Goal: Task Accomplishment & Management: Manage account settings

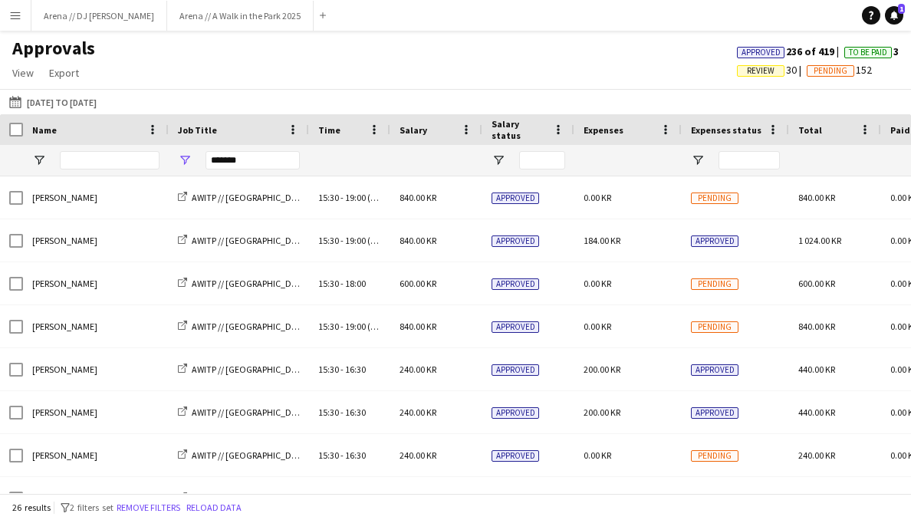
click at [21, 15] on app-icon "Menu" at bounding box center [15, 15] width 12 height 12
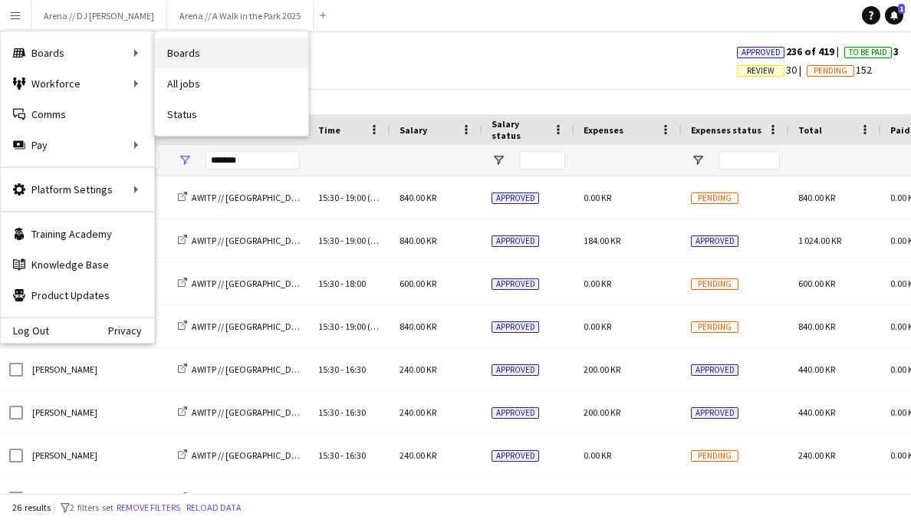
click at [183, 45] on link "Boards" at bounding box center [231, 53] width 153 height 31
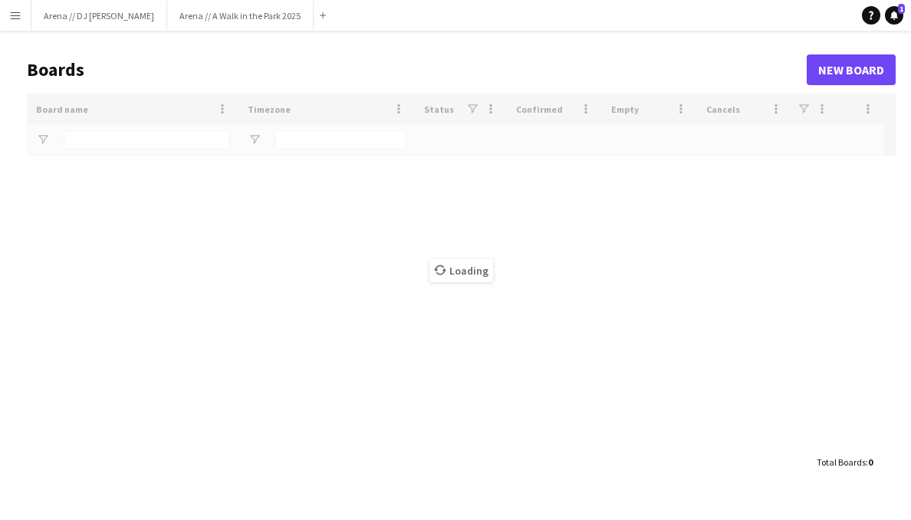
type input "*****"
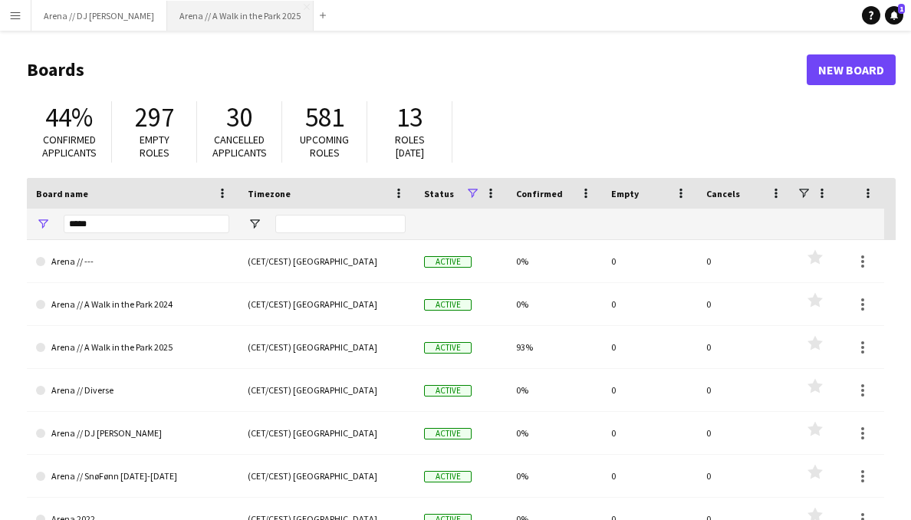
click at [216, 17] on button "Arena // A Walk in the Park 2025 Close" at bounding box center [240, 16] width 147 height 30
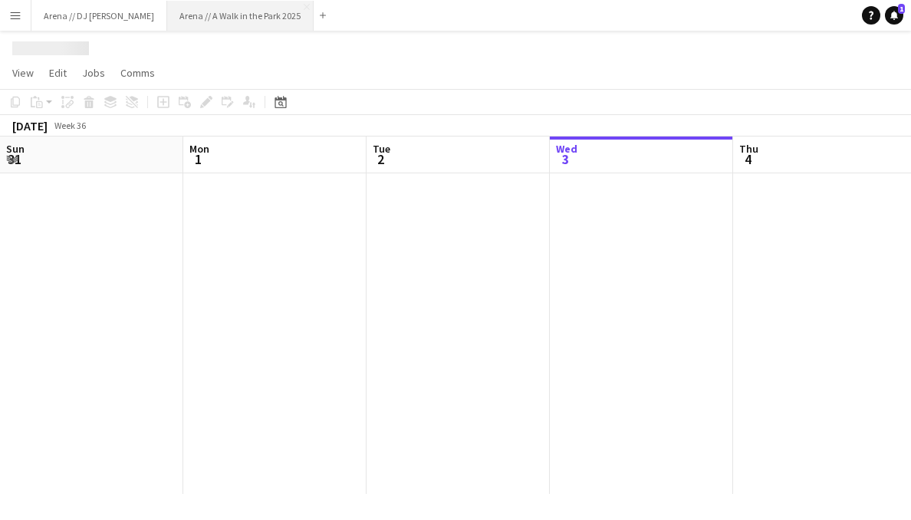
scroll to position [0, 367]
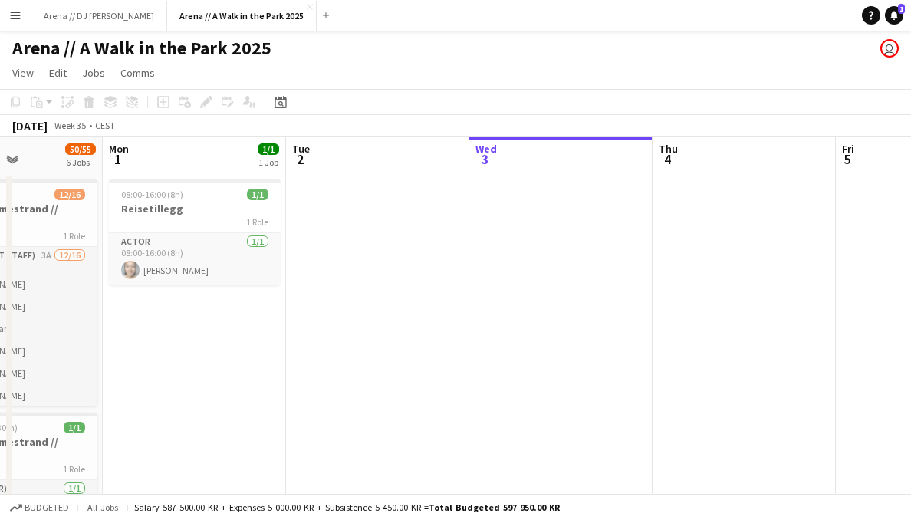
drag, startPoint x: 298, startPoint y: 219, endPoint x: 585, endPoint y: 225, distance: 287.0
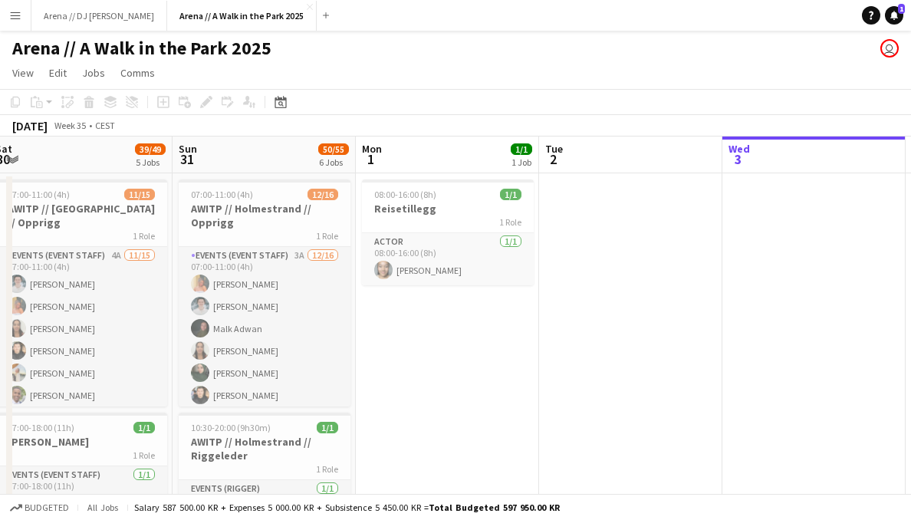
drag, startPoint x: 443, startPoint y: 237, endPoint x: 726, endPoint y: 235, distance: 283.1
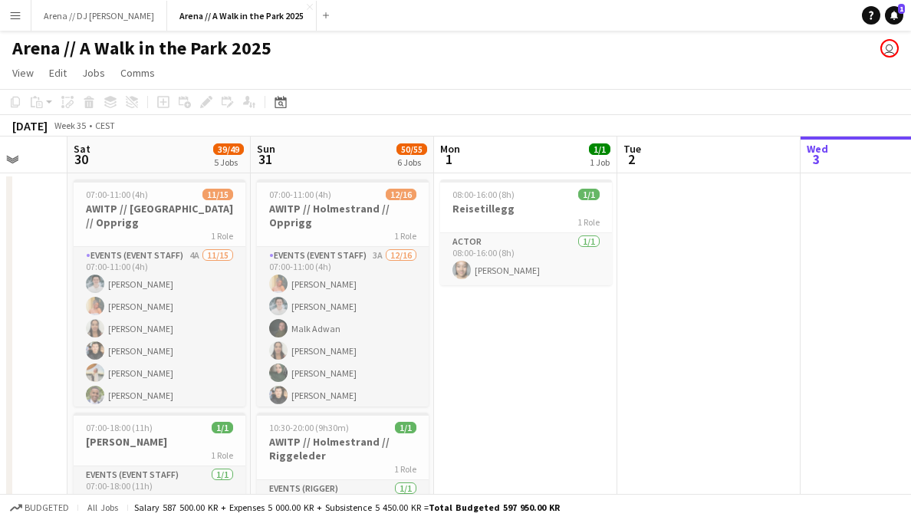
scroll to position [0, 451]
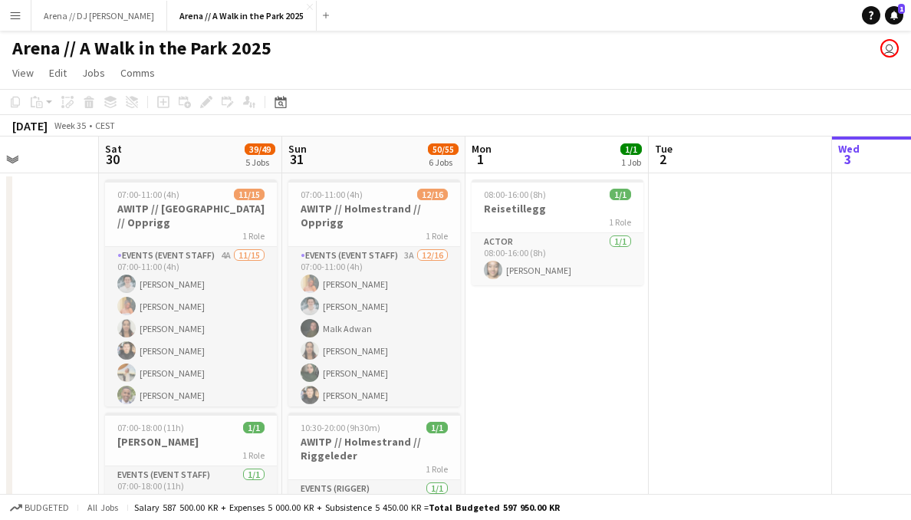
drag, startPoint x: 498, startPoint y: 322, endPoint x: 578, endPoint y: 323, distance: 80.6
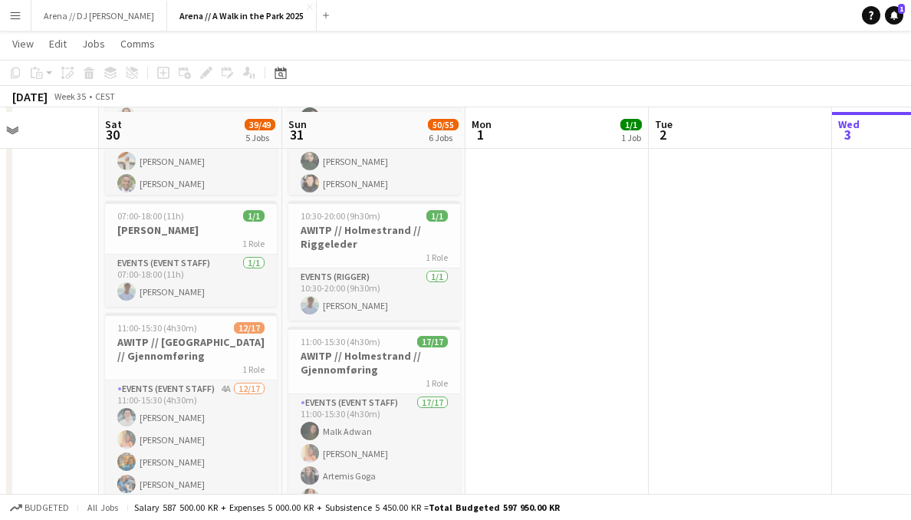
scroll to position [209, 0]
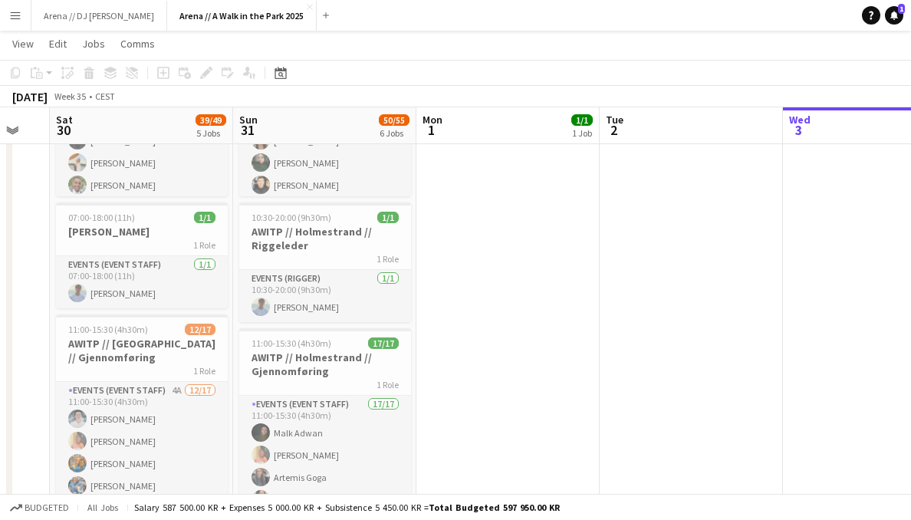
drag, startPoint x: 718, startPoint y: 301, endPoint x: 282, endPoint y: 314, distance: 436.7
click at [290, 314] on app-calendar-viewport "Wed 27 Thu 28 Fri 29 Sat 30 39/49 5 Jobs Sun 31 50/55 6 Jobs Mon 1 1/1 1 Job Tu…" at bounding box center [455, 515] width 911 height 1329
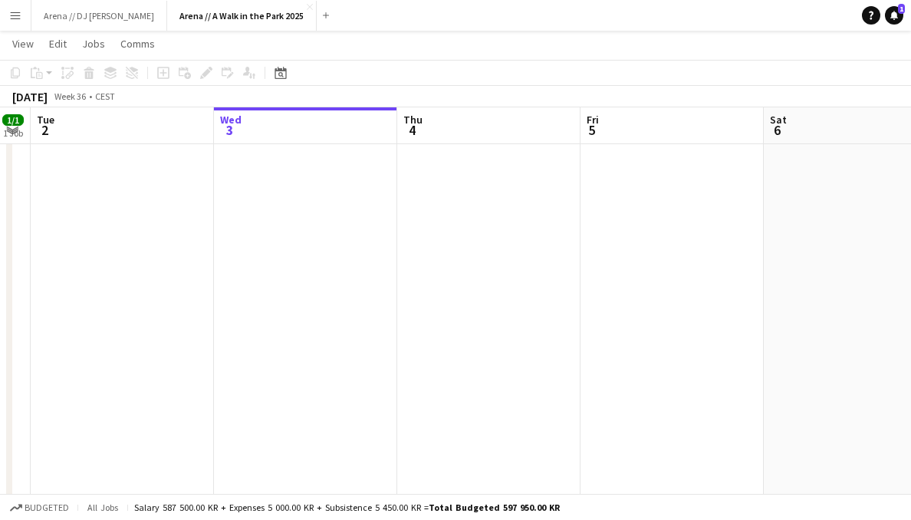
drag, startPoint x: 576, startPoint y: 320, endPoint x: 278, endPoint y: 306, distance: 298.7
click at [282, 306] on app-calendar-viewport "Sat 30 39/49 5 Jobs Sun 31 50/55 6 Jobs Mon 1 1/1 1 Job Tue 2 Wed 3 Thu 4 Fri 5…" at bounding box center [455, 515] width 911 height 1329
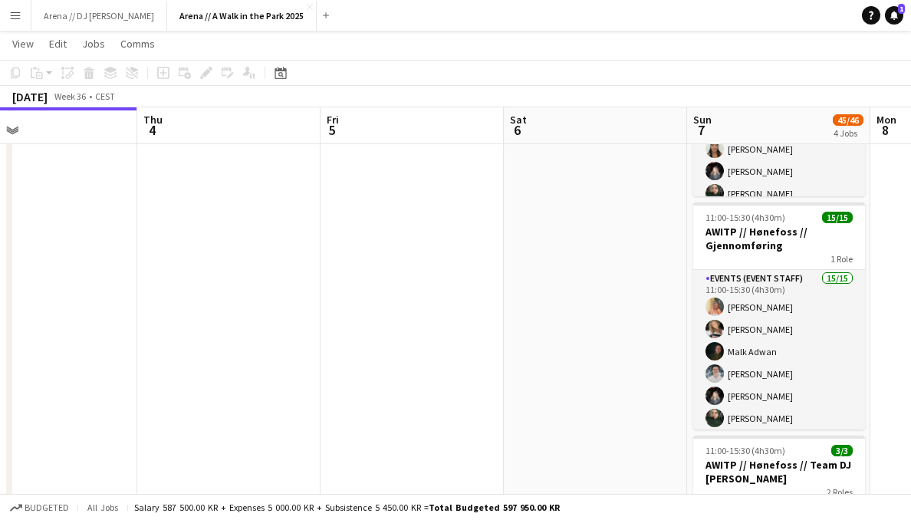
drag, startPoint x: 430, startPoint y: 334, endPoint x: 293, endPoint y: 334, distance: 137.3
click at [295, 334] on app-calendar-viewport "Sun 31 50/55 6 Jobs Mon 1 1/1 1 Job Tue 2 Wed 3 Thu 4 Fri 5 Sat 6 Sun 7 45/46 4…" at bounding box center [455, 515] width 911 height 1329
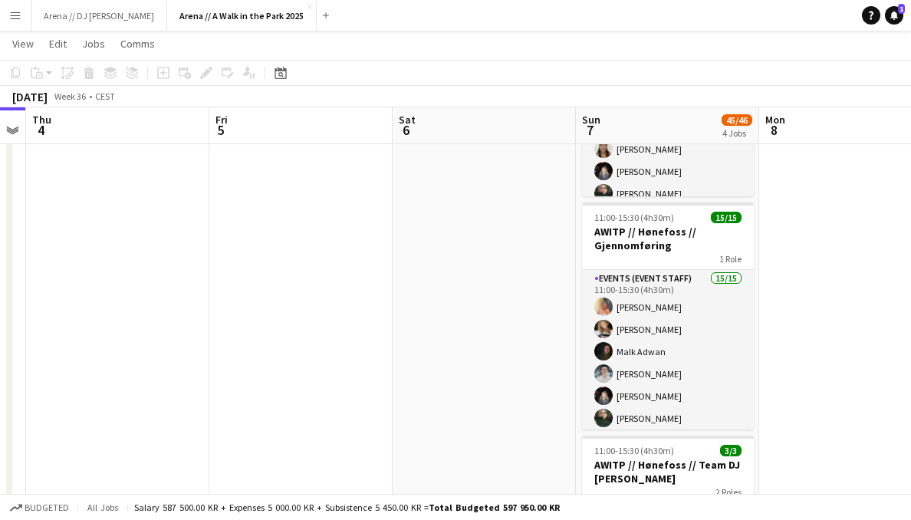
drag, startPoint x: 571, startPoint y: 321, endPoint x: 354, endPoint y: 314, distance: 216.5
click at [362, 315] on app-calendar-viewport "Mon 1 1/1 1 Job Tue 2 Wed 3 Thu 4 Fri 5 Sat 6 Sun 7 45/46 4 Jobs Mon 8 Tue 9 We…" at bounding box center [455, 515] width 911 height 1329
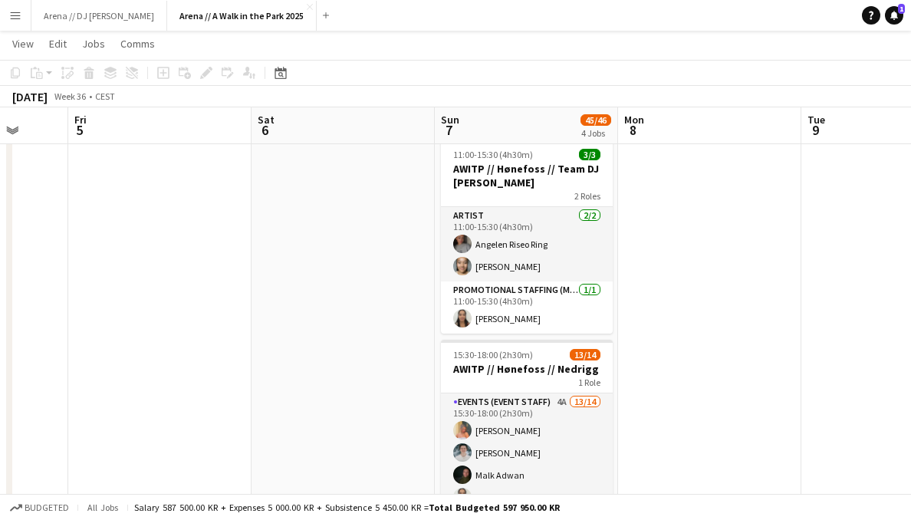
scroll to position [0, 481]
drag, startPoint x: 665, startPoint y: 240, endPoint x: 669, endPoint y: 308, distance: 68.4
click at [669, 309] on app-date-cell at bounding box center [710, 275] width 183 height 1217
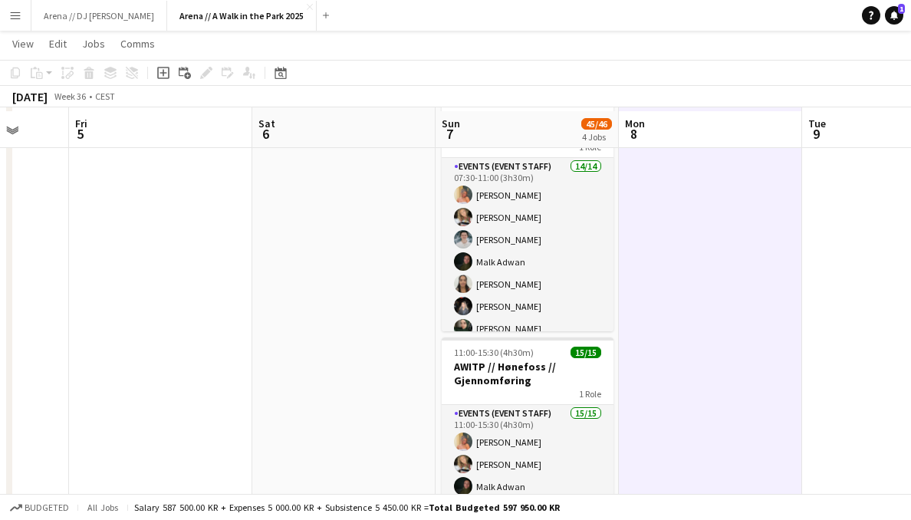
scroll to position [80, 0]
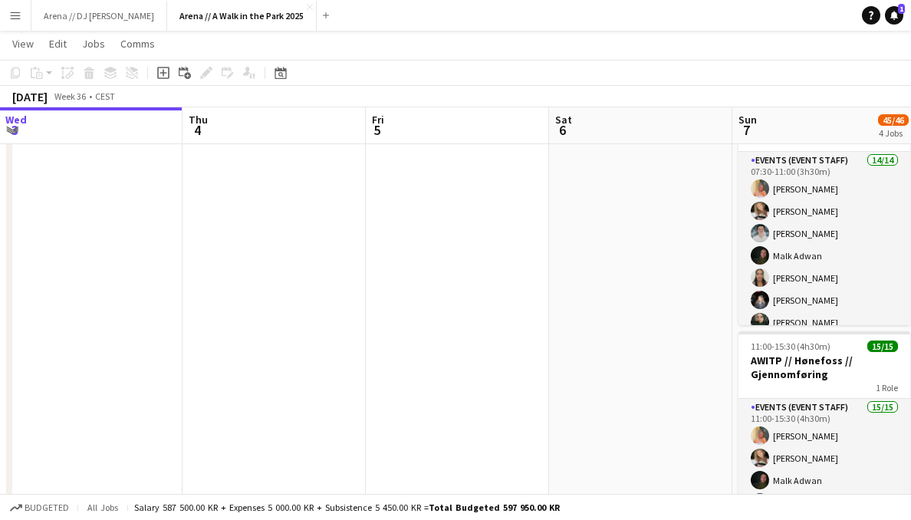
drag, startPoint x: 266, startPoint y: 270, endPoint x: 778, endPoint y: 262, distance: 511.8
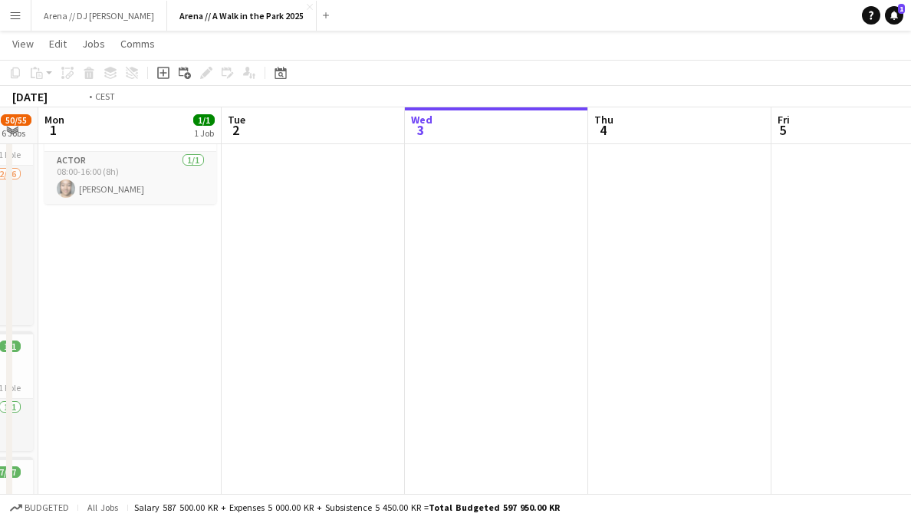
drag, startPoint x: 239, startPoint y: 266, endPoint x: 753, endPoint y: 266, distance: 514.8
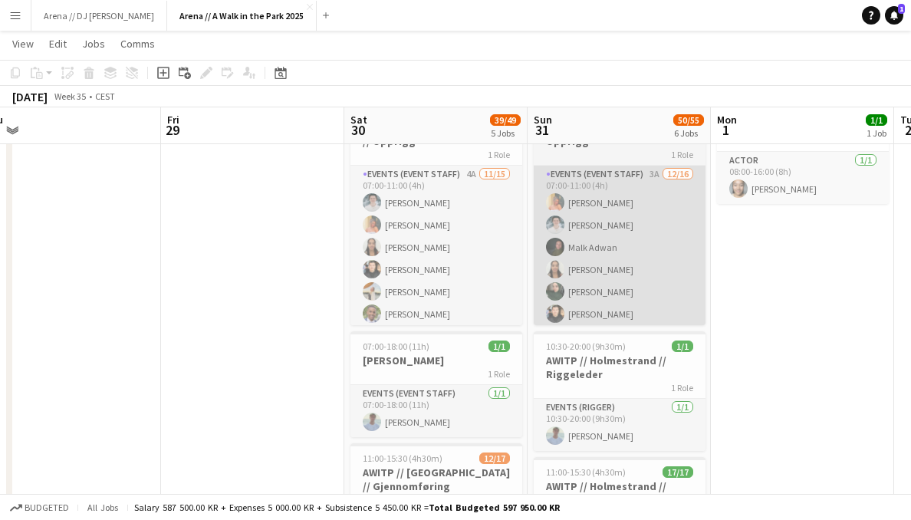
drag, startPoint x: 407, startPoint y: 265, endPoint x: 593, endPoint y: 232, distance: 189.2
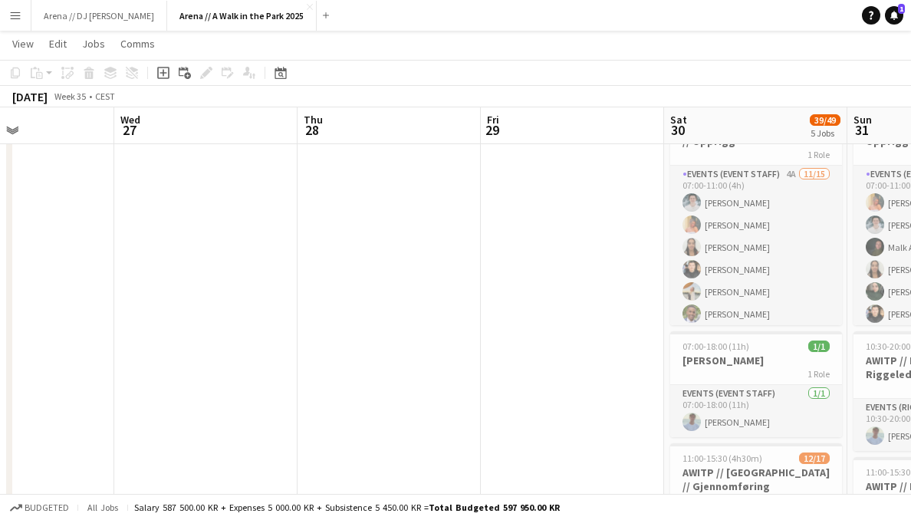
drag, startPoint x: 206, startPoint y: 234, endPoint x: 708, endPoint y: 226, distance: 501.8
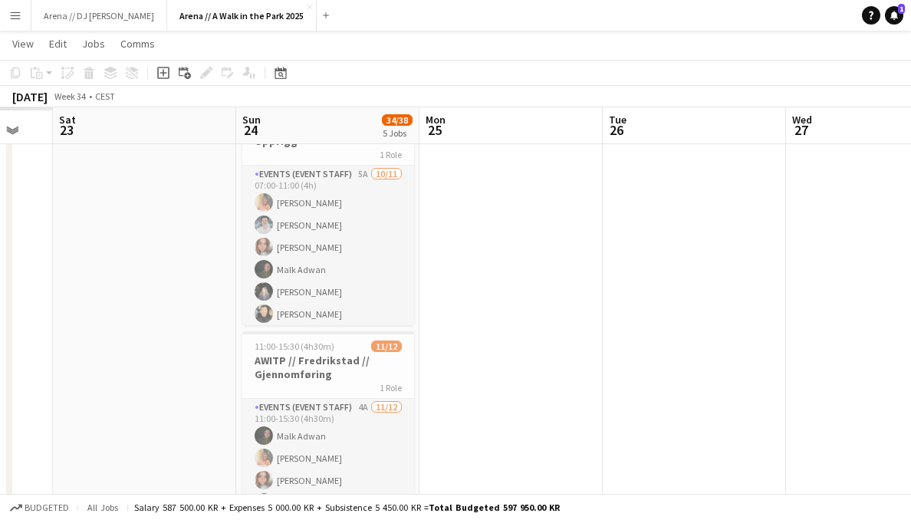
drag, startPoint x: 269, startPoint y: 237, endPoint x: 727, endPoint y: 219, distance: 458.4
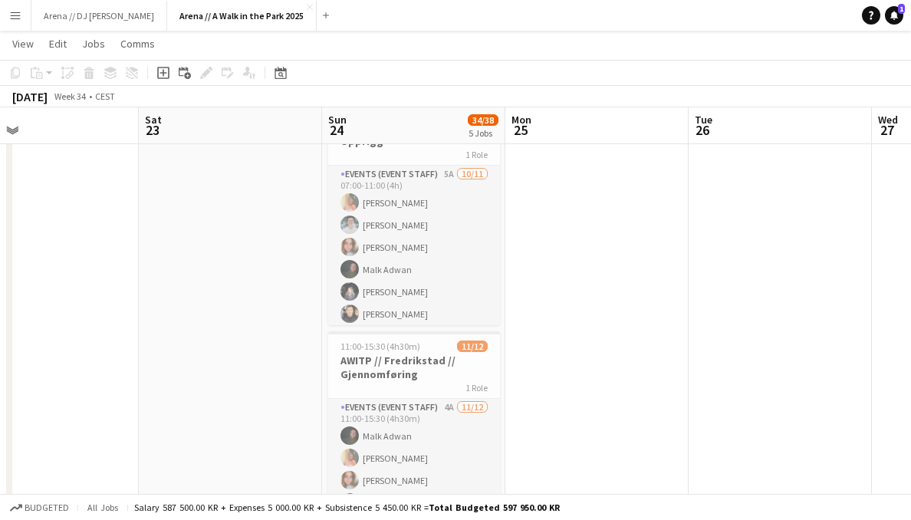
drag, startPoint x: 49, startPoint y: 242, endPoint x: 580, endPoint y: 249, distance: 530.9
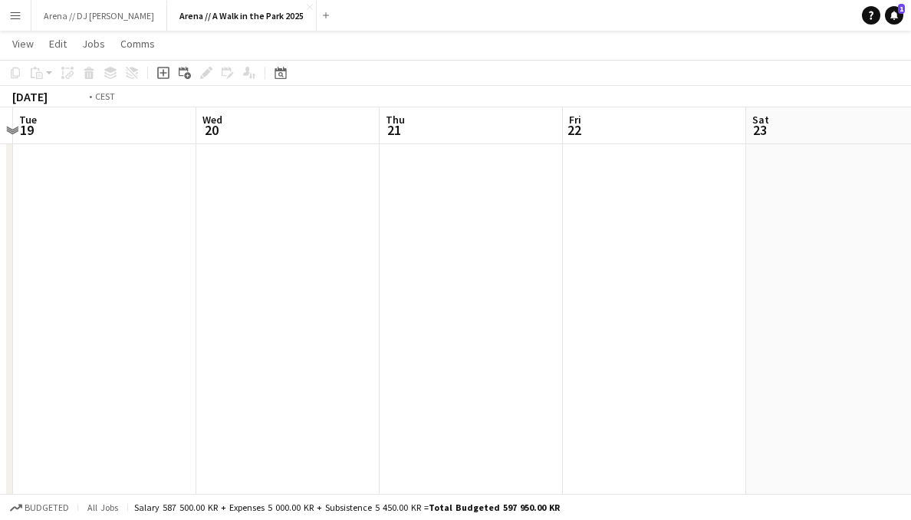
drag, startPoint x: 243, startPoint y: 229, endPoint x: 741, endPoint y: 229, distance: 497.9
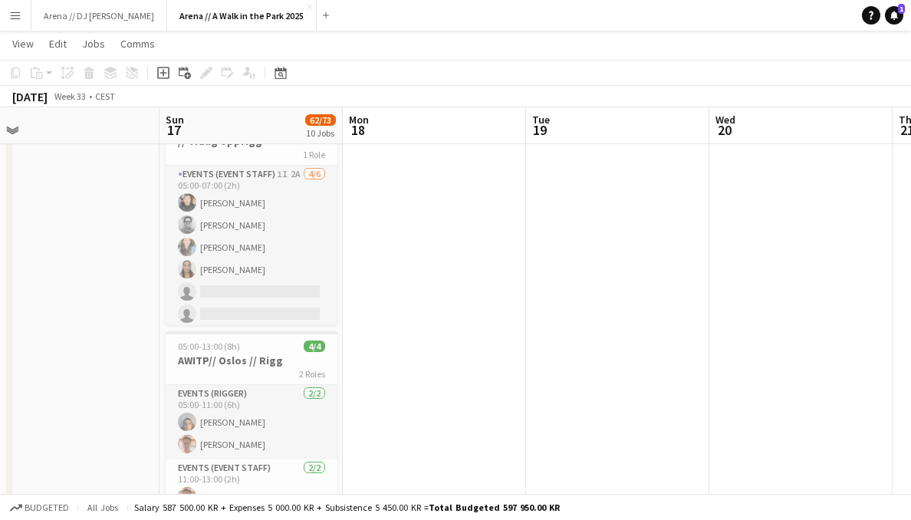
drag, startPoint x: 124, startPoint y: 240, endPoint x: 591, endPoint y: 236, distance: 466.4
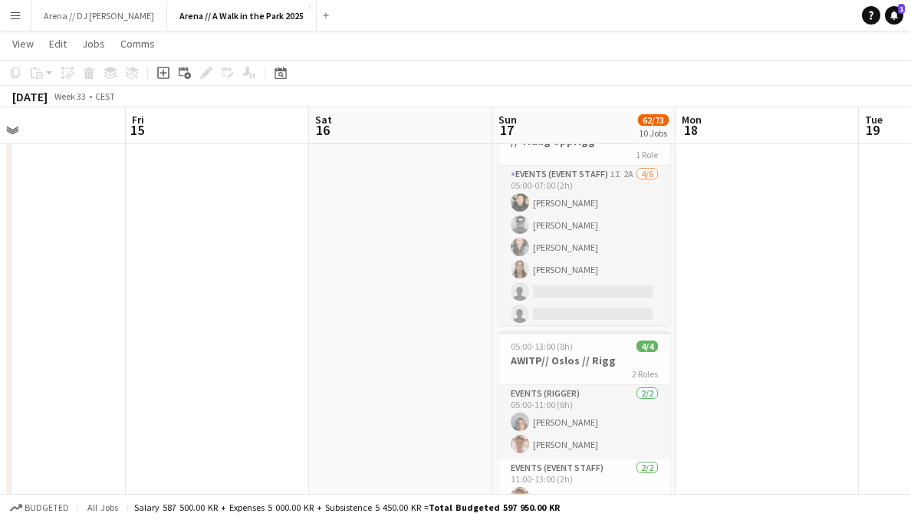
drag, startPoint x: 118, startPoint y: 233, endPoint x: 660, endPoint y: 243, distance: 541.7
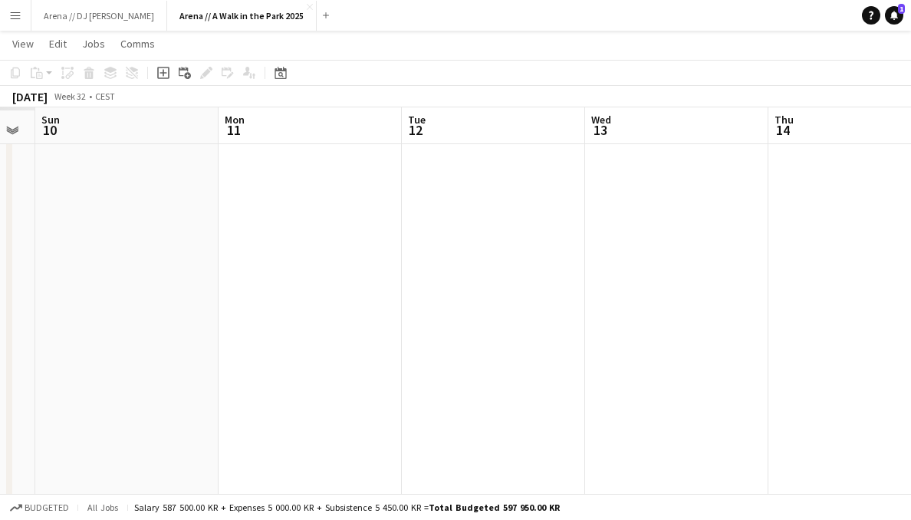
drag, startPoint x: 155, startPoint y: 233, endPoint x: 680, endPoint y: 207, distance: 525.4
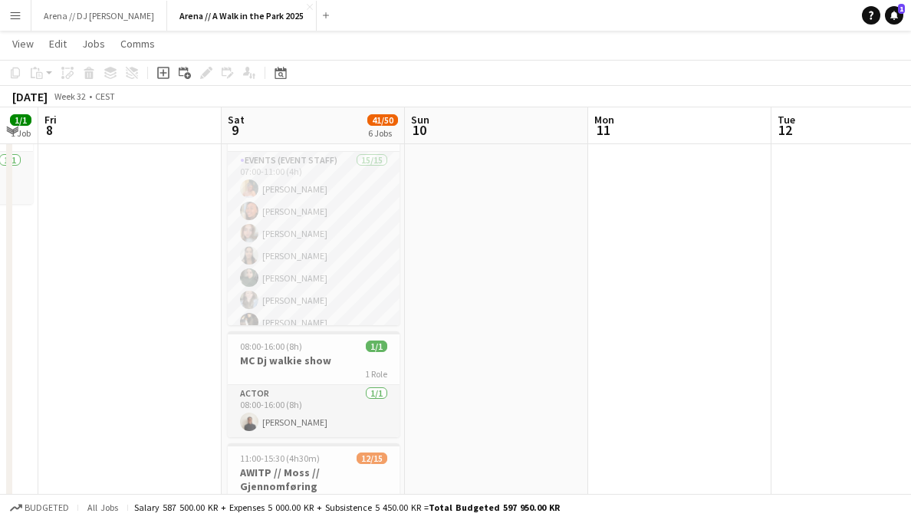
drag, startPoint x: 76, startPoint y: 222, endPoint x: 583, endPoint y: 206, distance: 507.3
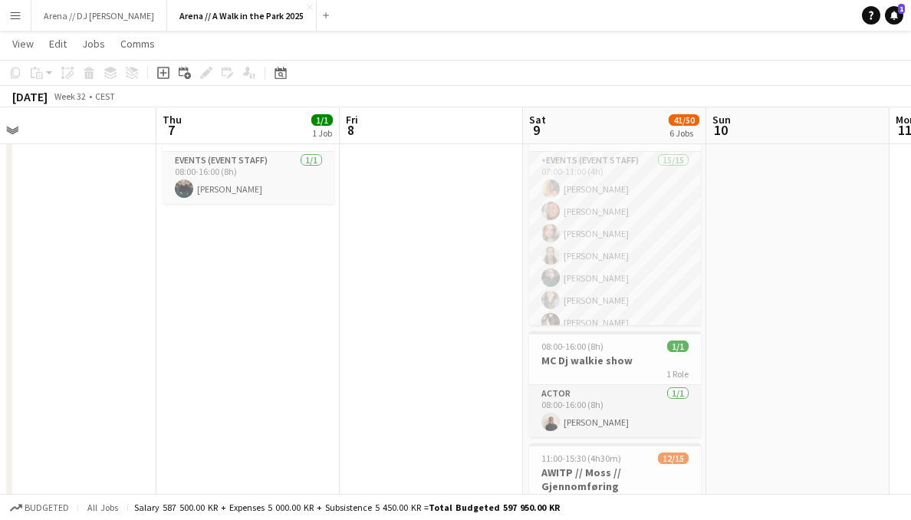
drag, startPoint x: 123, startPoint y: 259, endPoint x: 608, endPoint y: 255, distance: 484.9
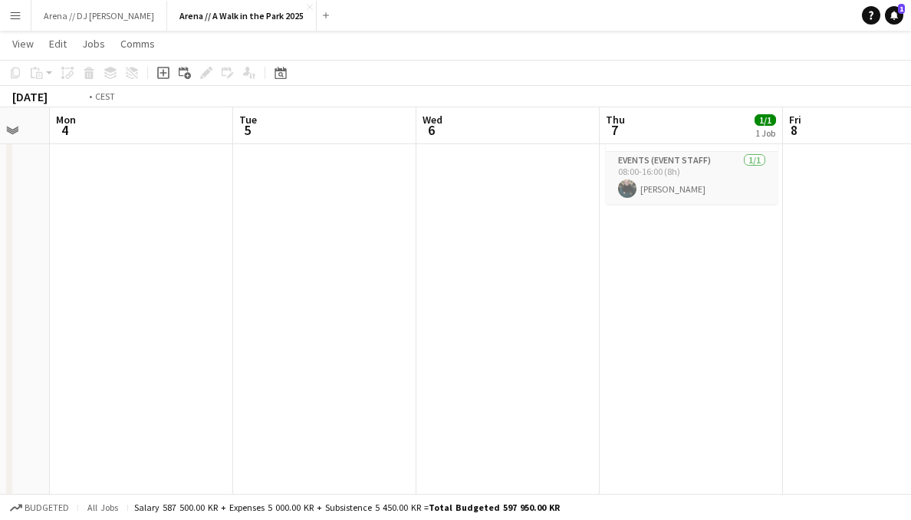
drag, startPoint x: 130, startPoint y: 222, endPoint x: 575, endPoint y: 213, distance: 445.8
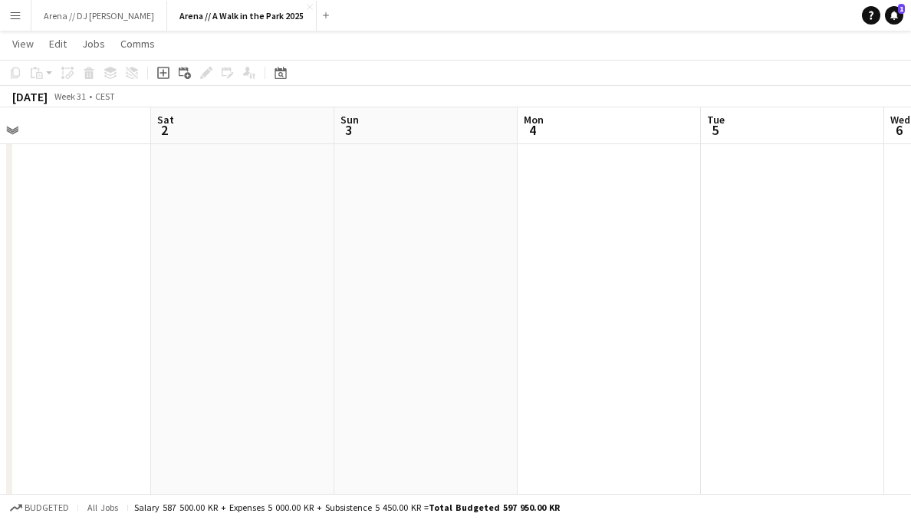
drag, startPoint x: 161, startPoint y: 219, endPoint x: 601, endPoint y: 219, distance: 439.6
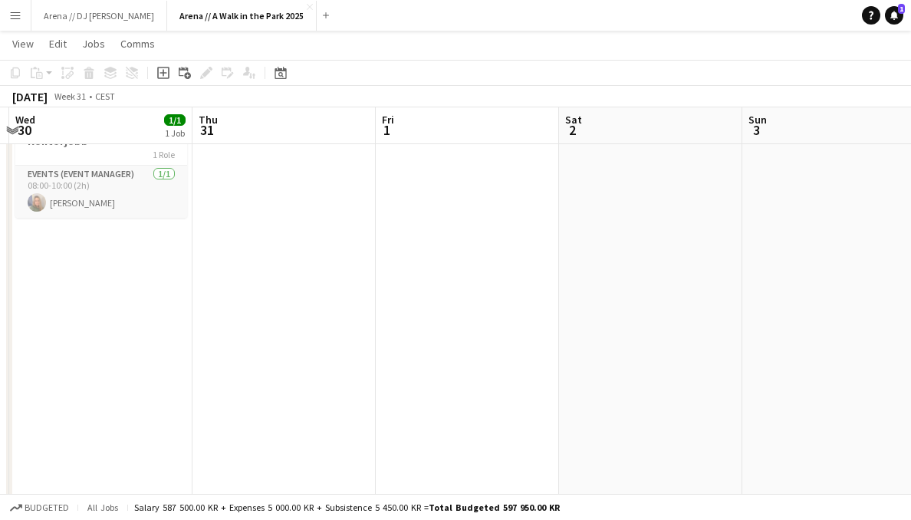
drag, startPoint x: 110, startPoint y: 240, endPoint x: 369, endPoint y: 262, distance: 260.2
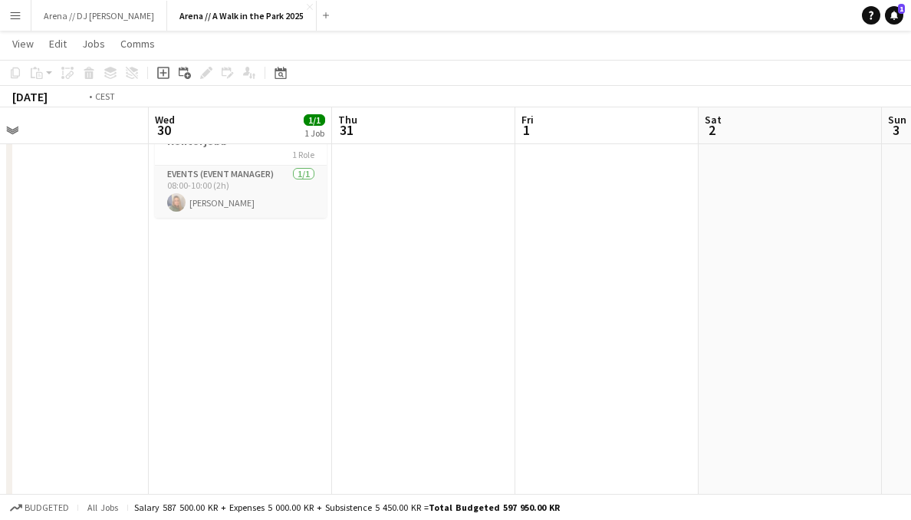
scroll to position [0, 335]
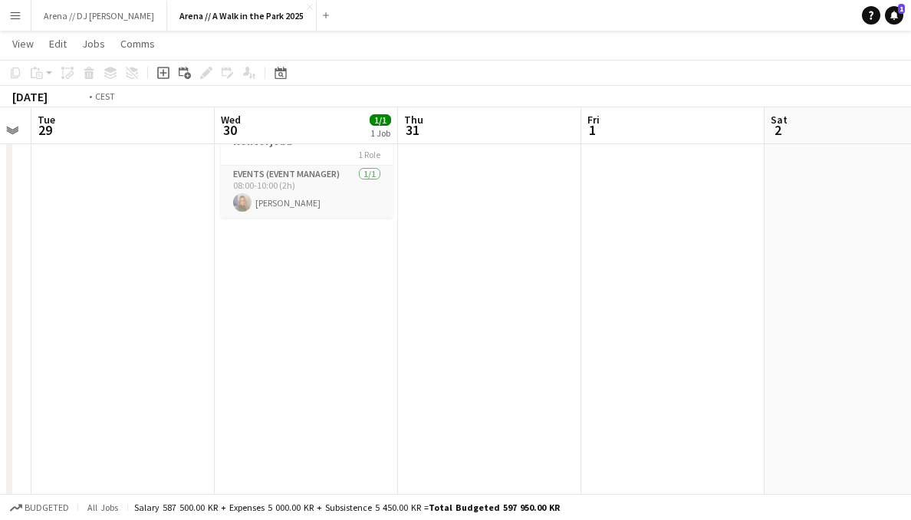
drag, startPoint x: 139, startPoint y: 255, endPoint x: 328, endPoint y: 265, distance: 189.0
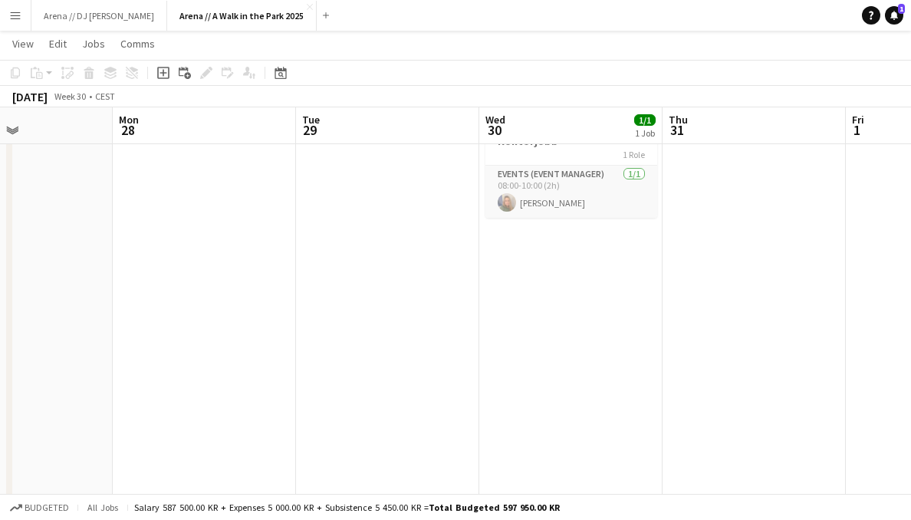
drag, startPoint x: 239, startPoint y: 252, endPoint x: 555, endPoint y: 259, distance: 315.4
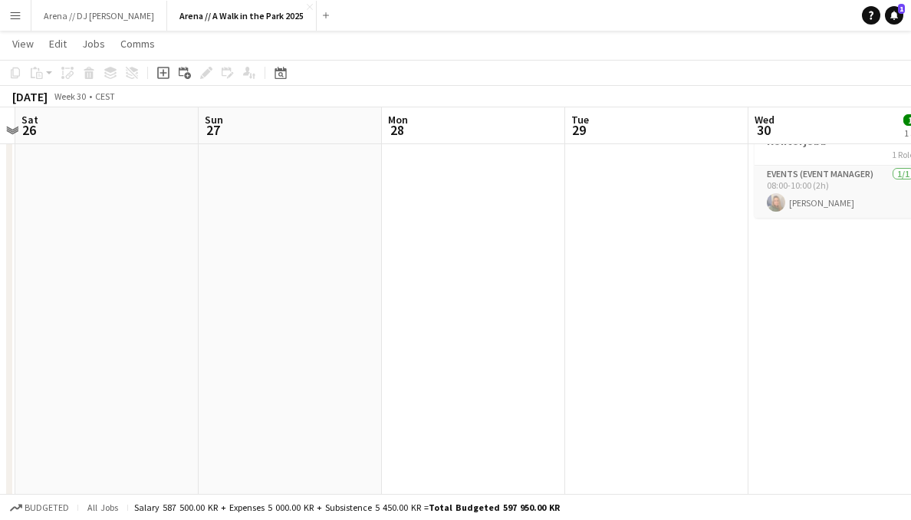
drag, startPoint x: 207, startPoint y: 243, endPoint x: 647, endPoint y: 242, distance: 439.6
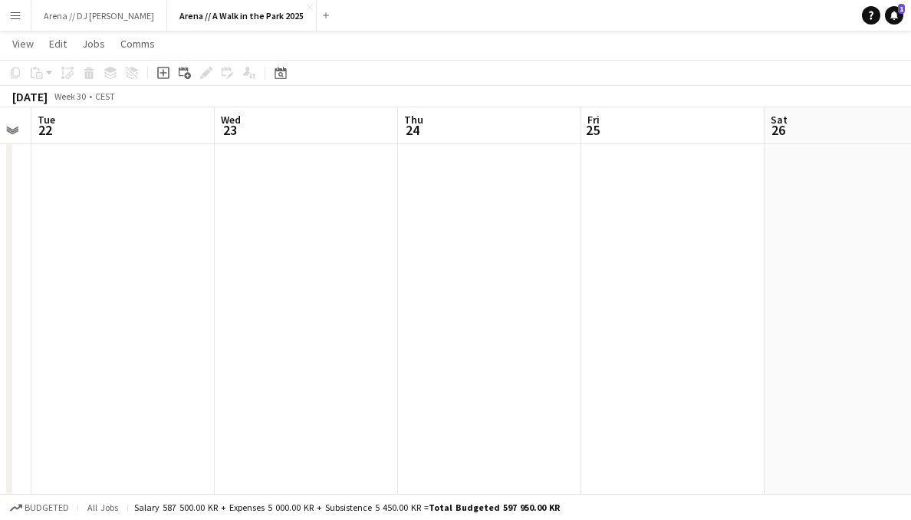
drag, startPoint x: 143, startPoint y: 239, endPoint x: 502, endPoint y: 239, distance: 359.8
drag, startPoint x: 77, startPoint y: 232, endPoint x: 459, endPoint y: 231, distance: 382.0
drag, startPoint x: 77, startPoint y: 175, endPoint x: 379, endPoint y: 179, distance: 302.3
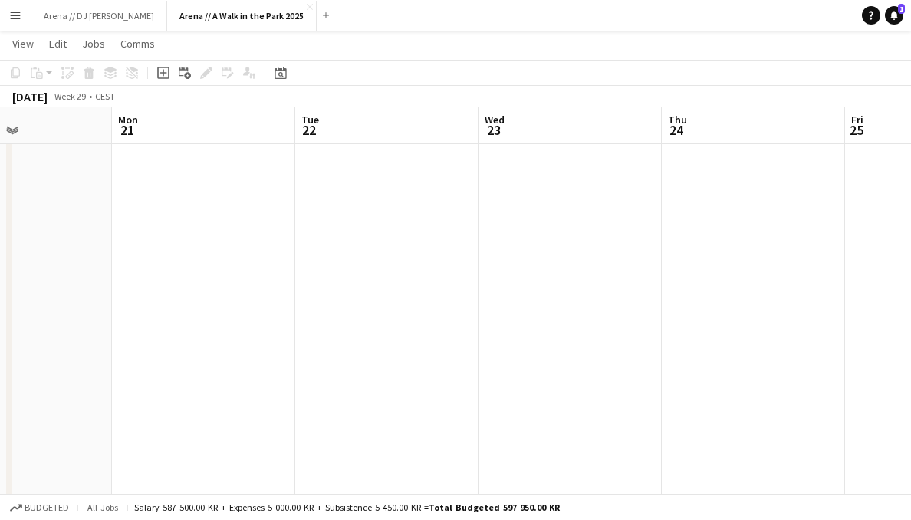
drag, startPoint x: 124, startPoint y: 190, endPoint x: 448, endPoint y: 206, distance: 324.1
drag, startPoint x: 77, startPoint y: 172, endPoint x: 380, endPoint y: 181, distance: 303.2
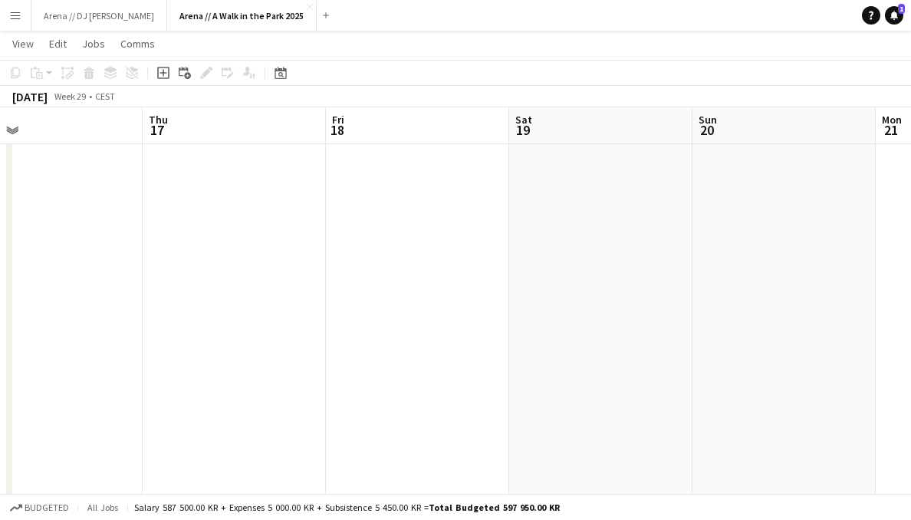
drag, startPoint x: 539, startPoint y: 232, endPoint x: 60, endPoint y: 232, distance: 479.5
drag, startPoint x: 549, startPoint y: 248, endPoint x: 160, endPoint y: 267, distance: 388.7
drag, startPoint x: 468, startPoint y: 249, endPoint x: 206, endPoint y: 244, distance: 262.4
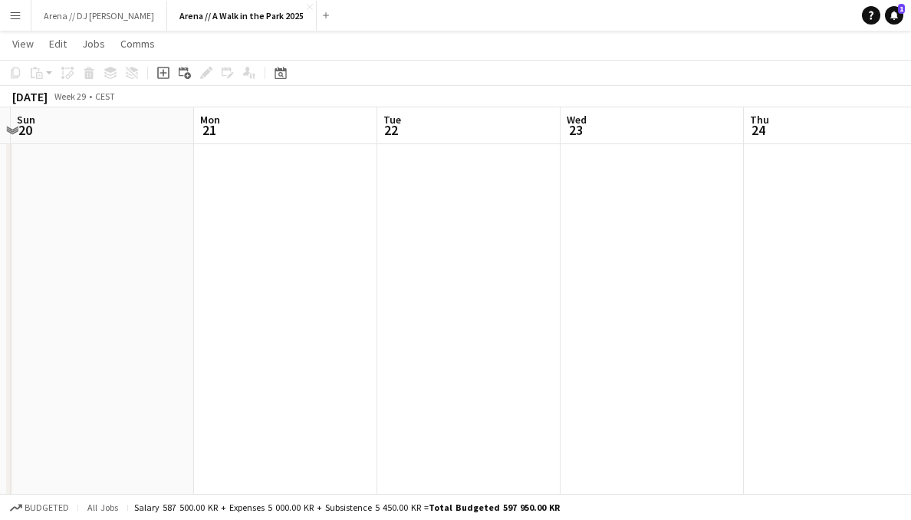
drag, startPoint x: 646, startPoint y: 238, endPoint x: 153, endPoint y: 221, distance: 492.8
drag, startPoint x: 652, startPoint y: 280, endPoint x: 189, endPoint y: 249, distance: 463.7
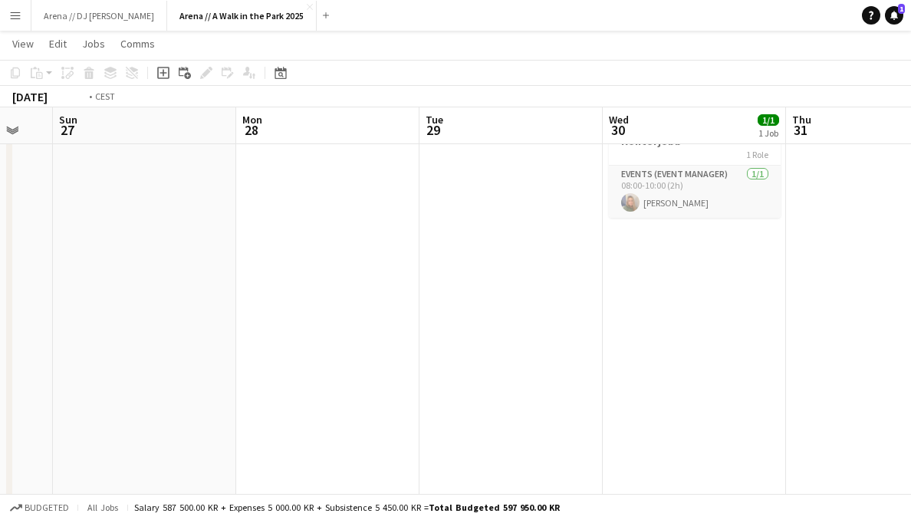
drag, startPoint x: 681, startPoint y: 300, endPoint x: 151, endPoint y: 269, distance: 531.0
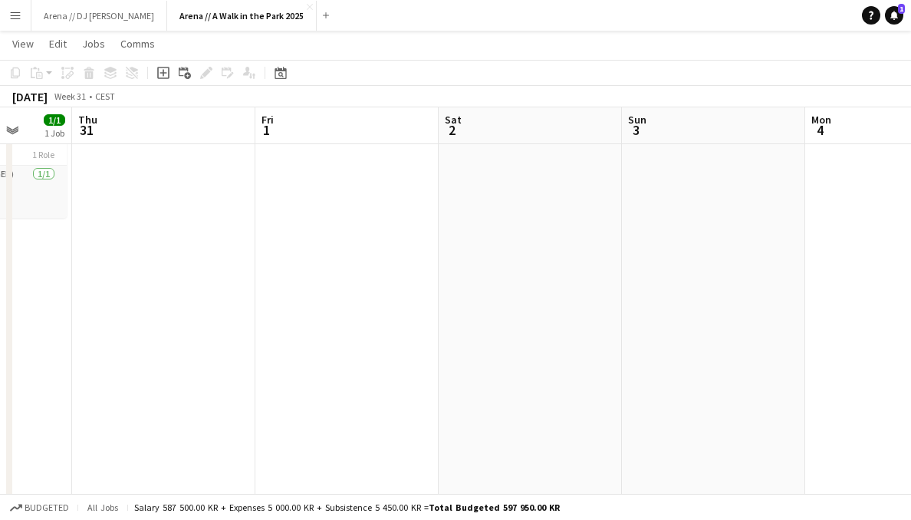
drag
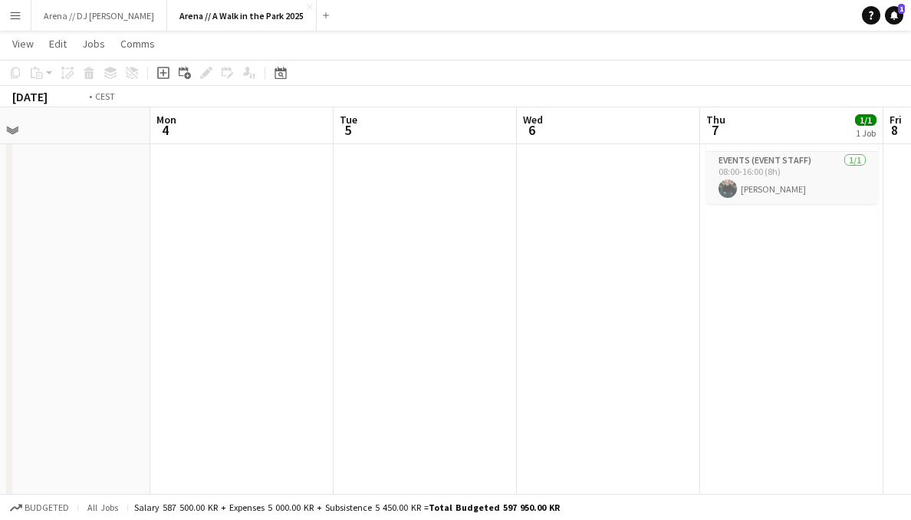
scroll to position [0, 451]
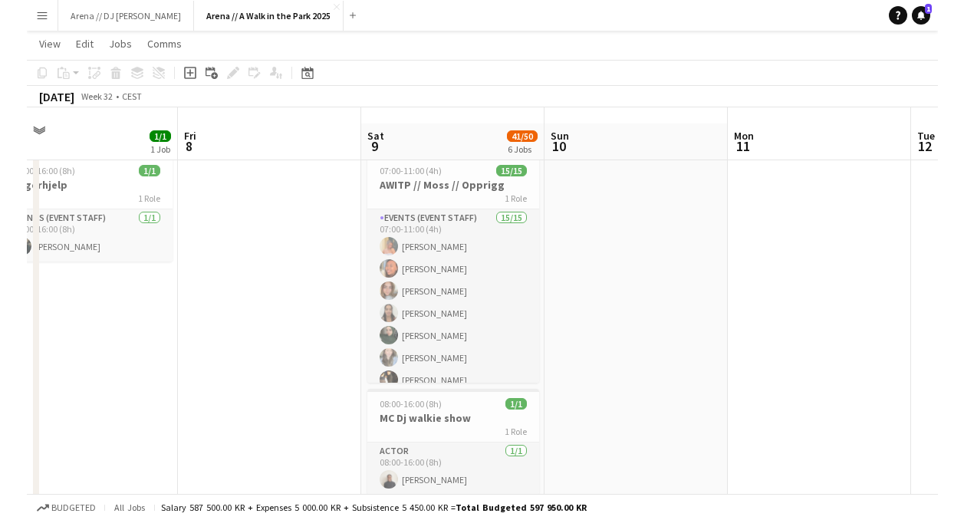
scroll to position [0, 0]
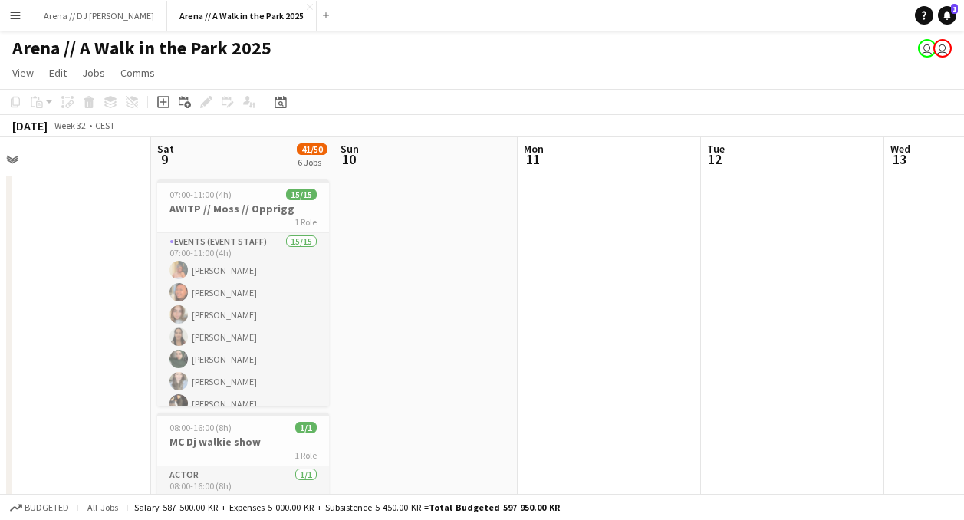
click at [23, 22] on button "Menu" at bounding box center [15, 15] width 31 height 31
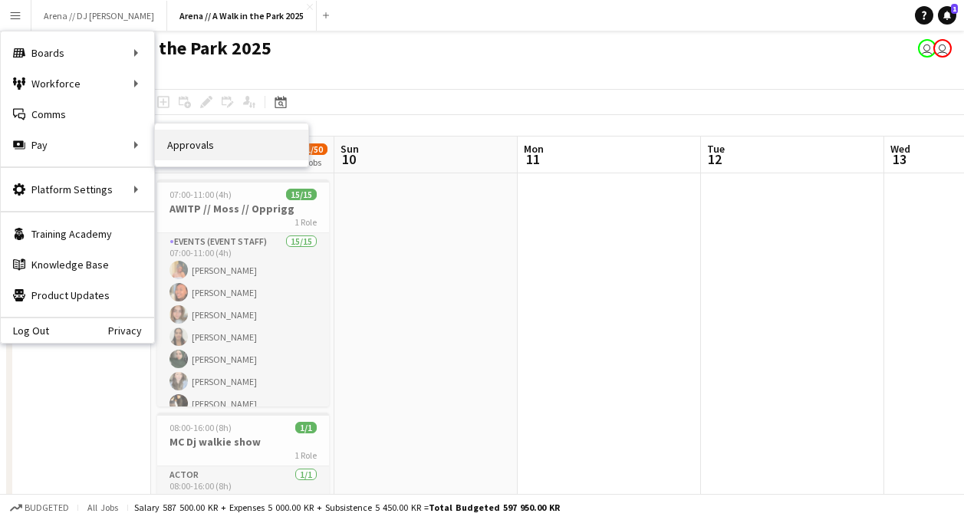
click at [212, 143] on link "Approvals" at bounding box center [231, 145] width 153 height 31
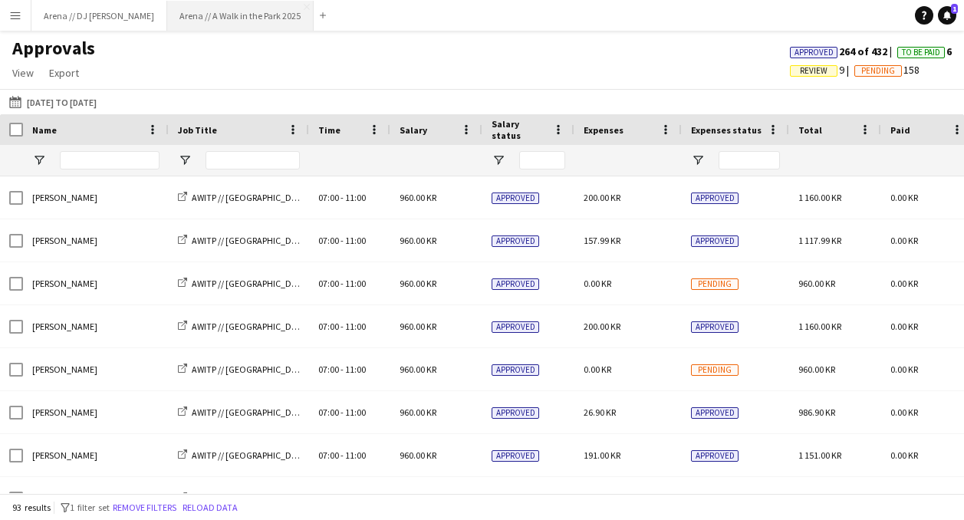
click at [167, 21] on button "Arena // A Walk in the Park 2025 Close" at bounding box center [240, 16] width 147 height 30
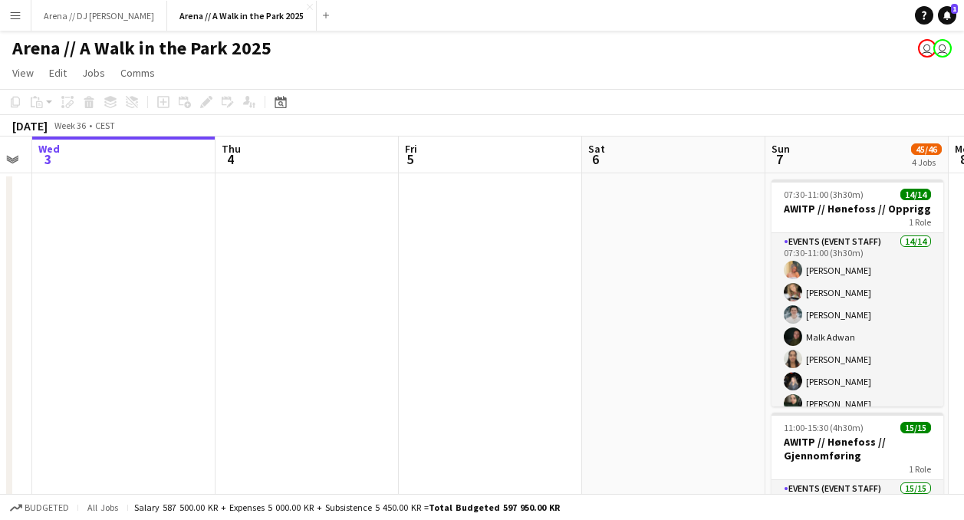
scroll to position [0, 652]
drag, startPoint x: 446, startPoint y: 318, endPoint x: 160, endPoint y: 318, distance: 285.4
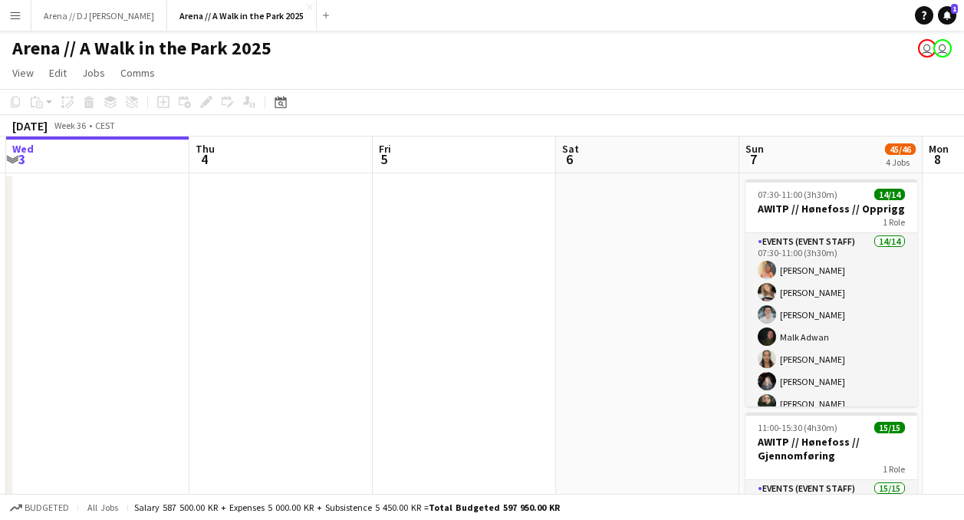
drag, startPoint x: 36, startPoint y: 276, endPoint x: 463, endPoint y: 282, distance: 426.6
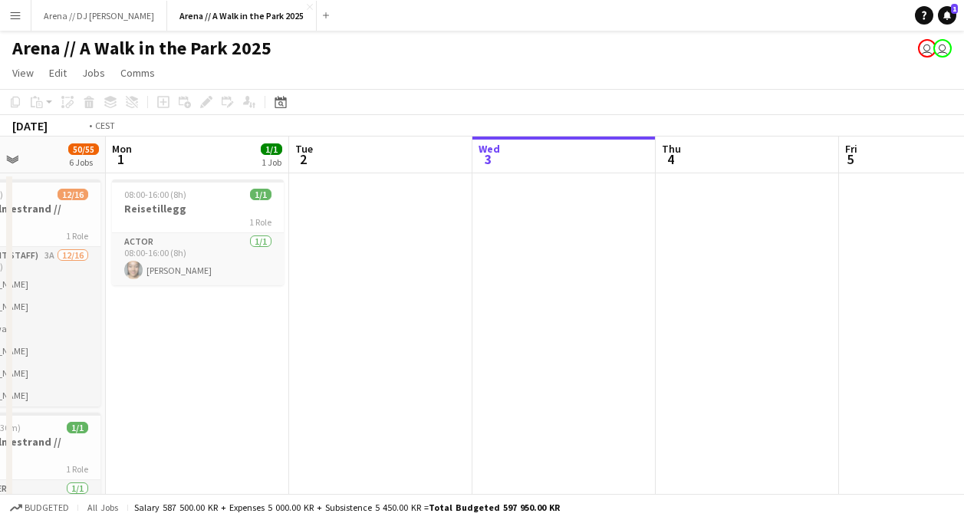
drag, startPoint x: 242, startPoint y: 252, endPoint x: 724, endPoint y: 254, distance: 481.8
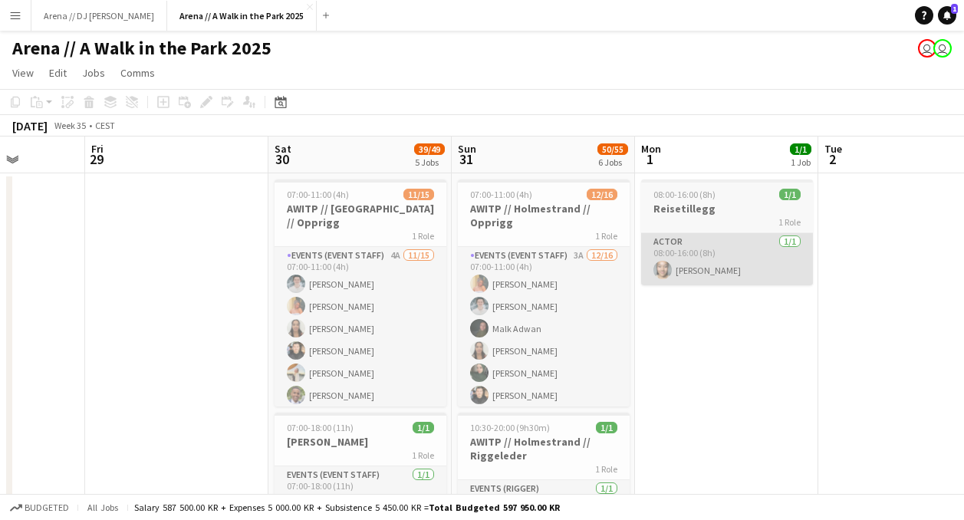
scroll to position [0, 465]
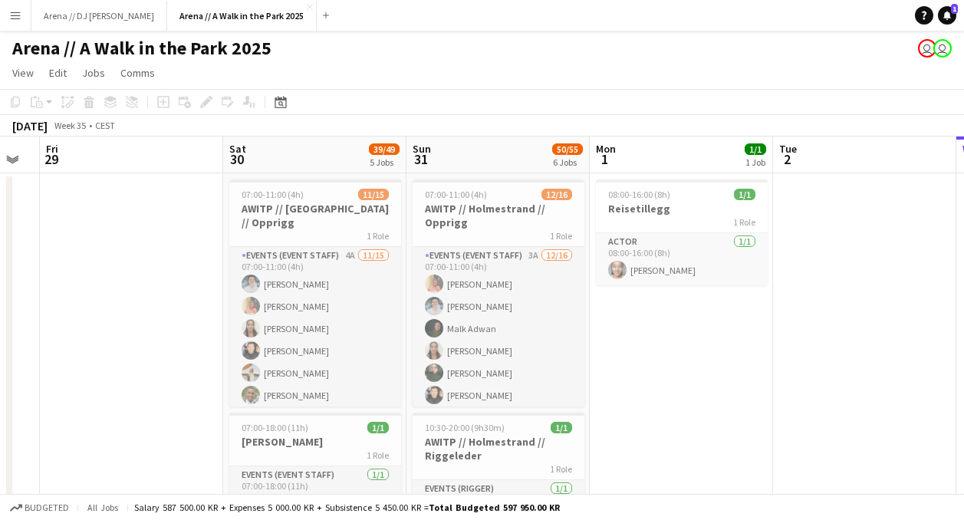
drag, startPoint x: 32, startPoint y: 236, endPoint x: 723, endPoint y: 245, distance: 690.5
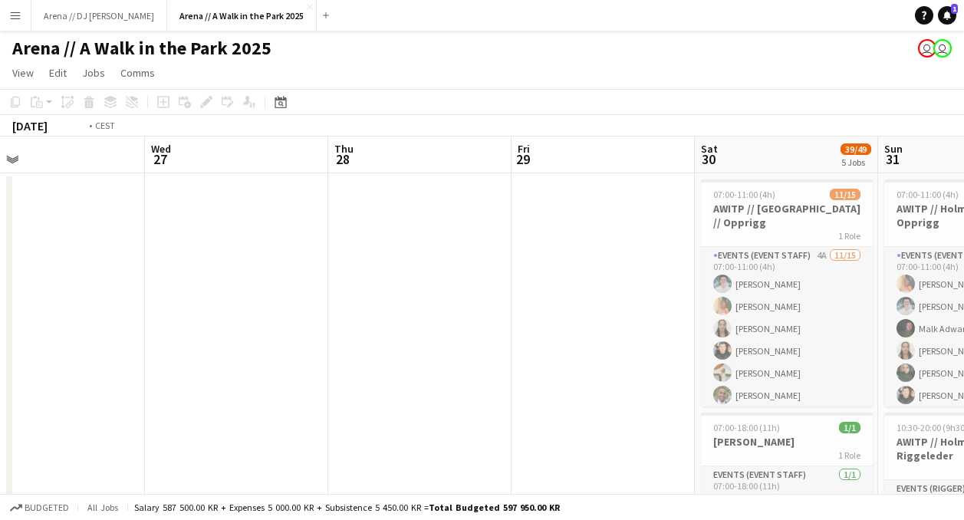
drag, startPoint x: 371, startPoint y: 225, endPoint x: 770, endPoint y: 233, distance: 399.0
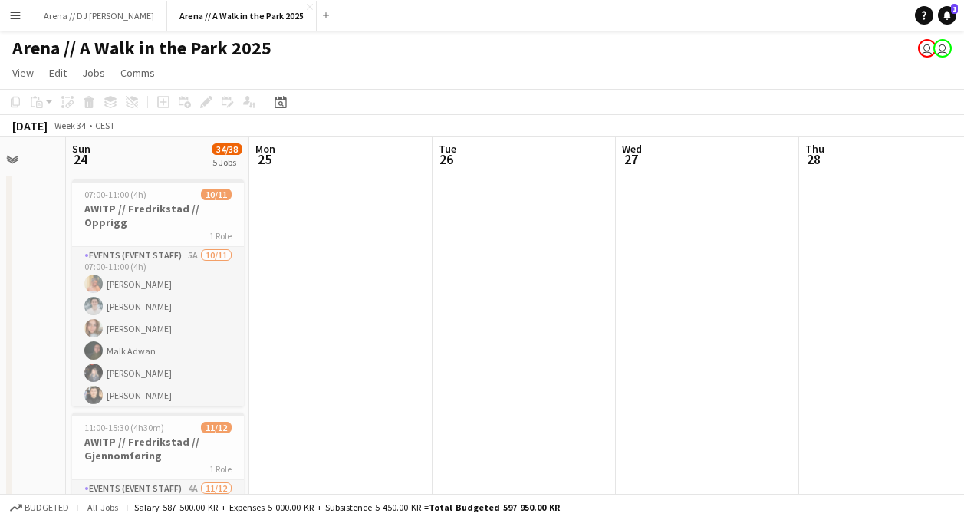
scroll to position [0, 484]
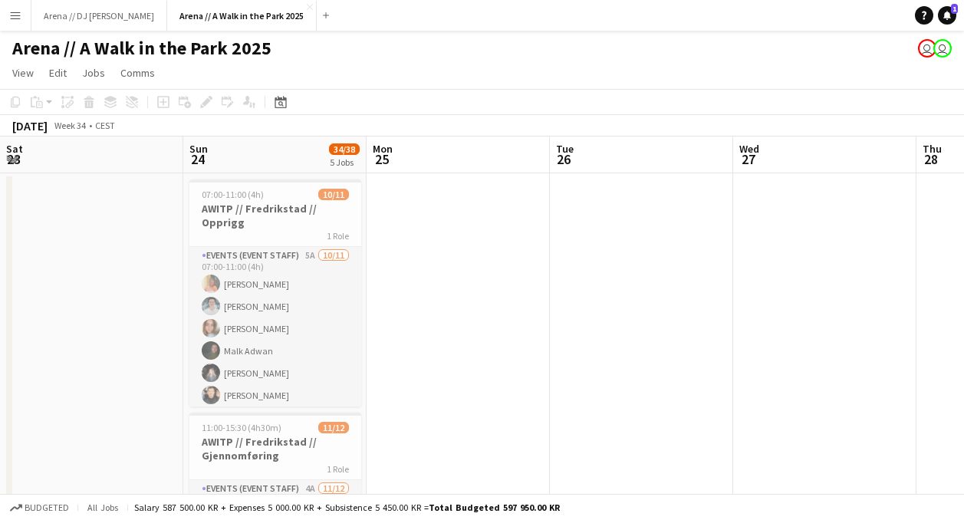
drag, startPoint x: 400, startPoint y: 215, endPoint x: 764, endPoint y: 262, distance: 367.4
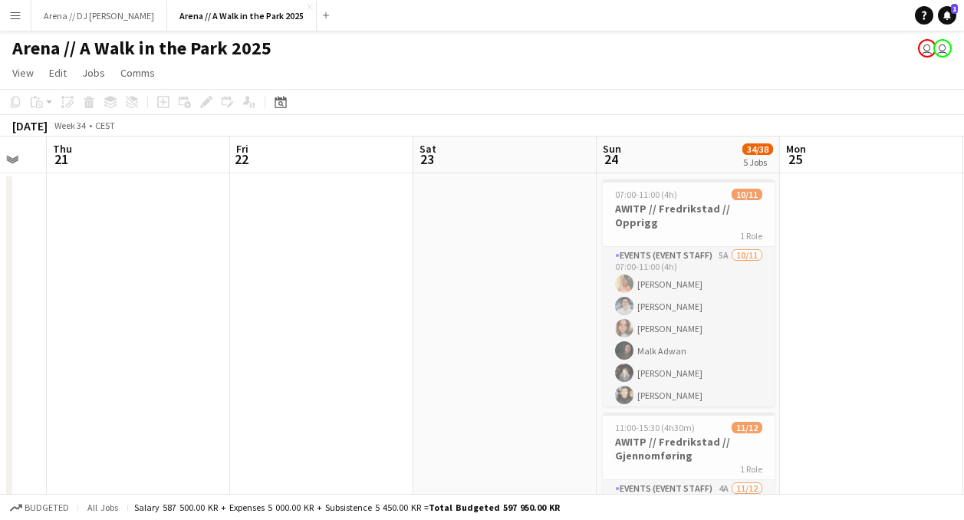
drag, startPoint x: 294, startPoint y: 288, endPoint x: 671, endPoint y: 288, distance: 377.4
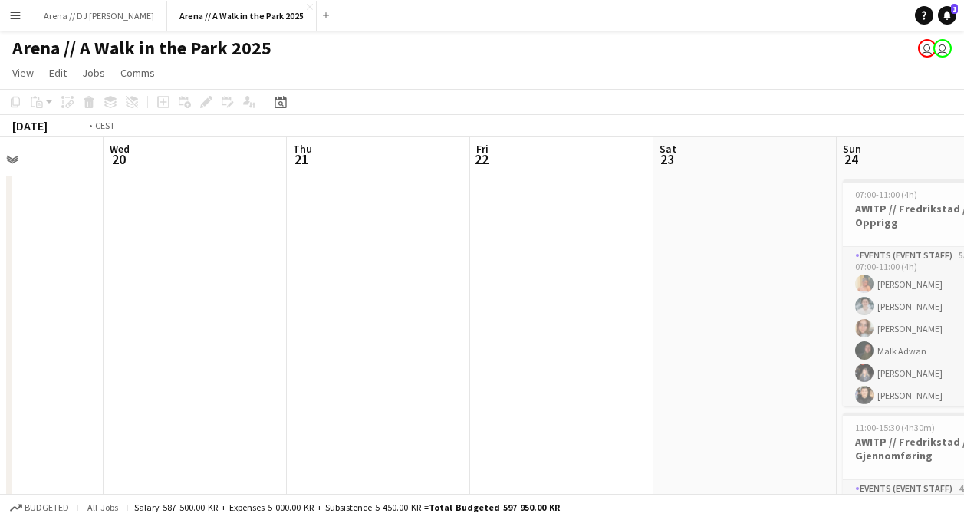
drag, startPoint x: 254, startPoint y: 328, endPoint x: 619, endPoint y: 328, distance: 365.2
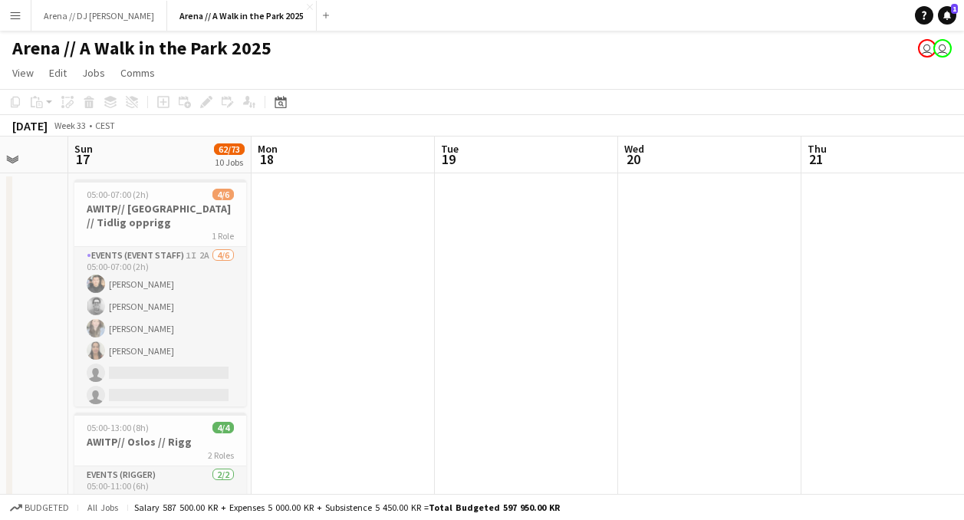
drag, startPoint x: 235, startPoint y: 301, endPoint x: 616, endPoint y: 301, distance: 381.3
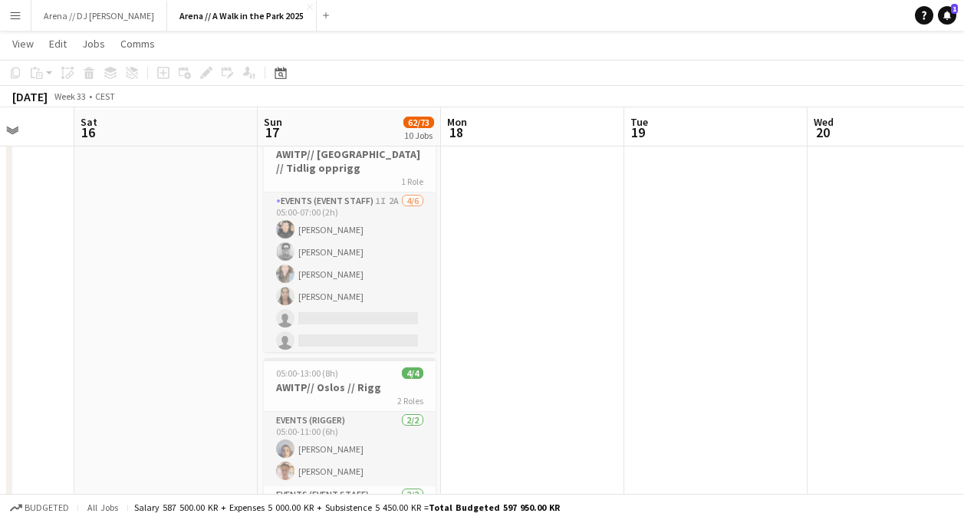
scroll to position [55, 0]
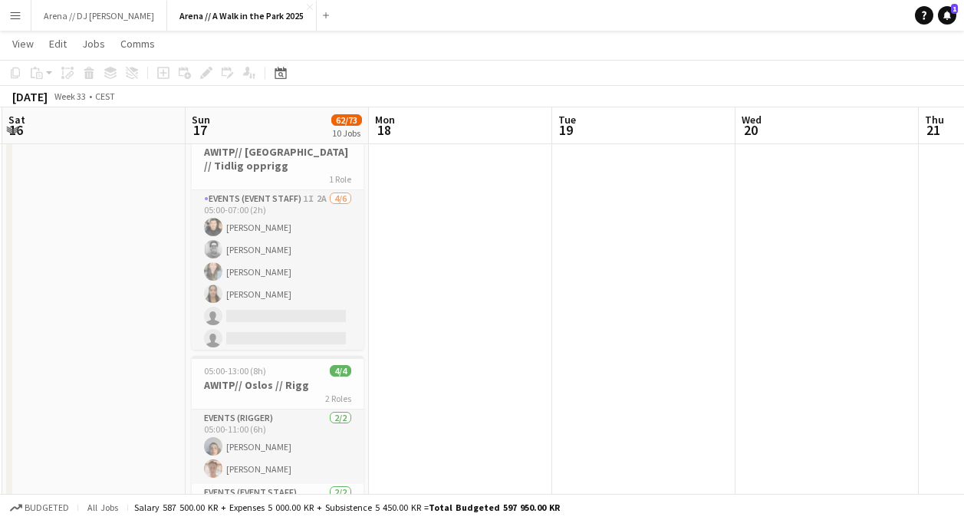
drag, startPoint x: 598, startPoint y: 229, endPoint x: 387, endPoint y: 225, distance: 211.0
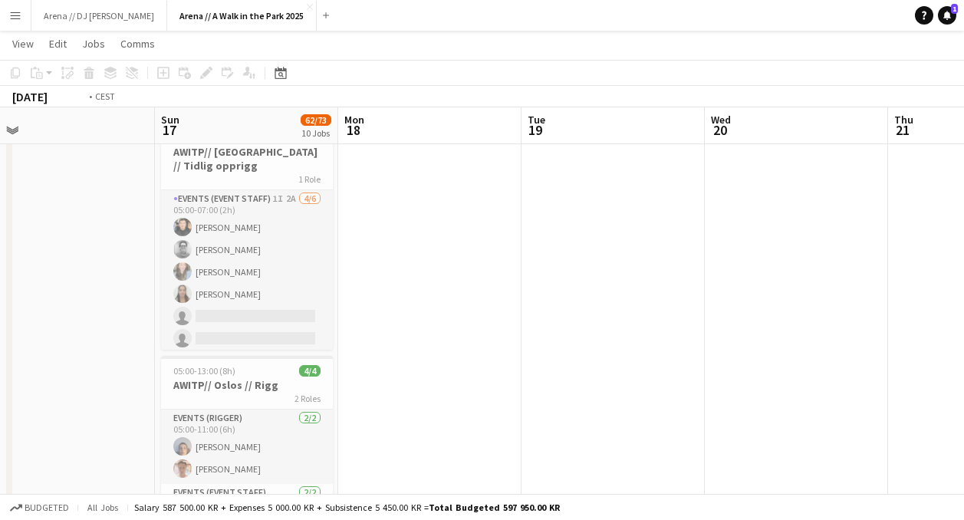
drag, startPoint x: 551, startPoint y: 225, endPoint x: 287, endPoint y: 217, distance: 264.0
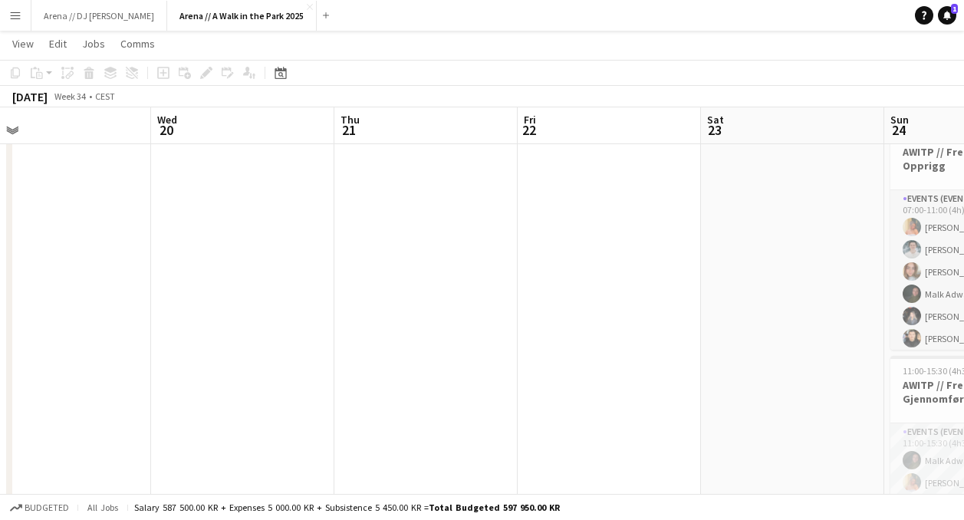
drag, startPoint x: 651, startPoint y: 219, endPoint x: 311, endPoint y: 206, distance: 339.4
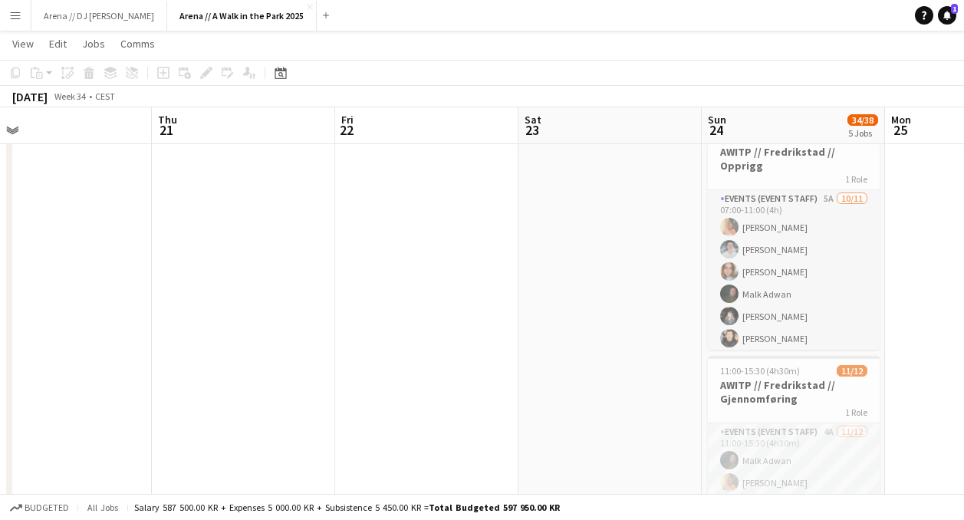
drag, startPoint x: 638, startPoint y: 284, endPoint x: 308, endPoint y: 283, distance: 329.9
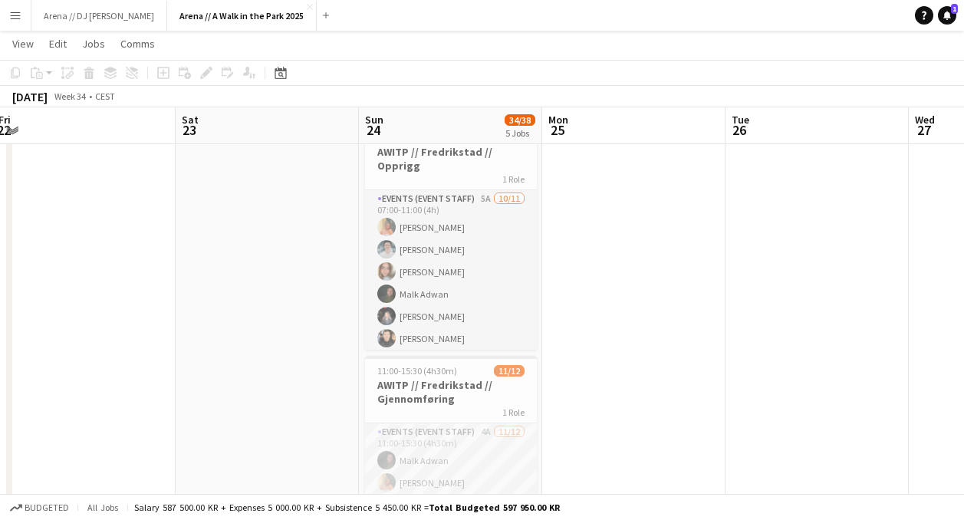
drag, startPoint x: 294, startPoint y: 288, endPoint x: 239, endPoint y: 285, distance: 55.3
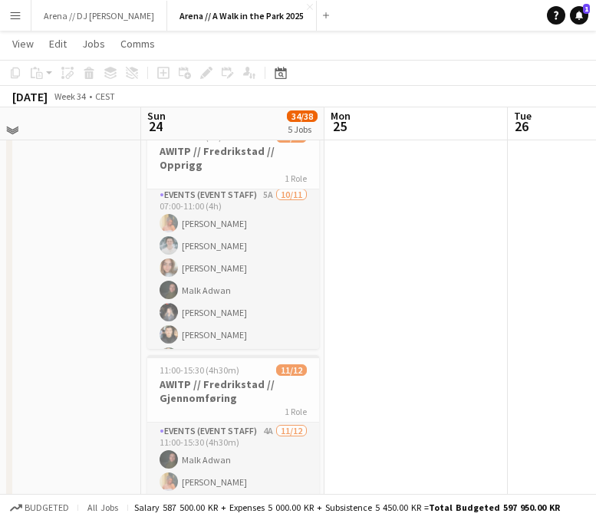
scroll to position [52, 0]
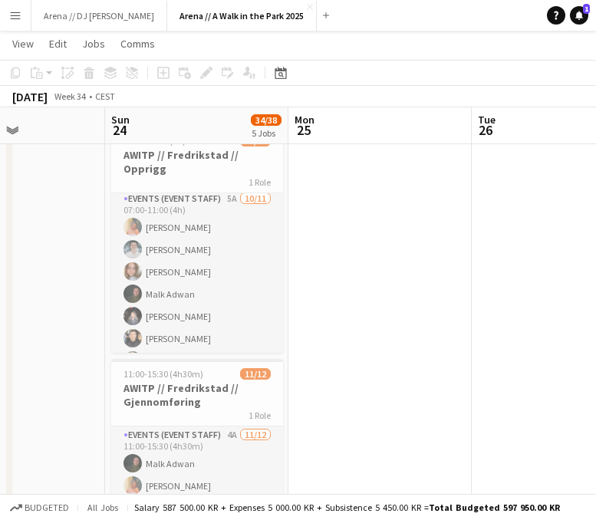
drag, startPoint x: 464, startPoint y: 260, endPoint x: 107, endPoint y: 257, distance: 356.7
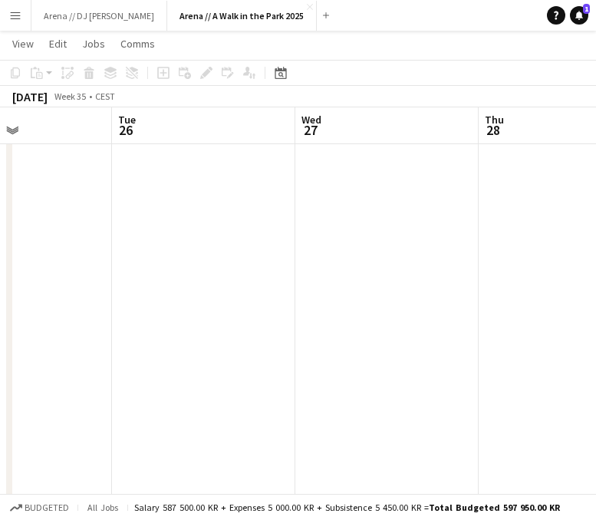
drag, startPoint x: 344, startPoint y: 285, endPoint x: 53, endPoint y: 269, distance: 291.2
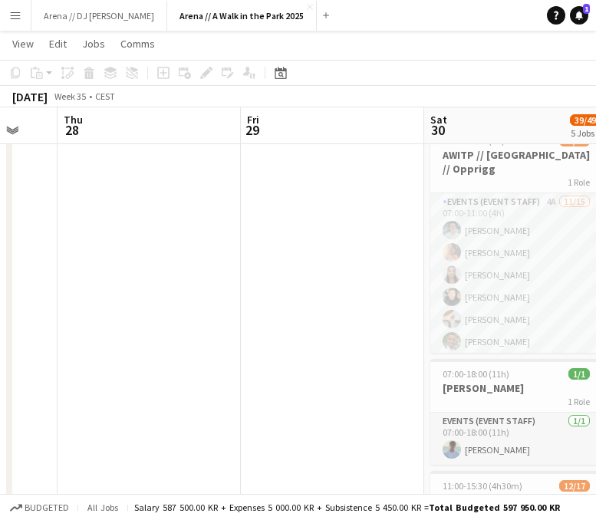
drag, startPoint x: 371, startPoint y: 275, endPoint x: 74, endPoint y: 252, distance: 297.8
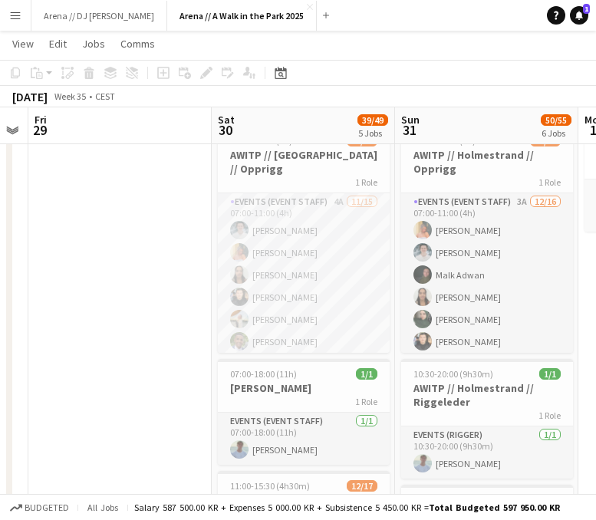
drag, startPoint x: 245, startPoint y: 287, endPoint x: 117, endPoint y: 283, distance: 127.4
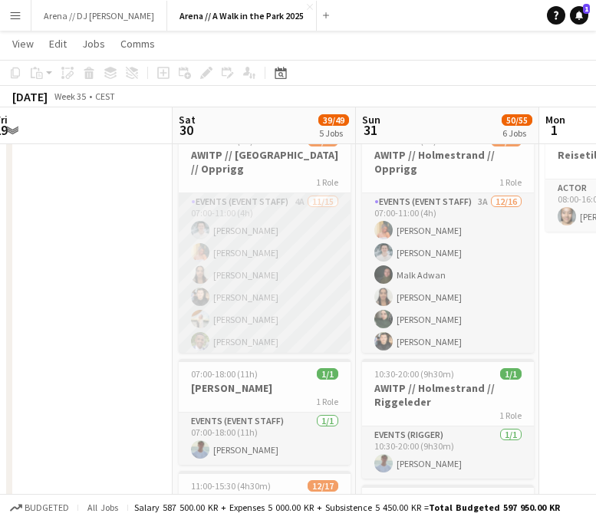
click at [246, 295] on app-card-role "Events (Event Staff) 4A [DATE] 07:00-11:00 (4h) [PERSON_NAME] Ludivia [PERSON_N…" at bounding box center [265, 375] width 172 height 364
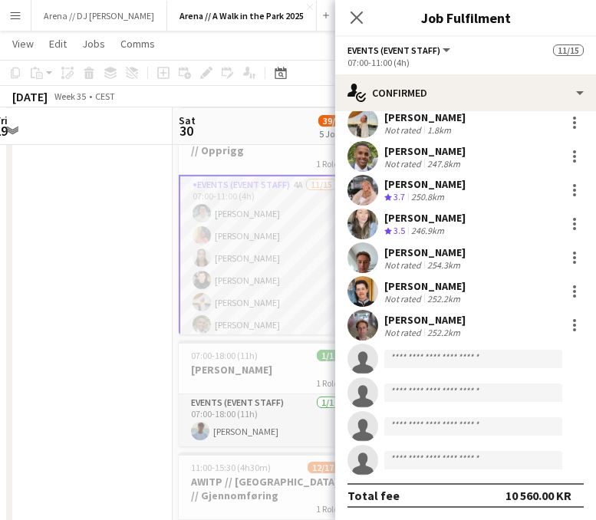
scroll to position [71, 0]
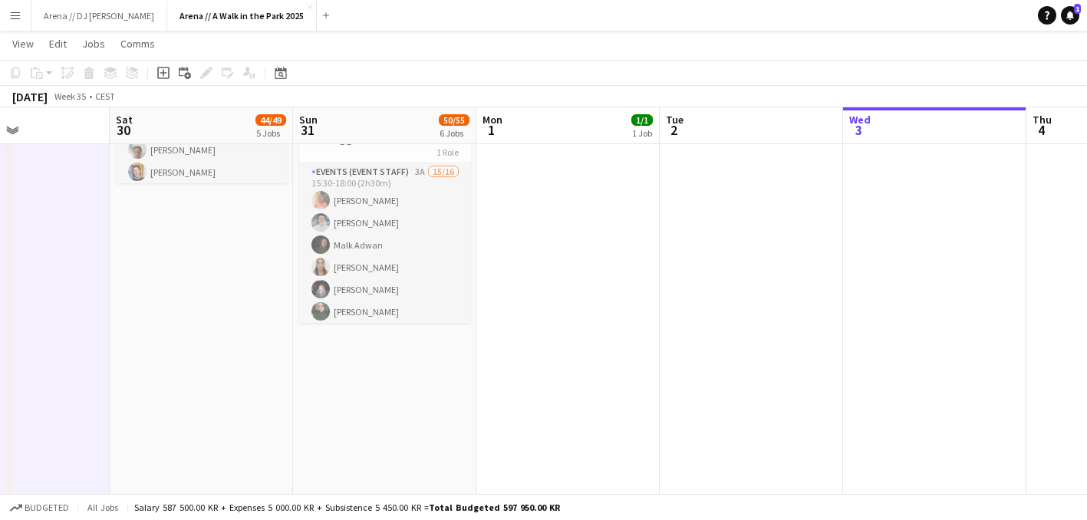
scroll to position [0, 368]
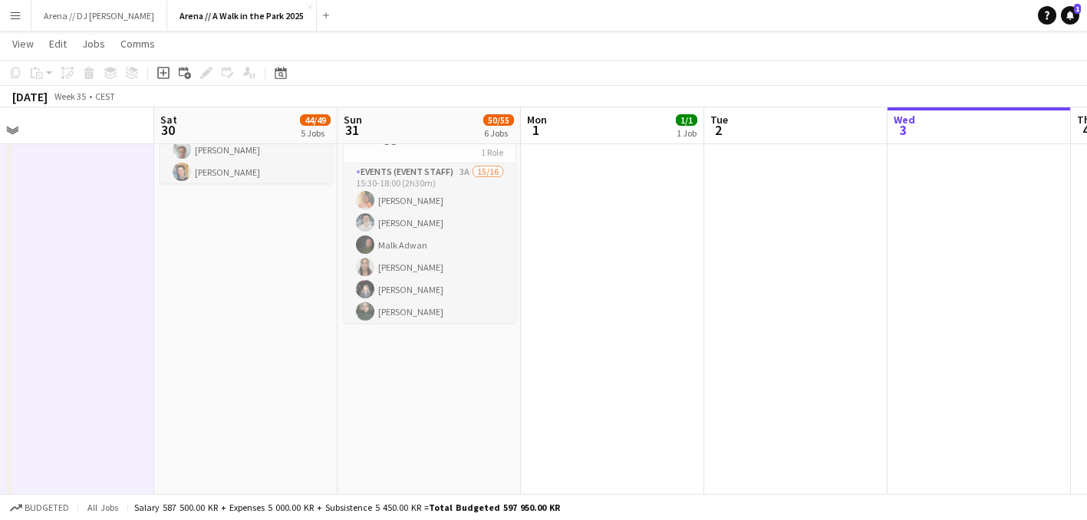
drag, startPoint x: 510, startPoint y: 259, endPoint x: 888, endPoint y: 244, distance: 377.7
click at [886, 244] on app-calendar-viewport "Wed 27 Thu 28 Fri 29 Sat 30 44/49 5 Jobs Sun 31 50/55 6 Jobs Mon 1 1/1 1 Job Tu…" at bounding box center [543, 32] width 1087 height 2013
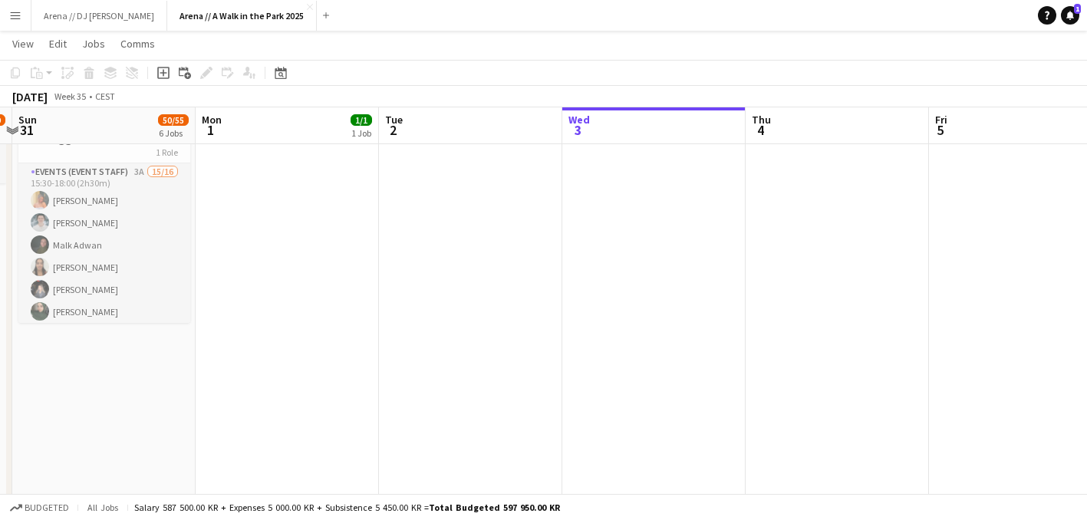
drag, startPoint x: 864, startPoint y: 207, endPoint x: 322, endPoint y: 161, distance: 543.6
click at [328, 161] on app-calendar-viewport "Thu 28 Fri 29 Sat 30 44/49 5 Jobs Sun 31 50/55 6 Jobs Mon 1 1/1 1 Job Tue 2 Wed…" at bounding box center [543, 32] width 1087 height 2013
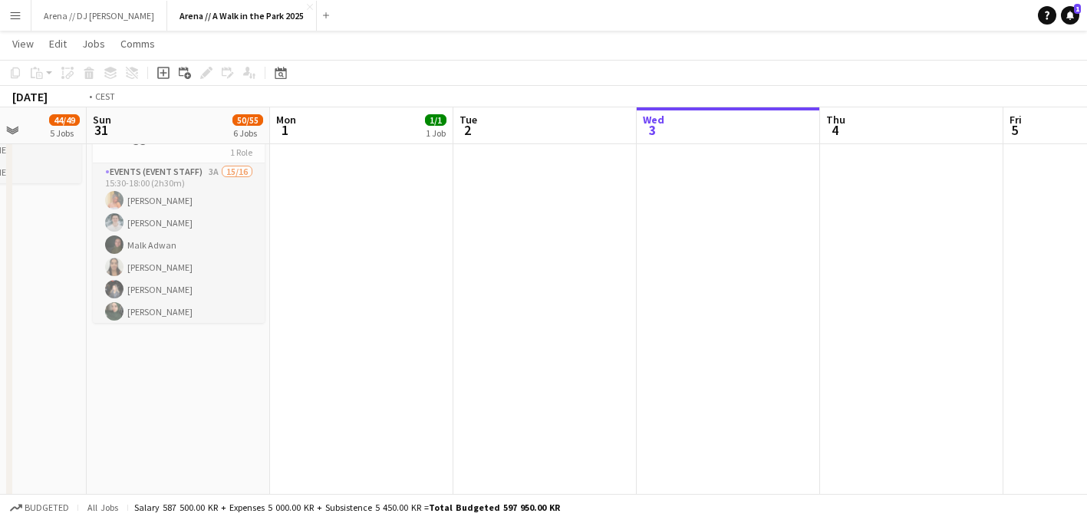
drag, startPoint x: 572, startPoint y: 288, endPoint x: 171, endPoint y: 294, distance: 401.3
click at [181, 295] on app-calendar-viewport "Thu 28 Fri 29 Sat 30 44/49 5 Jobs Sun 31 50/55 6 Jobs Mon 1 1/1 1 Job Tue 2 Wed…" at bounding box center [543, 32] width 1087 height 2013
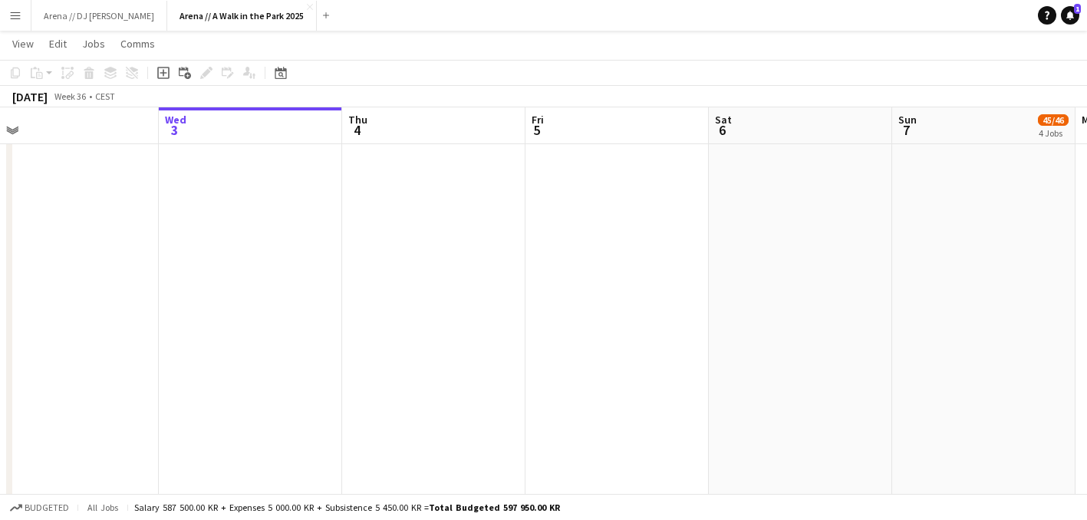
drag, startPoint x: 827, startPoint y: 255, endPoint x: 445, endPoint y: 255, distance: 382.0
click at [448, 255] on app-calendar-viewport "Sat 30 44/49 5 Jobs Sun 31 50/55 6 Jobs Mon 1 1/1 1 Job Tue 2 Wed 3 Thu 4 Fri 5…" at bounding box center [543, 32] width 1087 height 2013
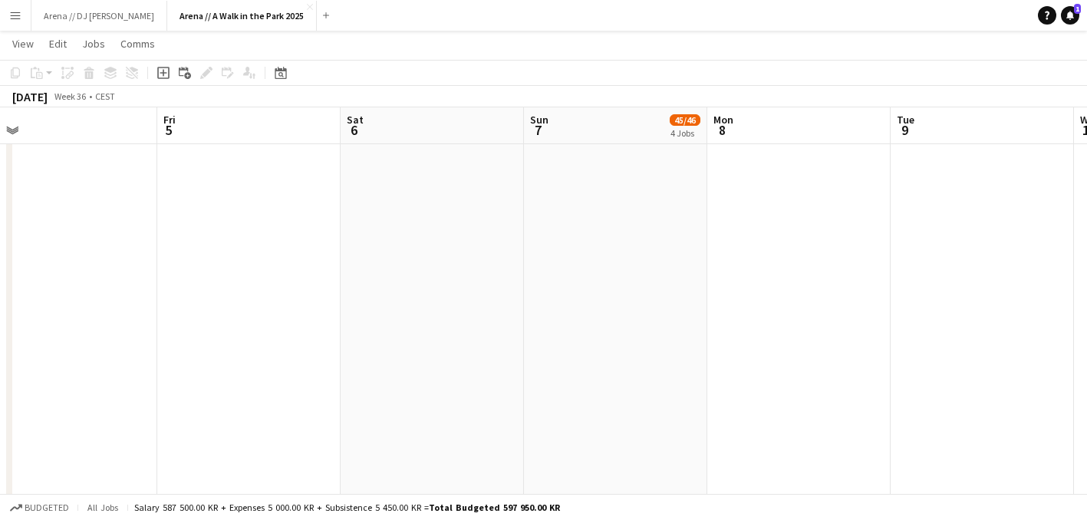
click at [726, 265] on app-date-cell at bounding box center [798, 88] width 183 height 1901
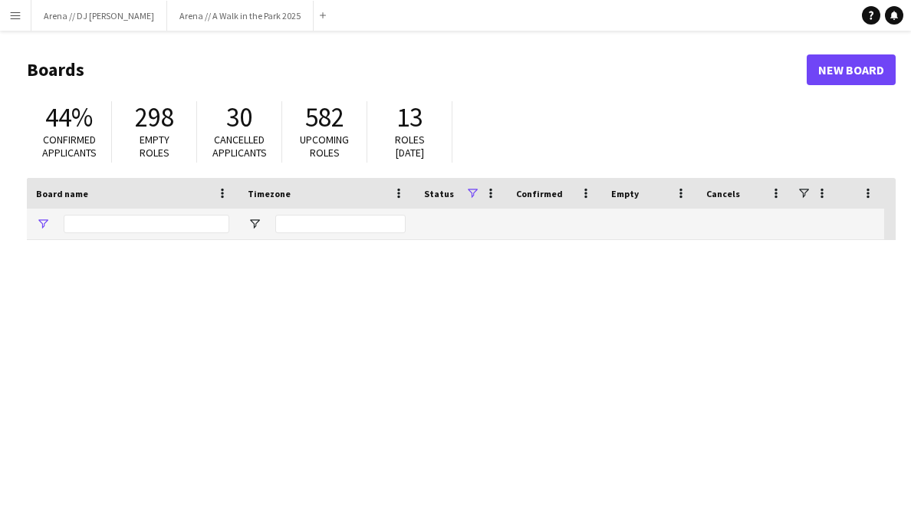
type input "*****"
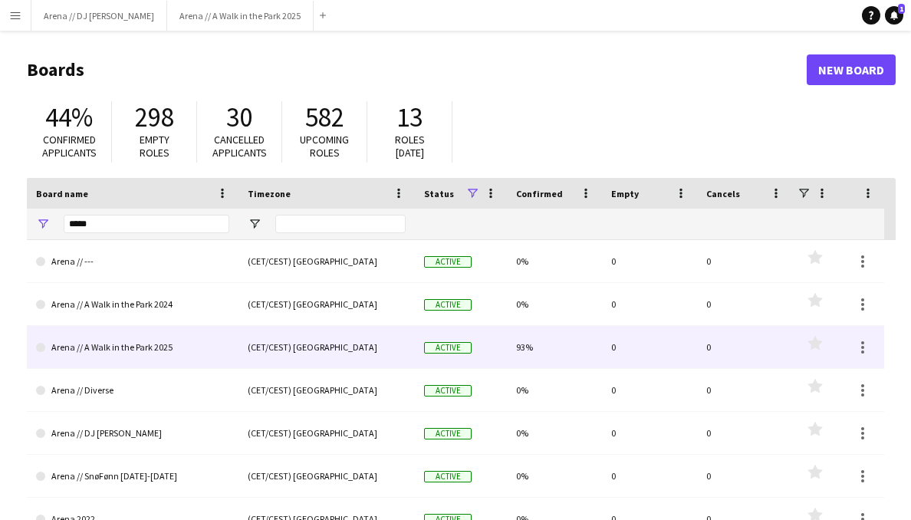
click at [180, 341] on link "Arena // A Walk in the Park 2025" at bounding box center [132, 347] width 193 height 43
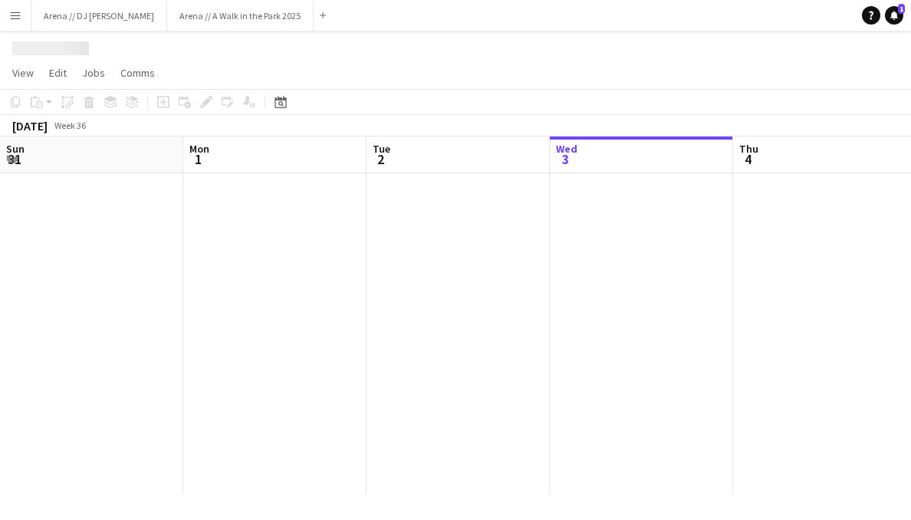
scroll to position [0, 367]
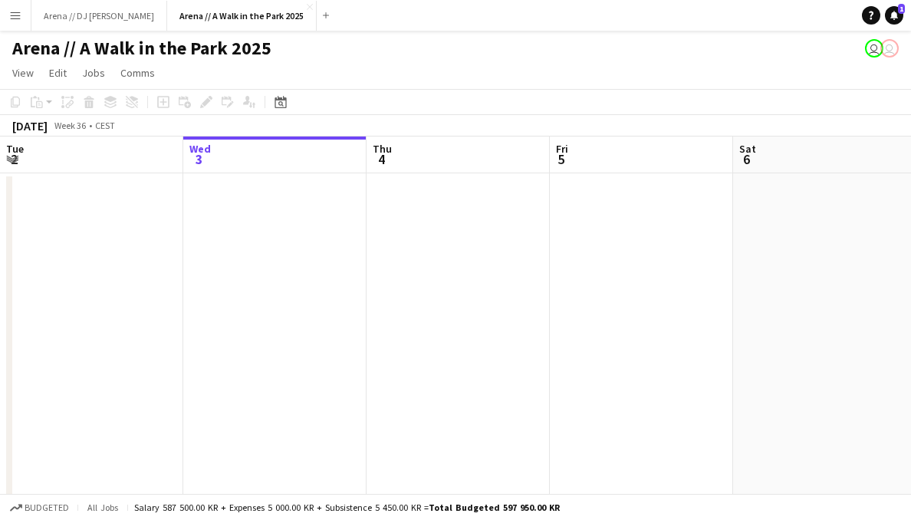
click at [18, 15] on app-icon "Menu" at bounding box center [15, 15] width 12 height 12
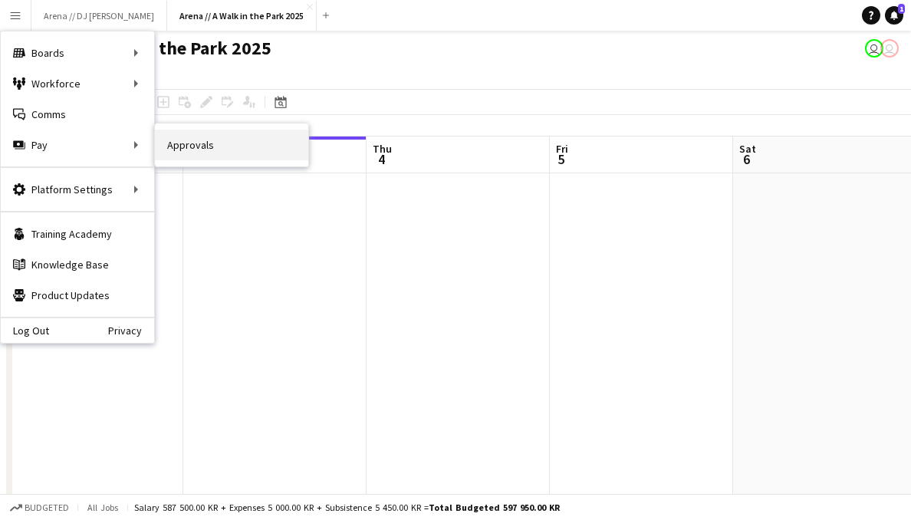
click at [190, 147] on link "Approvals" at bounding box center [231, 145] width 153 height 31
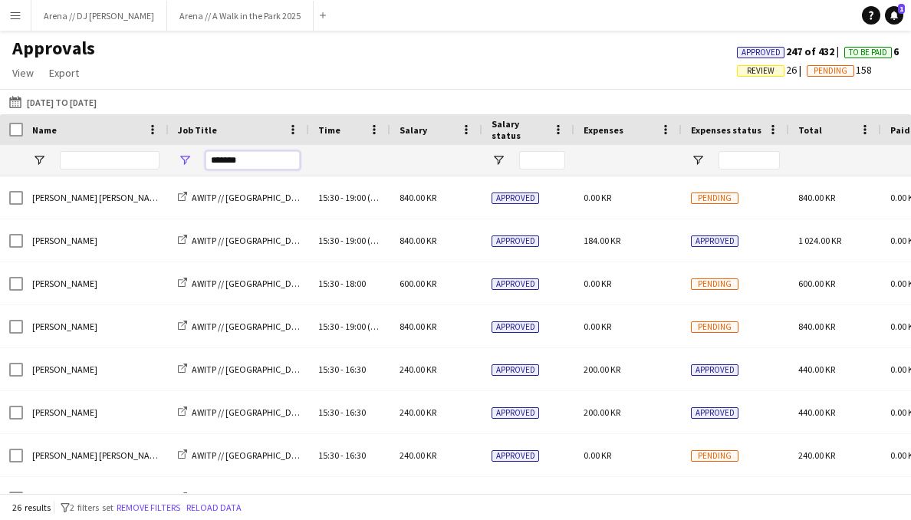
drag, startPoint x: 268, startPoint y: 161, endPoint x: 205, endPoint y: 158, distance: 63.0
click at [206, 158] on input "*******" at bounding box center [253, 160] width 94 height 18
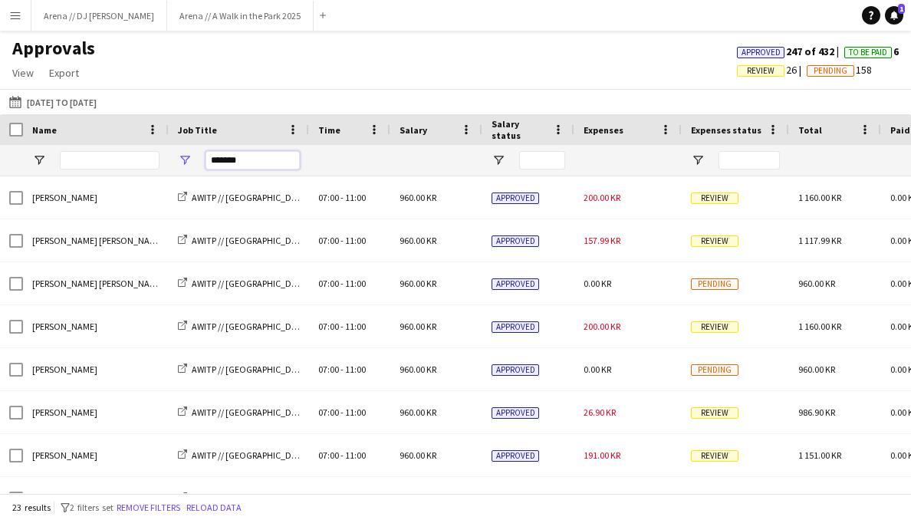
type input "*******"
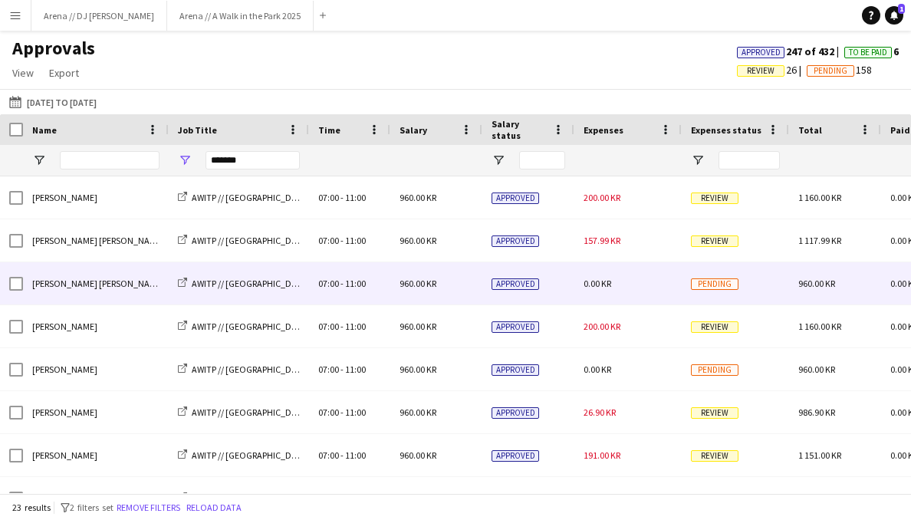
click at [315, 288] on div "07:00 - 11:00" at bounding box center [349, 283] width 81 height 42
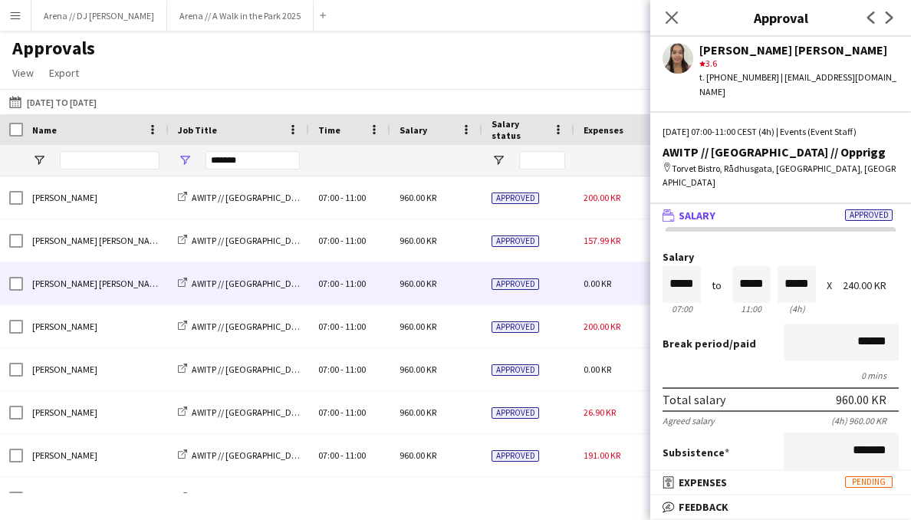
click at [463, 71] on div "Approvals View Customise view Customise filters Reset Filters Reset View Reset …" at bounding box center [455, 63] width 911 height 52
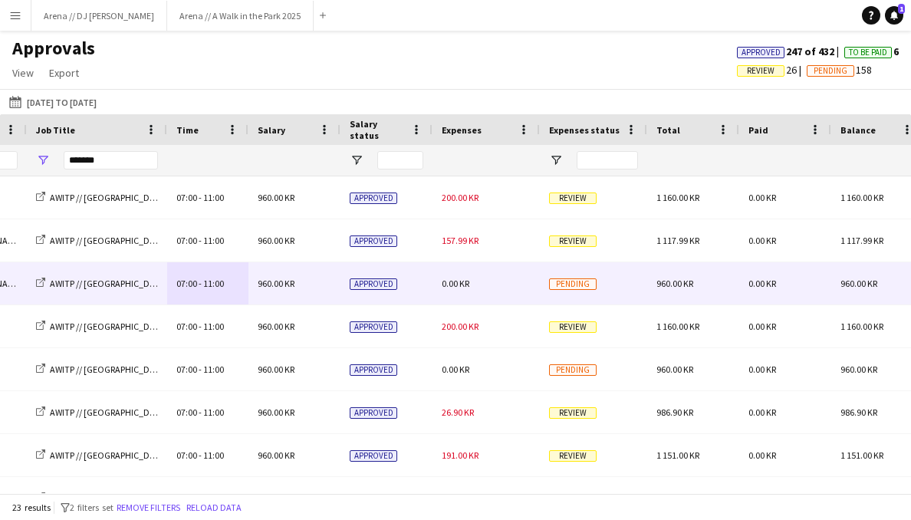
click at [492, 279] on div "0.00 KR" at bounding box center [486, 283] width 107 height 42
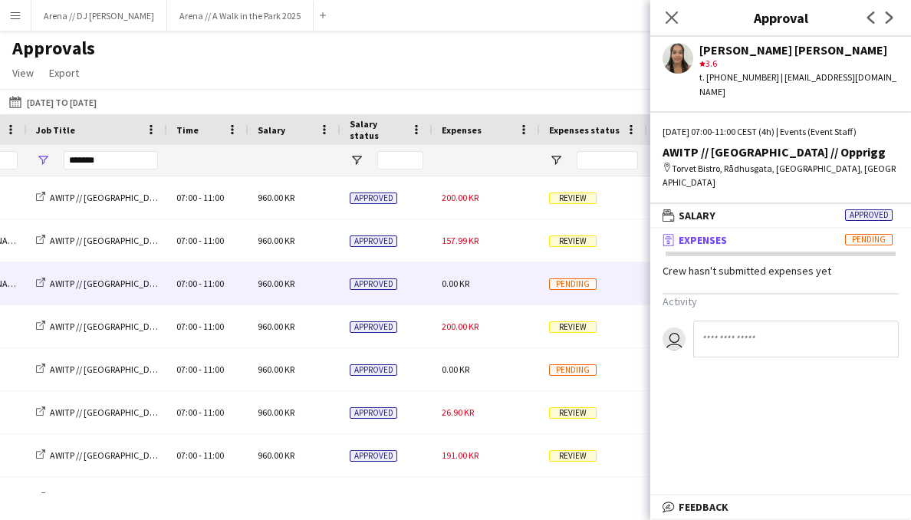
click at [768, 233] on mat-panel-title "receipt Expenses Pending" at bounding box center [778, 240] width 255 height 14
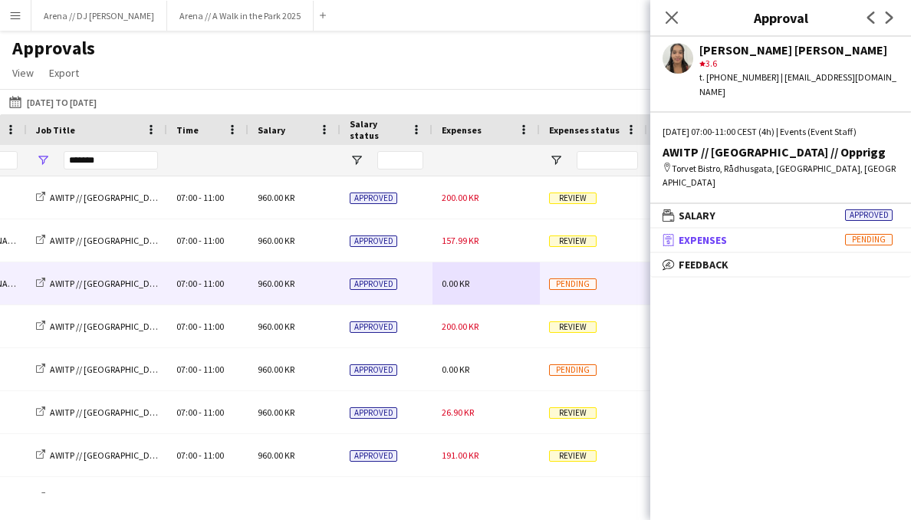
click at [769, 233] on mat-panel-title "receipt Expenses Pending" at bounding box center [778, 240] width 255 height 14
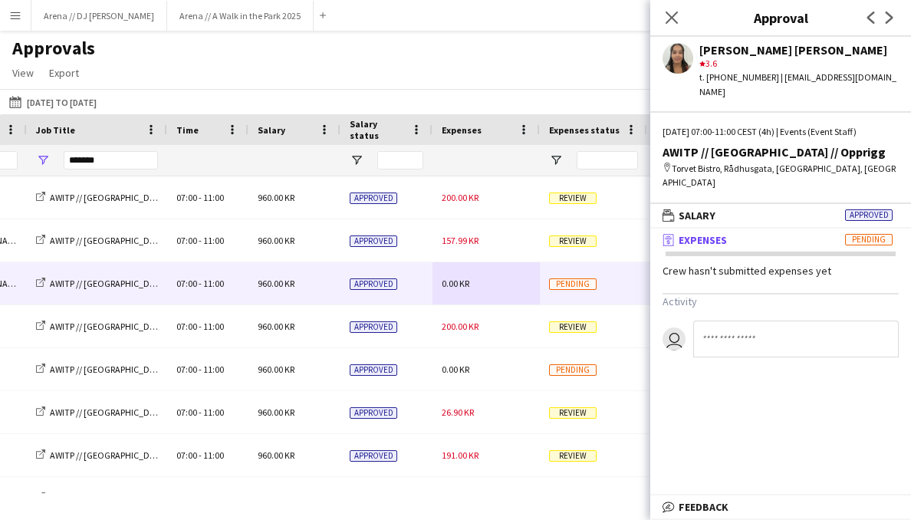
click at [769, 233] on mat-panel-title "receipt Expenses Pending" at bounding box center [778, 240] width 255 height 14
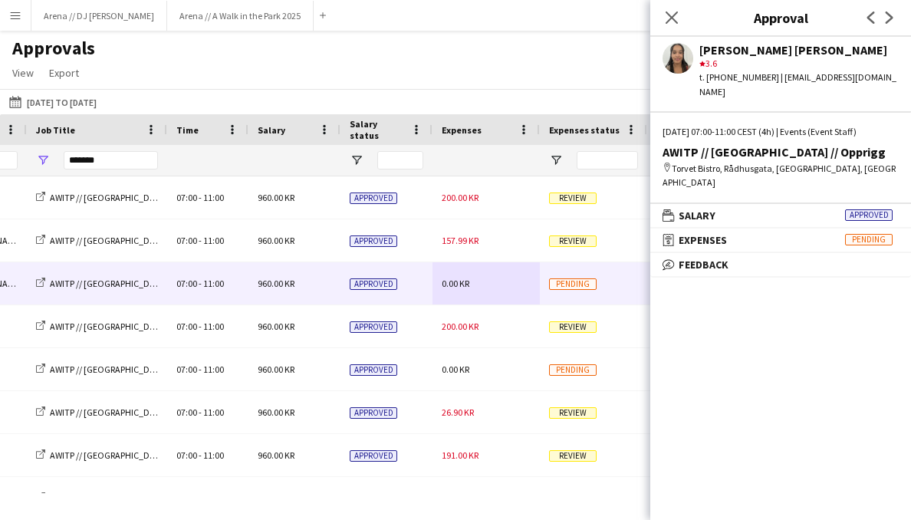
click at [769, 204] on mat-expansion-panel "wallet Salary Approved Activity user" at bounding box center [781, 216] width 261 height 25
click at [769, 209] on mat-panel-title "wallet Salary Approved" at bounding box center [778, 216] width 255 height 14
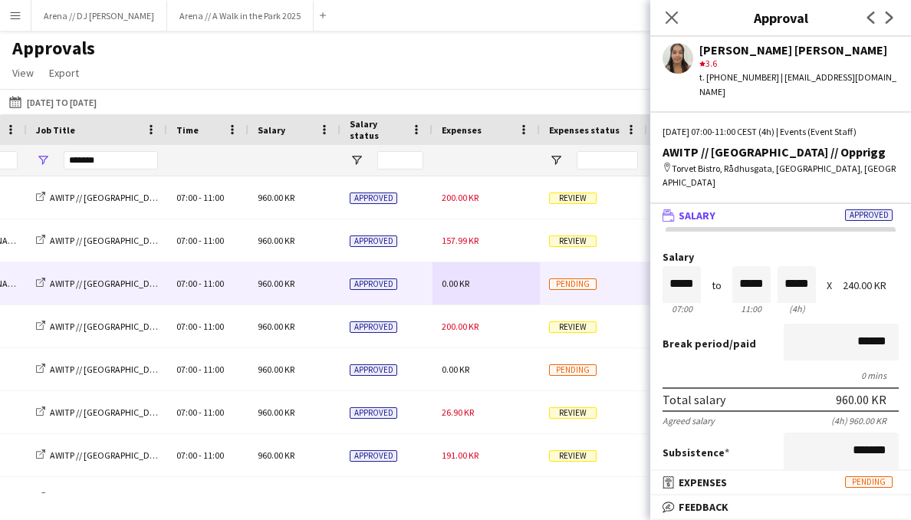
click at [769, 209] on mat-panel-title "wallet Salary Approved" at bounding box center [778, 216] width 255 height 14
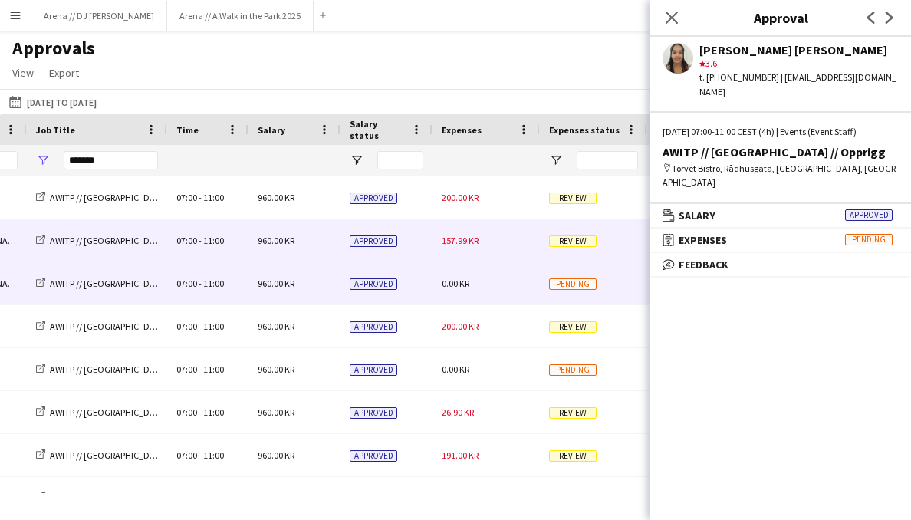
click at [558, 237] on span "Review" at bounding box center [573, 242] width 48 height 12
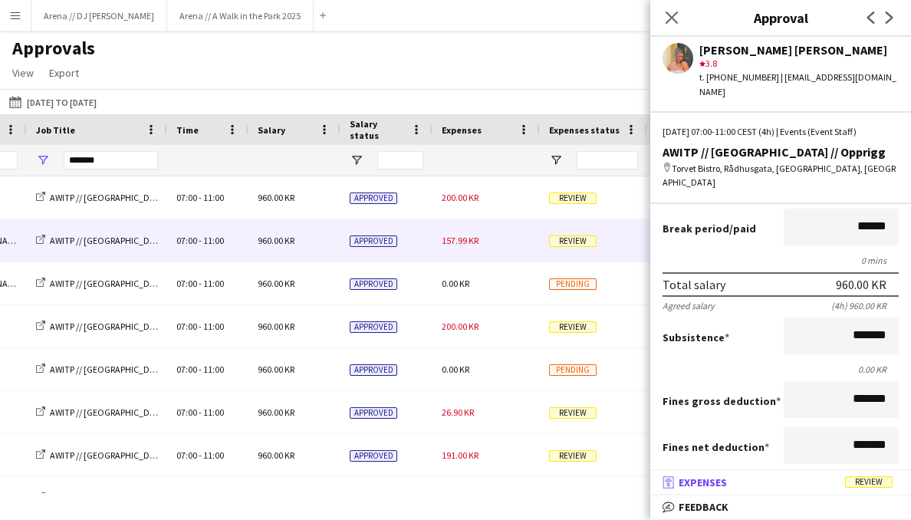
click at [734, 480] on mat-panel-title "receipt Expenses Review" at bounding box center [778, 483] width 255 height 14
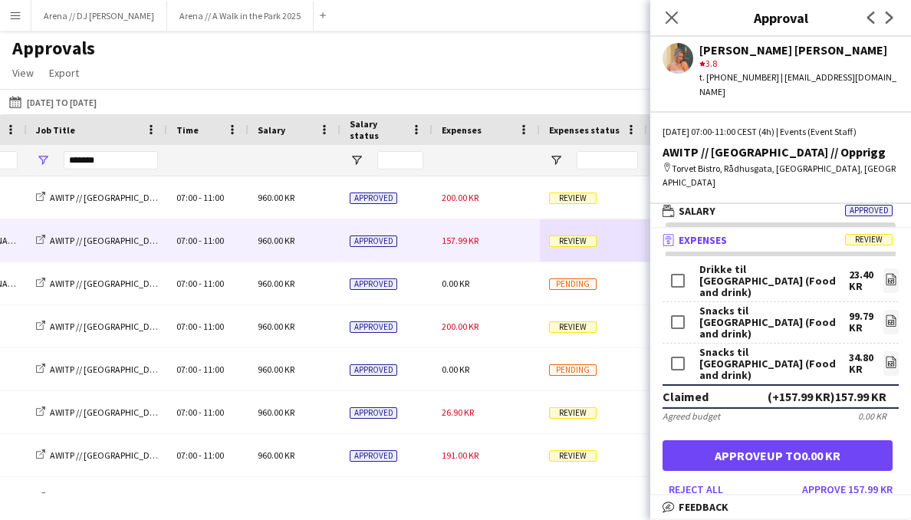
click at [133, 102] on div "29-08-2025 to 01-09-2025 29-08-2025 to 01-09-2025 Today This Week This Month Ye…" at bounding box center [455, 101] width 911 height 25
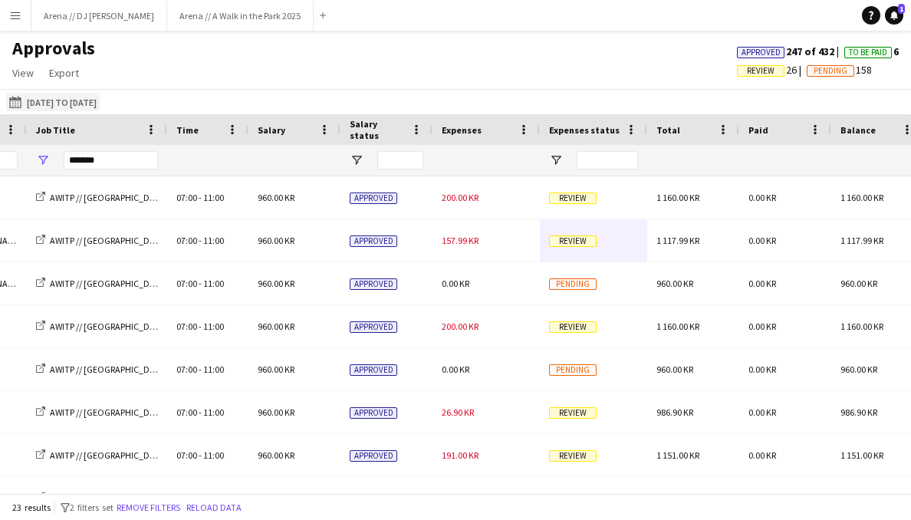
click at [100, 102] on button "29-08-2025 to 01-09-2025 29-08-2025 to 01-09-2025" at bounding box center [53, 102] width 94 height 18
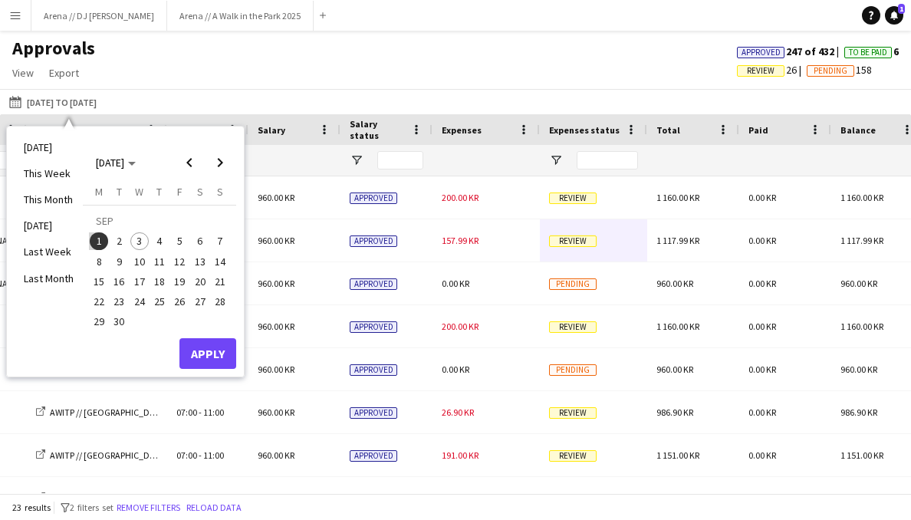
click at [293, 91] on div "29-08-2025 to 01-09-2025 29-08-2025 to 01-09-2025 Today This Week This Month Ye…" at bounding box center [455, 101] width 911 height 25
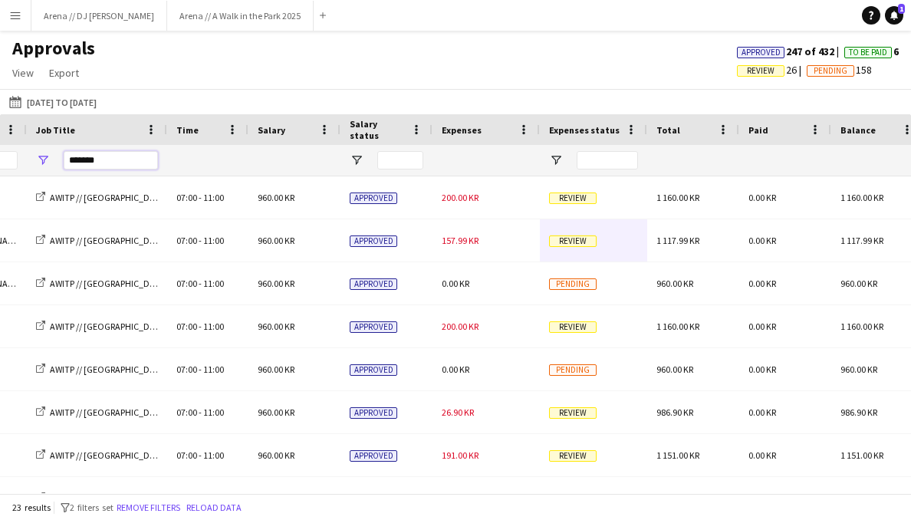
drag, startPoint x: 123, startPoint y: 157, endPoint x: 51, endPoint y: 157, distance: 71.3
click at [64, 157] on input "*******" at bounding box center [111, 160] width 94 height 18
click at [108, 91] on div "29-08-2025 to 01-09-2025 29-08-2025 to 01-09-2025 Today This Week This Month Ye…" at bounding box center [455, 101] width 911 height 25
click at [100, 102] on button "29-08-2025 to 01-09-2025 29-08-2025 to 01-09-2025" at bounding box center [53, 102] width 94 height 18
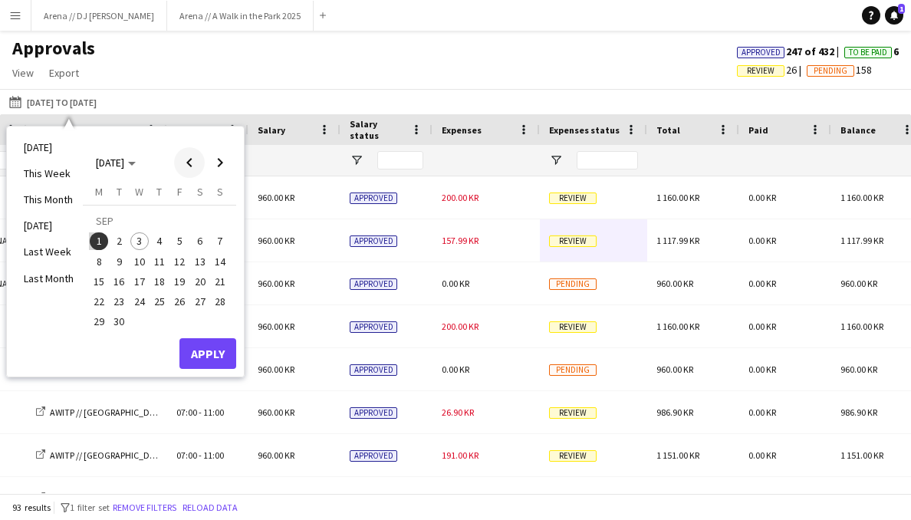
click at [192, 157] on span "Previous month" at bounding box center [189, 162] width 31 height 31
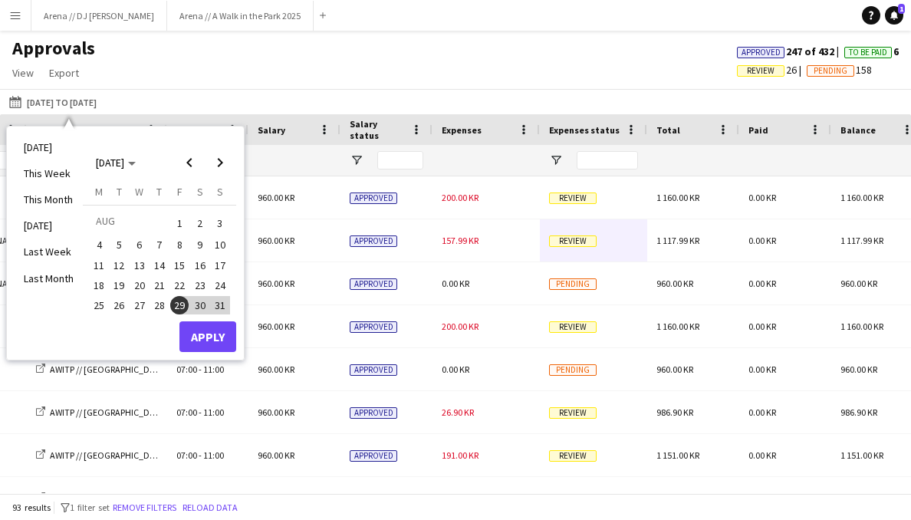
click at [180, 298] on span "29" at bounding box center [179, 305] width 18 height 18
click at [222, 162] on span "Next month" at bounding box center [220, 162] width 31 height 31
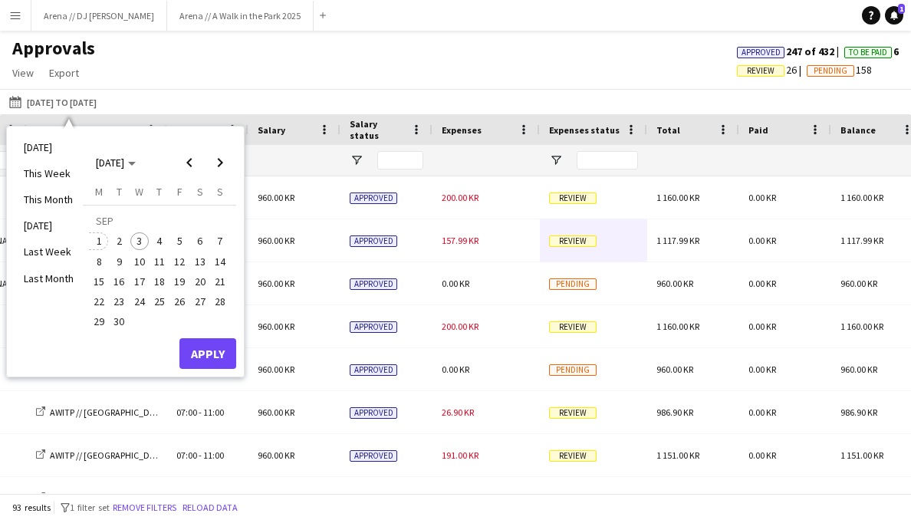
click at [101, 240] on span "1" at bounding box center [99, 241] width 18 height 18
click at [222, 348] on button "Apply" at bounding box center [208, 353] width 57 height 31
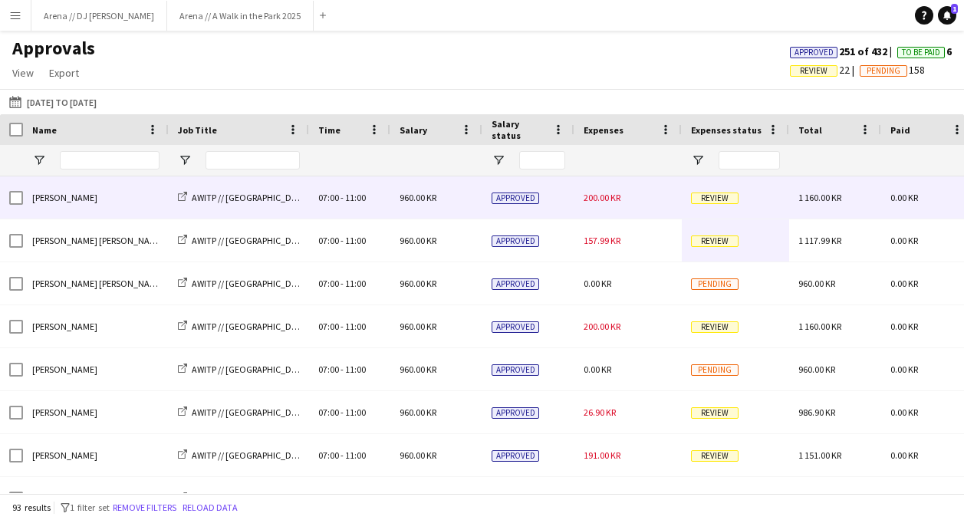
click at [149, 196] on div "[PERSON_NAME]" at bounding box center [96, 197] width 146 height 42
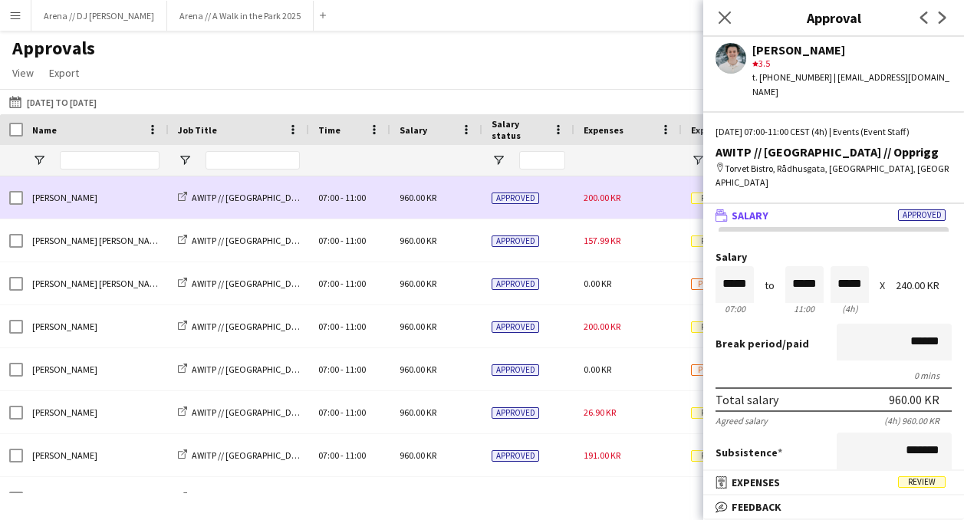
click at [613, 193] on span "200.00 KR" at bounding box center [602, 198] width 37 height 12
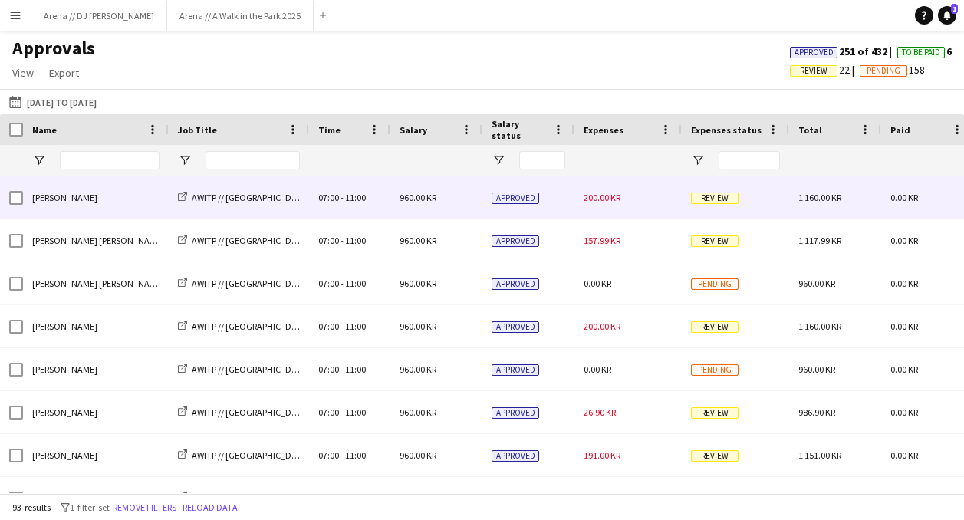
click at [616, 195] on span "200.00 KR" at bounding box center [602, 198] width 37 height 12
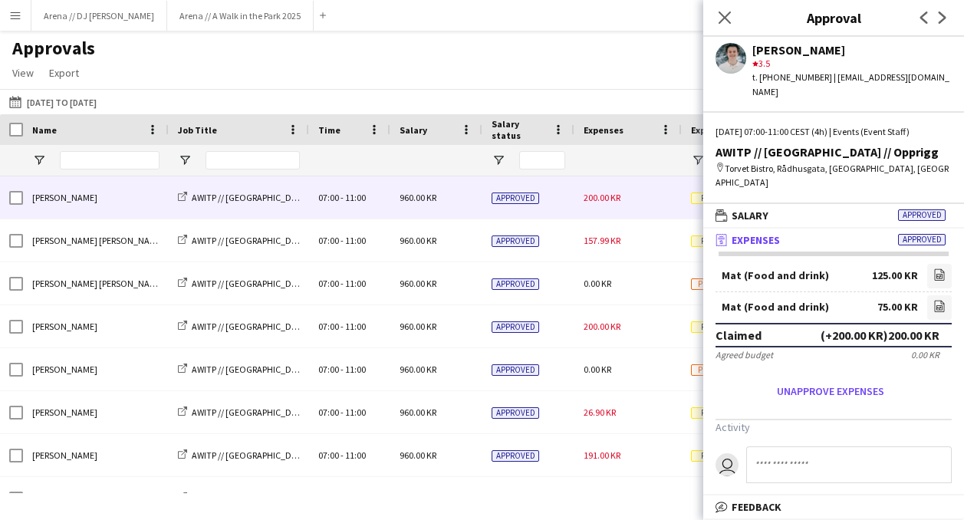
click at [857, 233] on mat-panel-title "receipt Expenses Approved" at bounding box center [830, 240] width 255 height 14
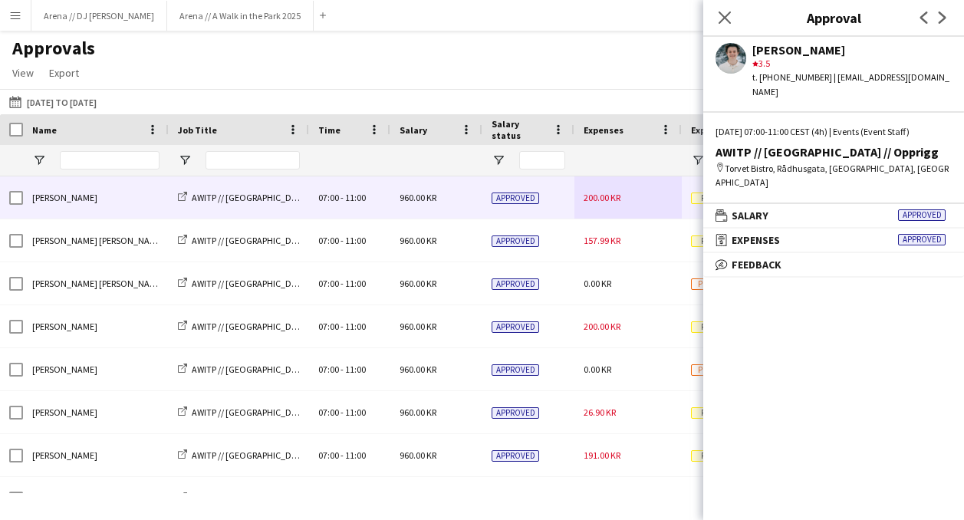
click at [542, 75] on div "Approvals View Customise view Customise filters Reset Filters Reset View Reset …" at bounding box center [482, 63] width 964 height 52
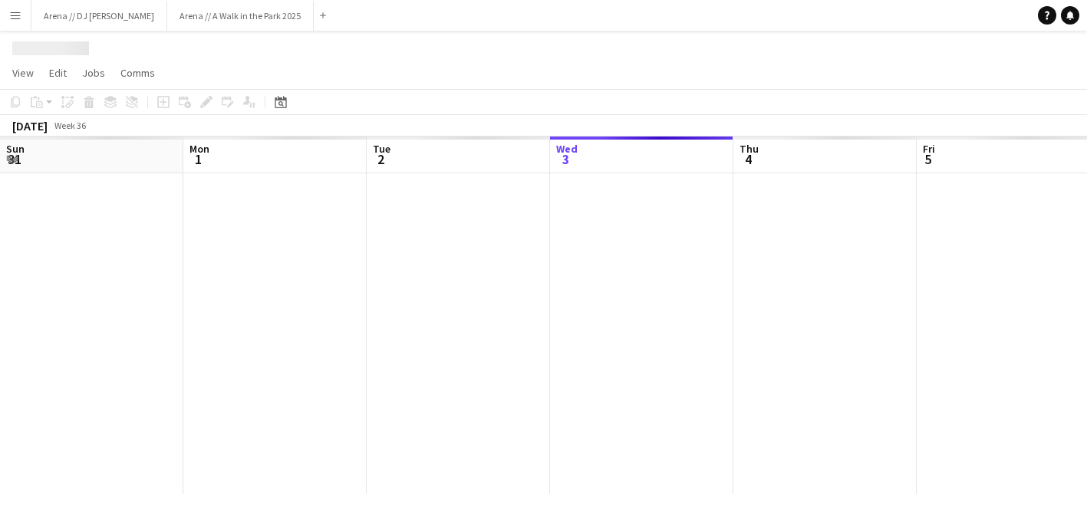
scroll to position [0, 367]
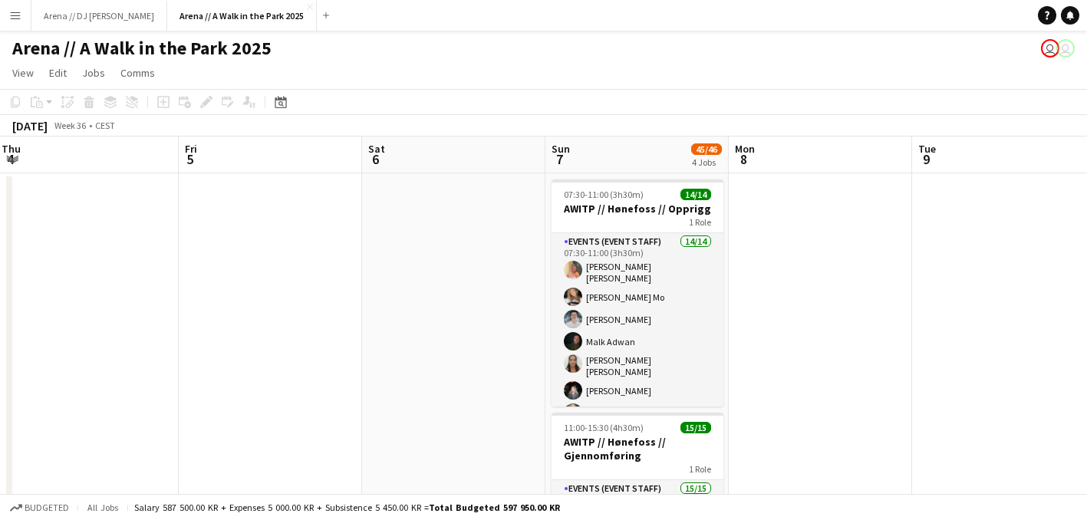
drag, startPoint x: 719, startPoint y: 338, endPoint x: 282, endPoint y: 334, distance: 436.5
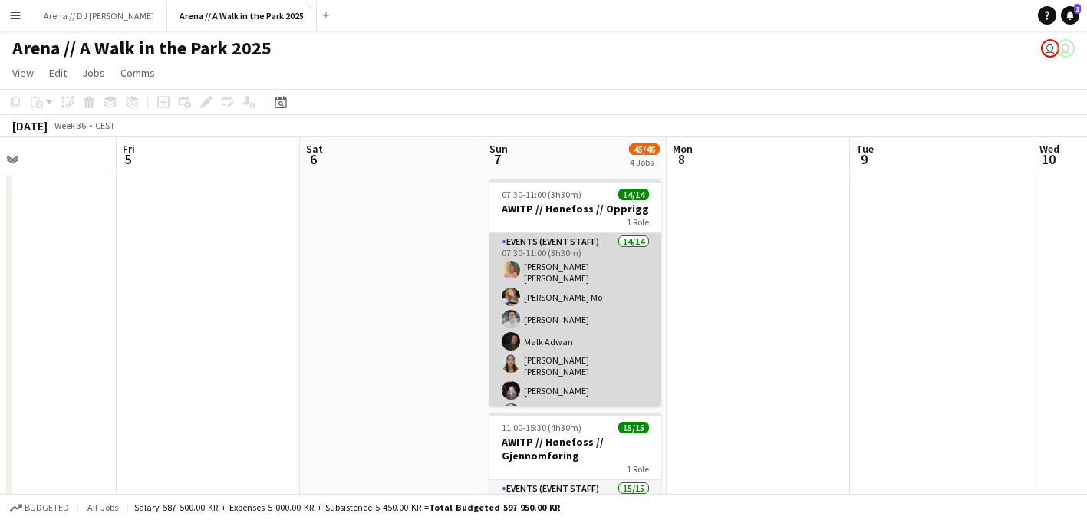
click at [617, 315] on app-card-role "Events (Event Staff) 14/14 07:30-11:00 (3h30m) Hannah Ludivia Rotbæk Meling Mar…" at bounding box center [575, 413] width 172 height 360
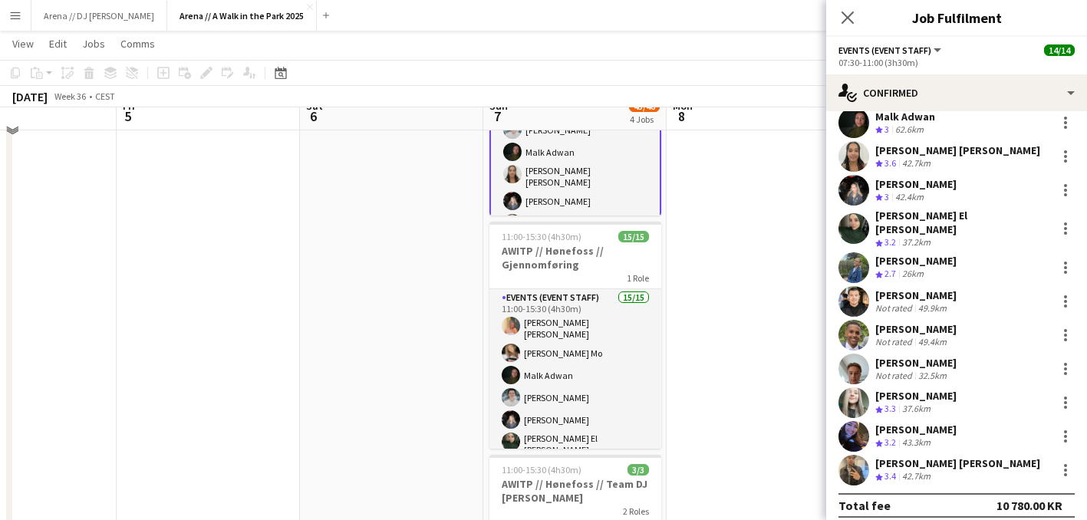
scroll to position [207, 0]
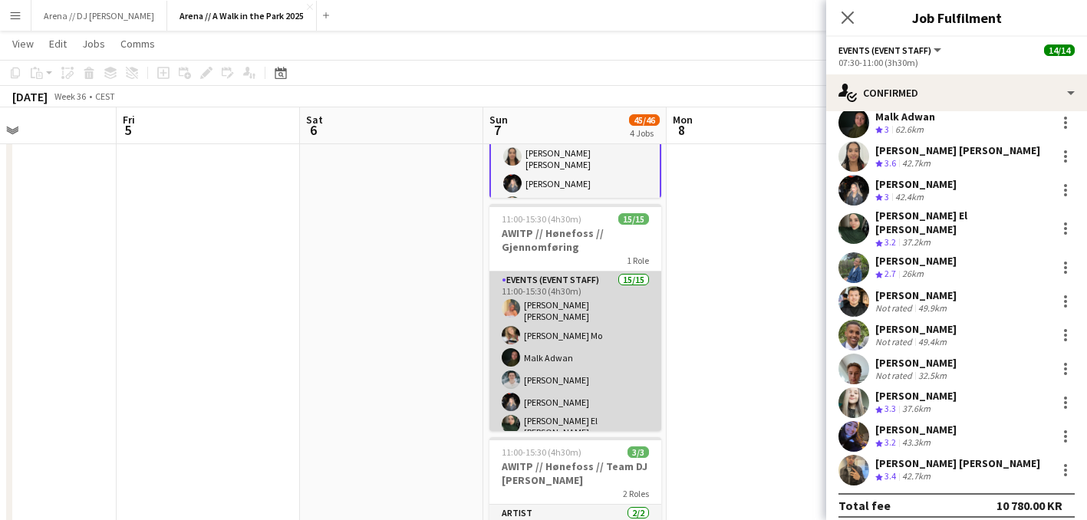
click at [595, 327] on app-card-role "Events (Event Staff) 15/15 11:00-15:30 (4h30m) Hannah Ludivia Rotbæk Meling Mar…" at bounding box center [575, 463] width 172 height 382
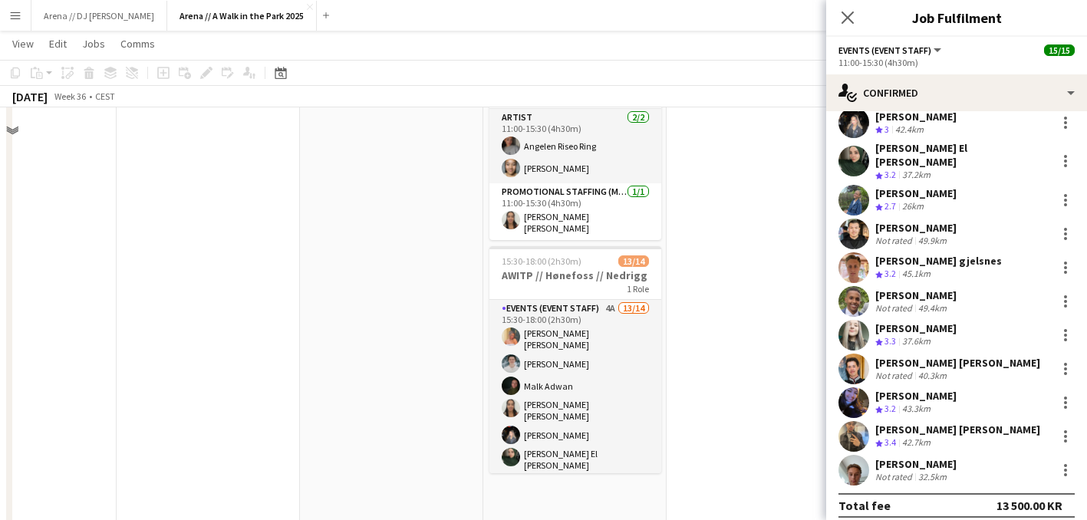
scroll to position [612, 0]
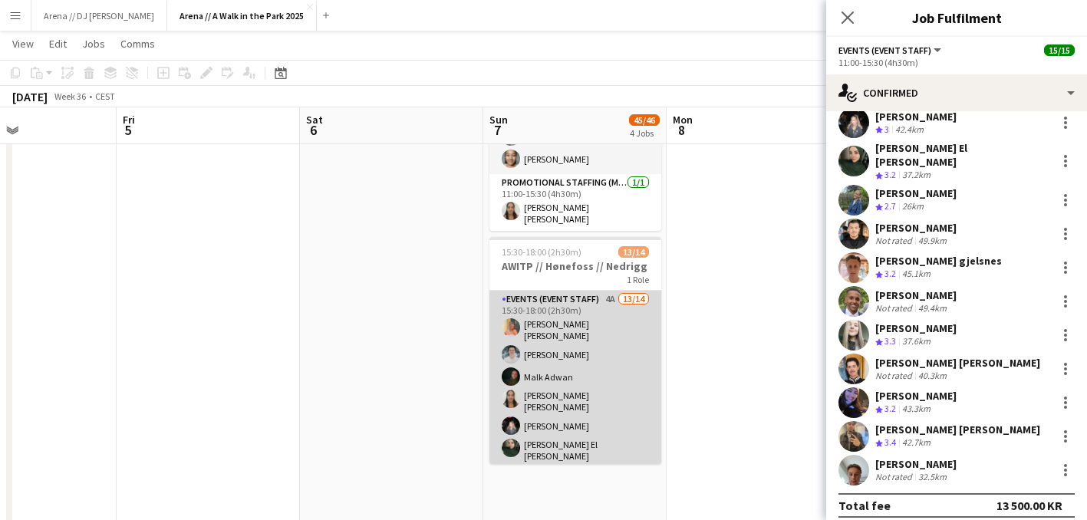
click at [552, 384] on app-card-role "Events (Event Staff) 4A 13/14 15:30-18:00 (2h30m) Hannah Ludivia Rotbæk Meling …" at bounding box center [575, 471] width 172 height 360
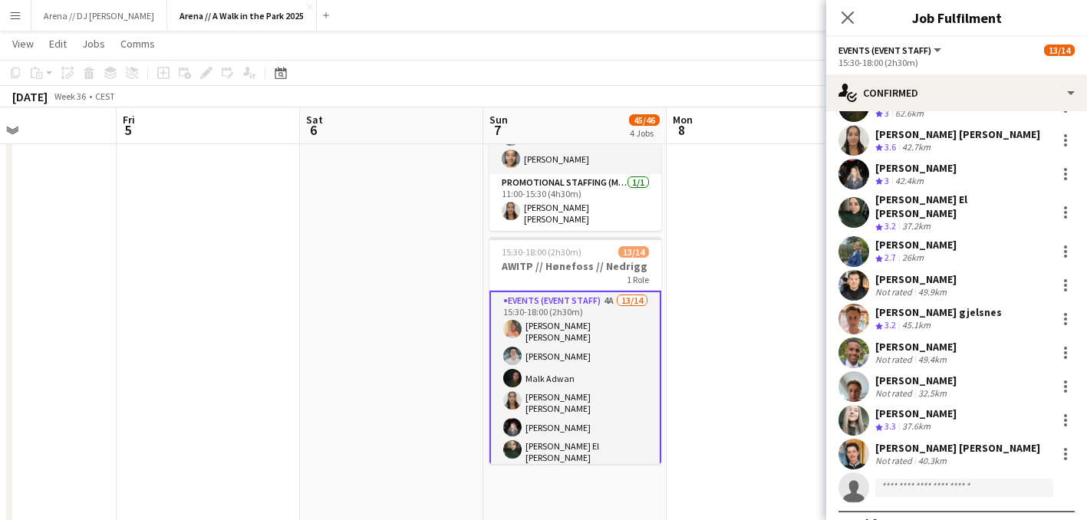
scroll to position [149, 0]
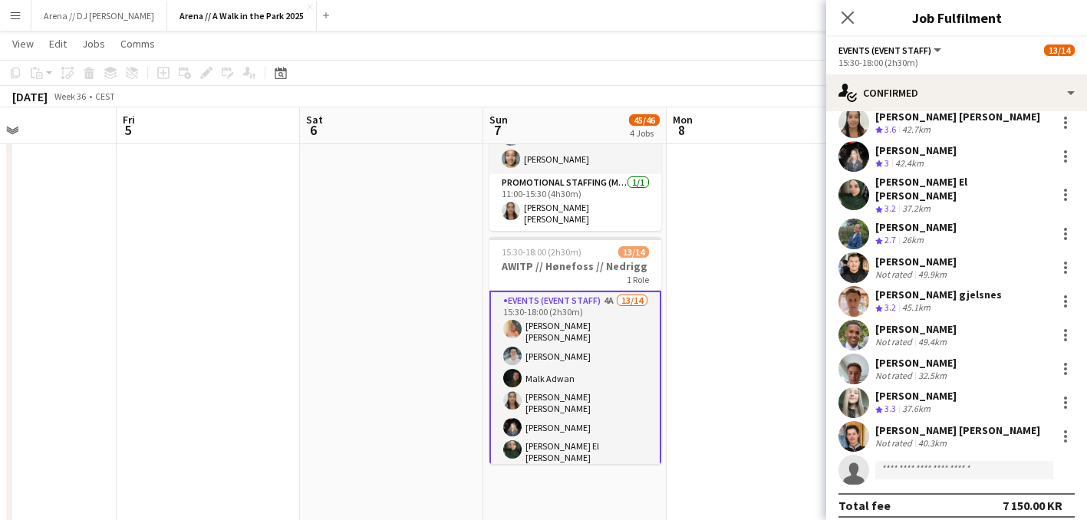
click at [684, 344] on app-date-cell at bounding box center [758, 168] width 183 height 1217
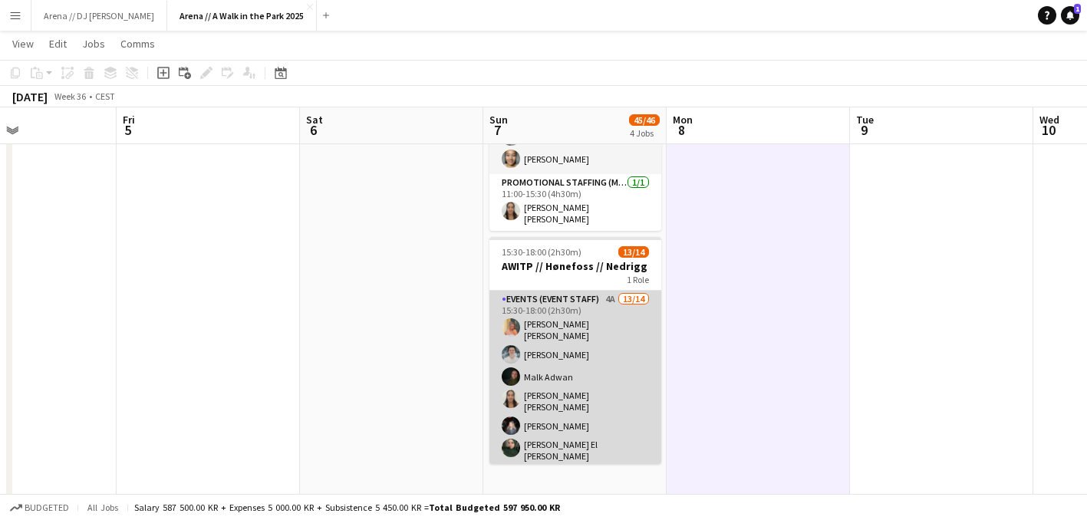
click at [628, 354] on app-card-role "Events (Event Staff) 4A 13/14 15:30-18:00 (2h30m) Hannah Ludivia Rotbæk Meling …" at bounding box center [575, 471] width 172 height 360
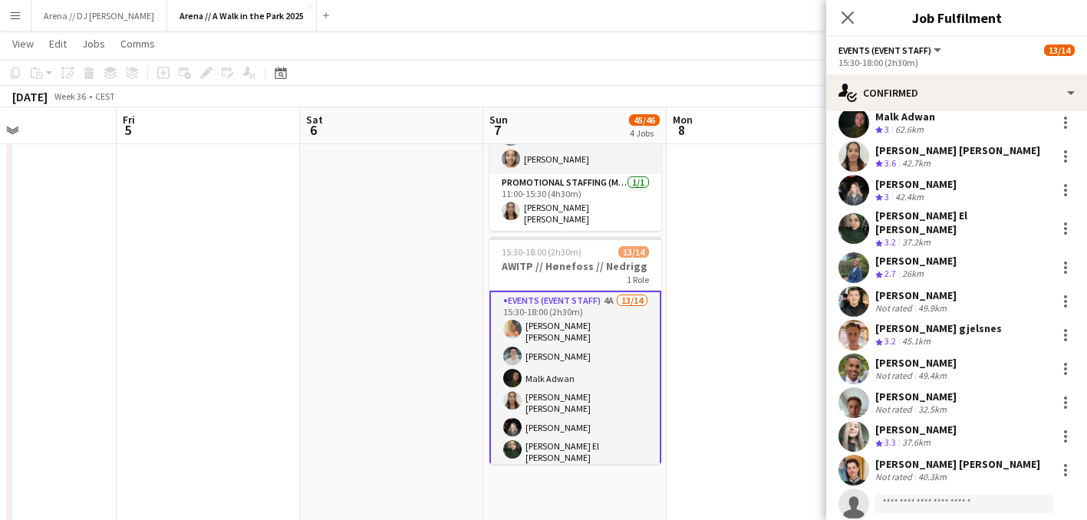
scroll to position [127, 0]
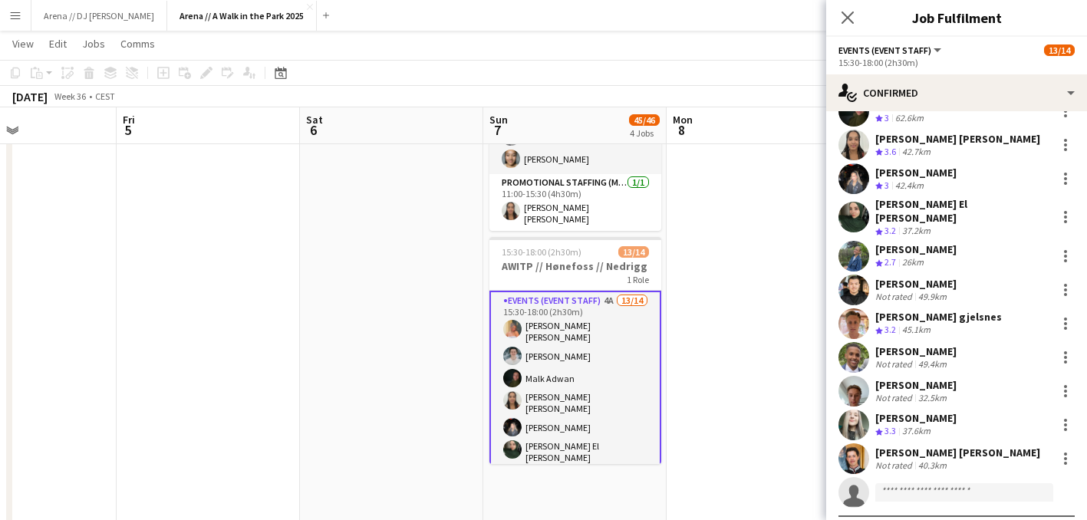
click at [615, 332] on app-card-role "Events (Event Staff) 4A 13/14 15:30-18:00 (2h30m) Hannah Ludivia Rotbæk Meling …" at bounding box center [575, 472] width 172 height 363
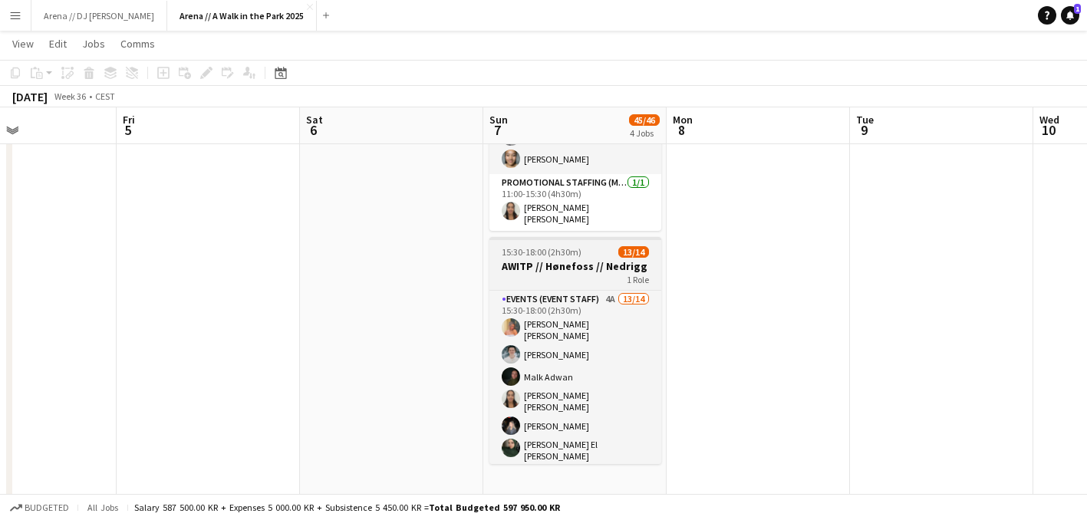
click at [575, 274] on div "1 Role" at bounding box center [575, 279] width 172 height 12
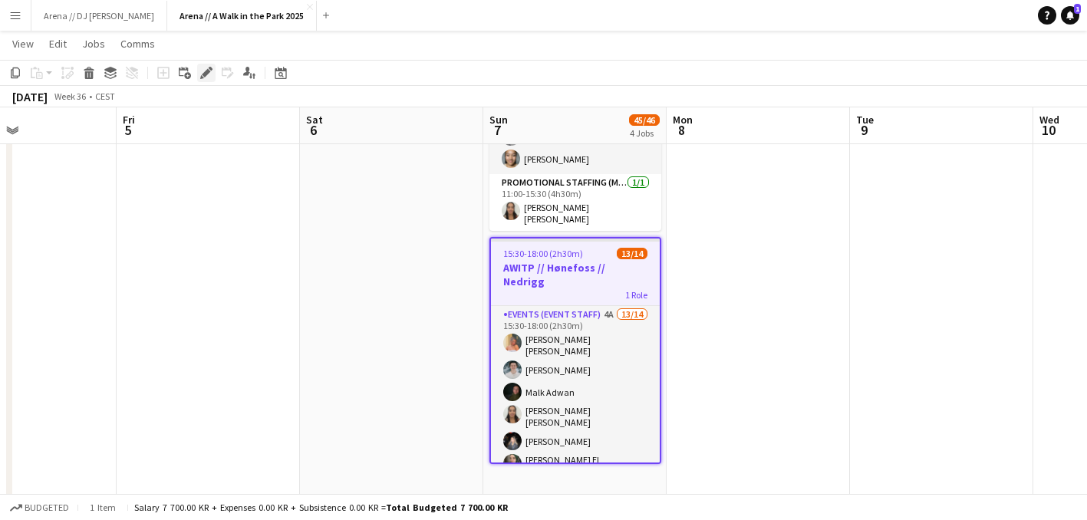
click at [206, 80] on div "Edit" at bounding box center [206, 73] width 18 height 18
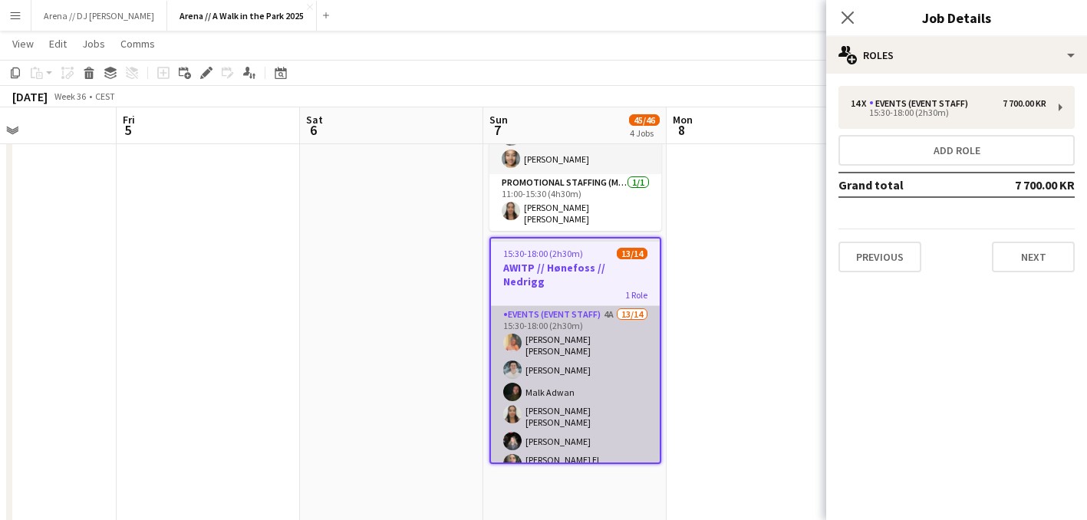
click at [578, 338] on app-card-role "Events (Event Staff) 4A 13/14 15:30-18:00 (2h30m) Hannah Ludivia Rotbæk Meling …" at bounding box center [575, 486] width 169 height 360
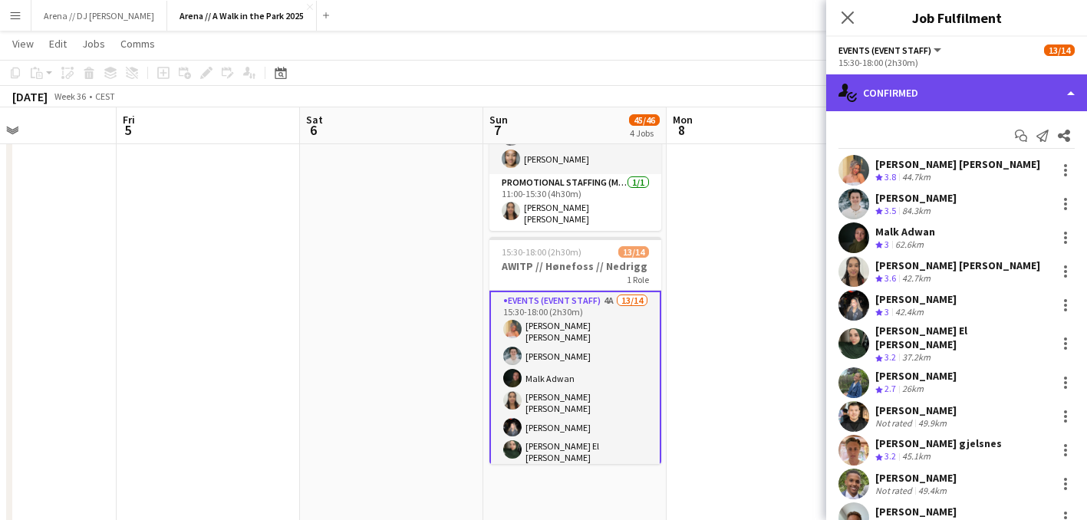
click at [1030, 83] on div "single-neutral-actions-check-2 Confirmed" at bounding box center [956, 92] width 261 height 37
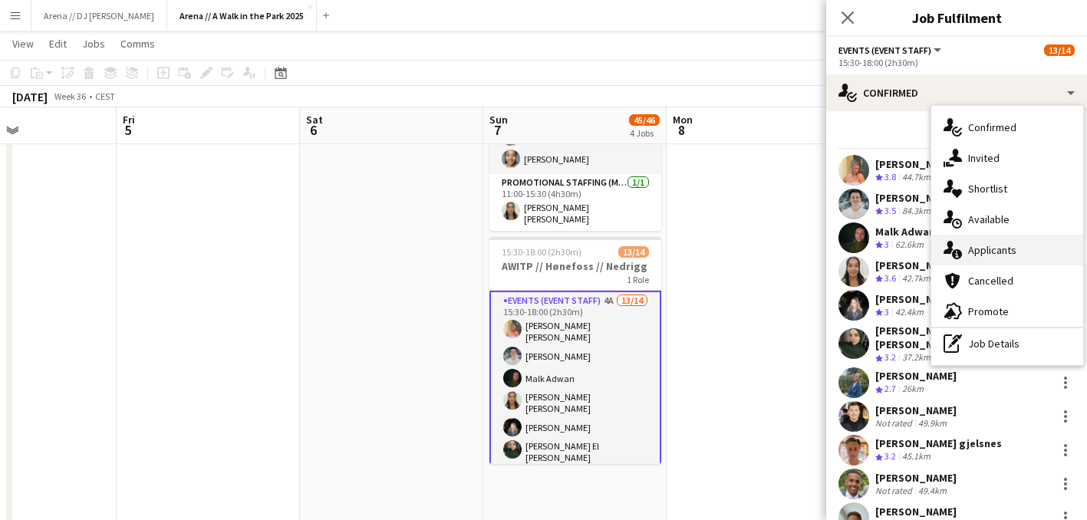
click at [998, 249] on span "Applicants" at bounding box center [992, 250] width 48 height 14
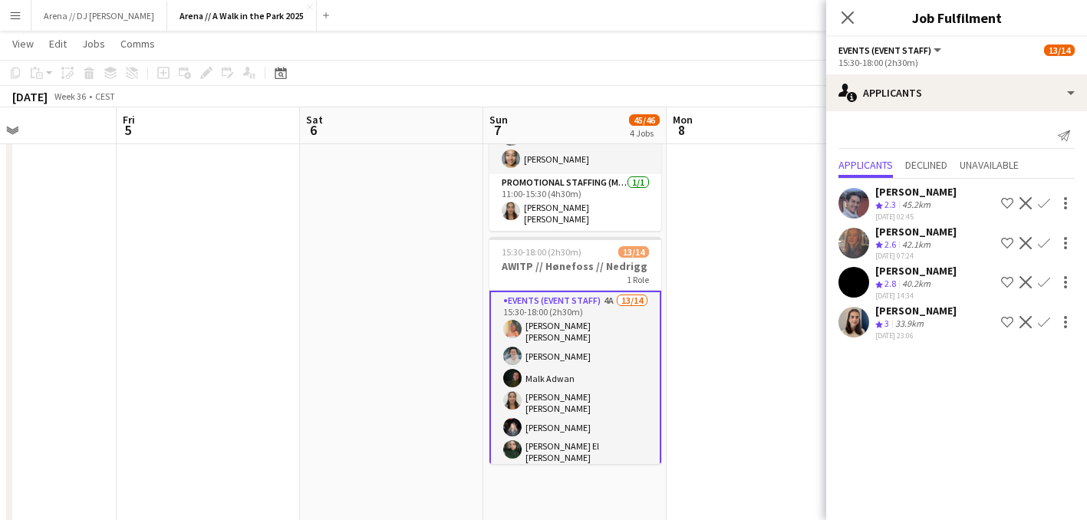
click at [763, 255] on app-date-cell at bounding box center [758, 168] width 183 height 1217
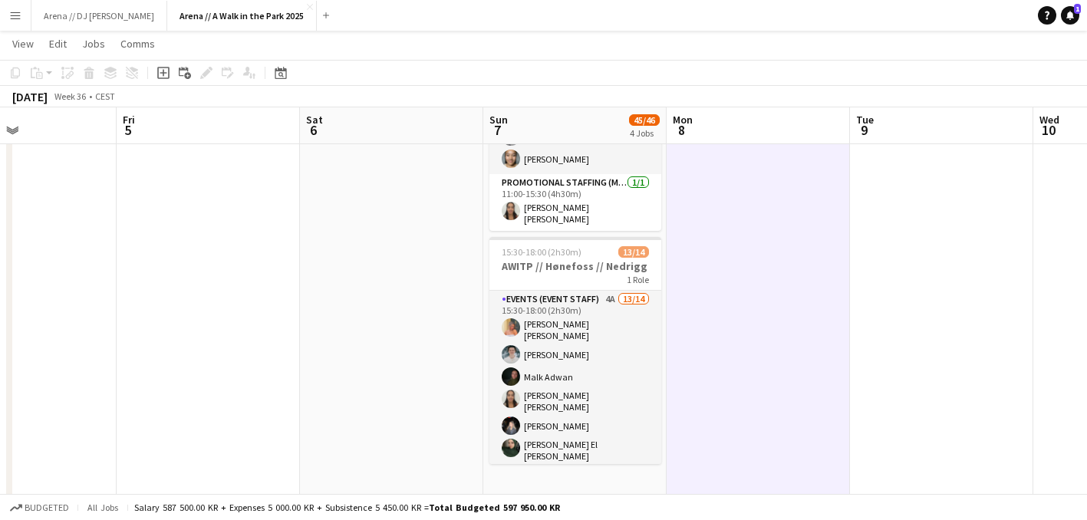
scroll to position [0, 618]
click at [558, 264] on h3 "AWITP // Hønefoss // Nedrigg" at bounding box center [575, 266] width 172 height 14
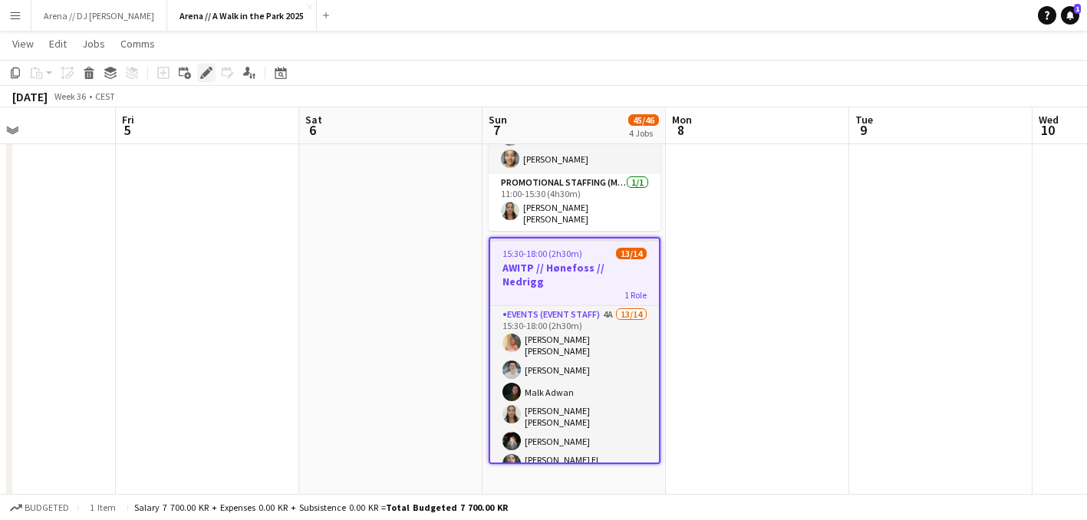
click at [210, 71] on icon "Edit" at bounding box center [206, 73] width 12 height 12
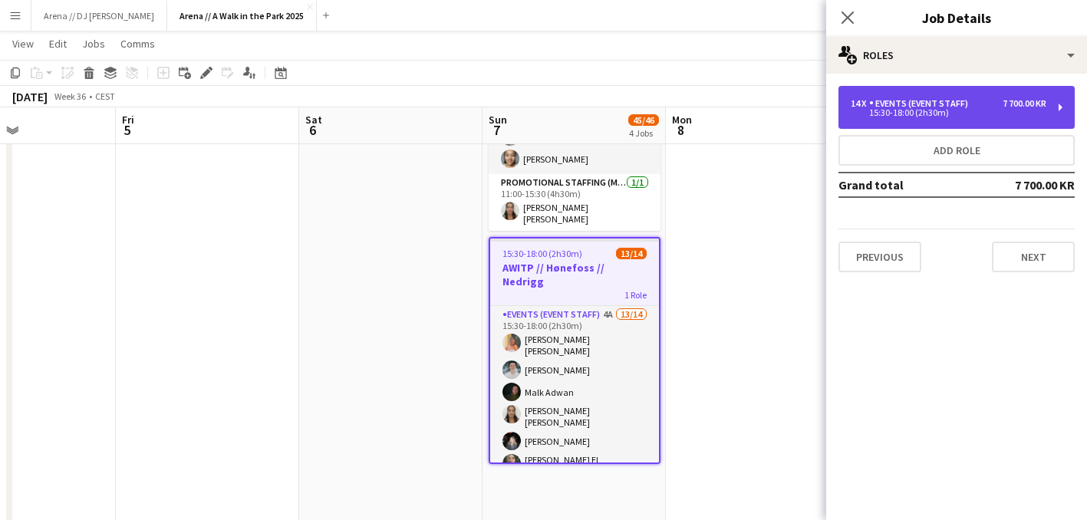
click at [979, 119] on div "14 x Events (Event Staff) 7 700.00 KR 15:30-18:00 (2h30m)" at bounding box center [957, 107] width 236 height 43
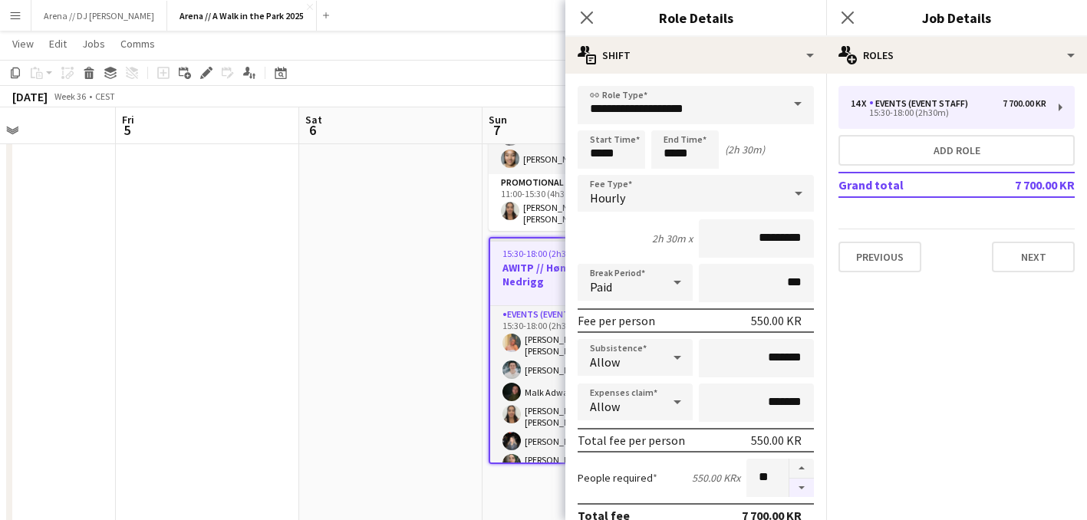
click at [802, 489] on button "button" at bounding box center [801, 488] width 25 height 19
type input "**"
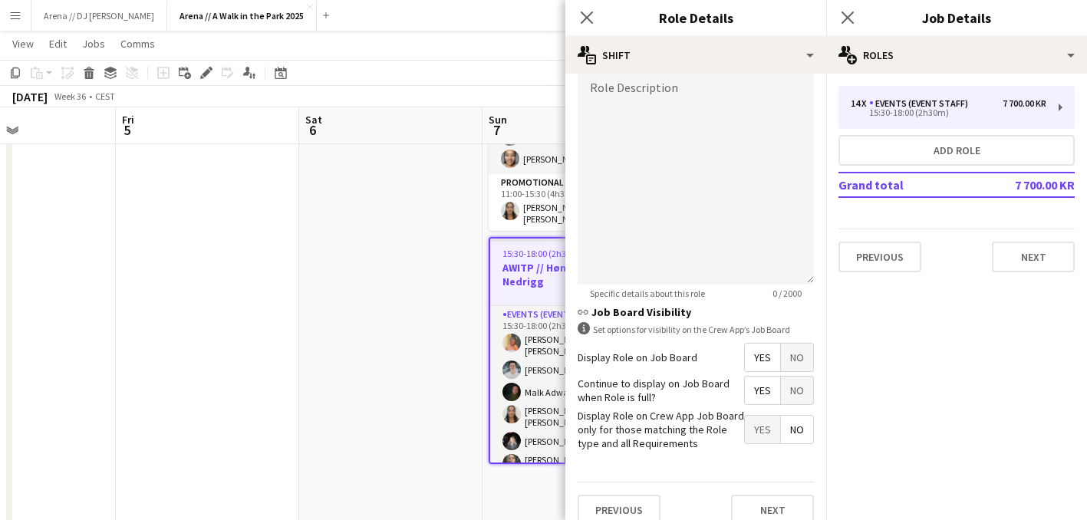
scroll to position [509, 0]
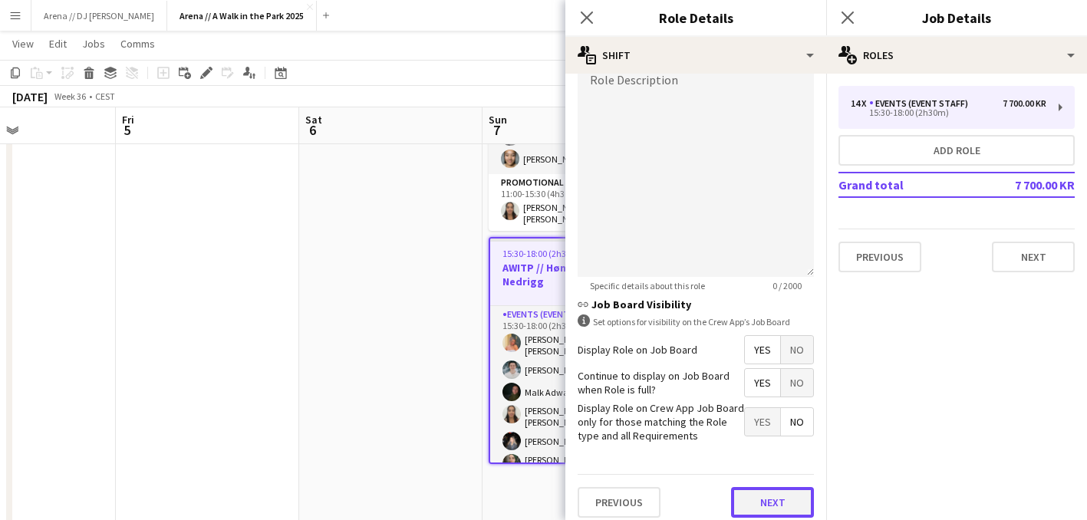
click at [769, 495] on button "Next" at bounding box center [772, 502] width 83 height 31
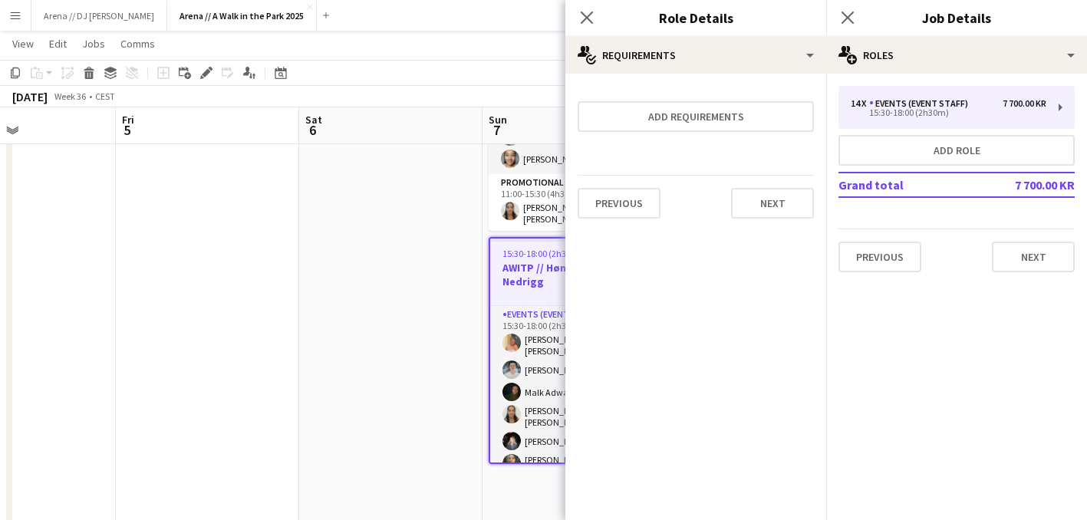
scroll to position [0, 0]
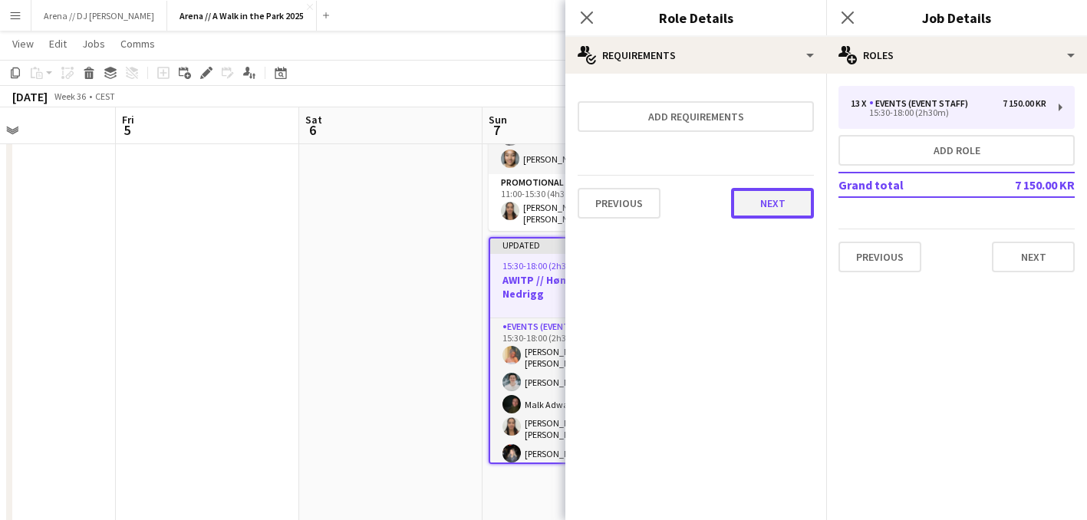
click at [786, 201] on button "Next" at bounding box center [772, 203] width 83 height 31
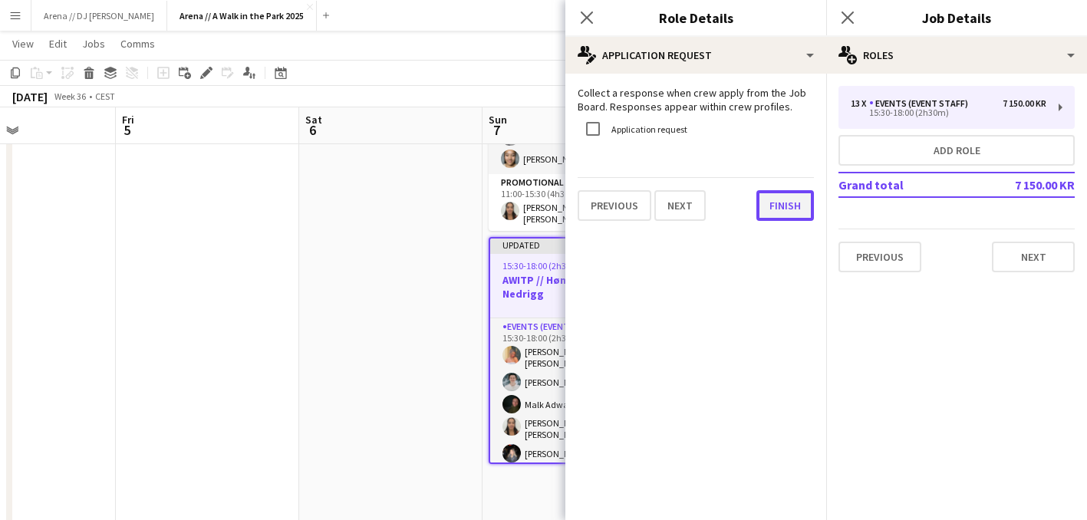
click at [787, 196] on button "Finish" at bounding box center [785, 205] width 58 height 31
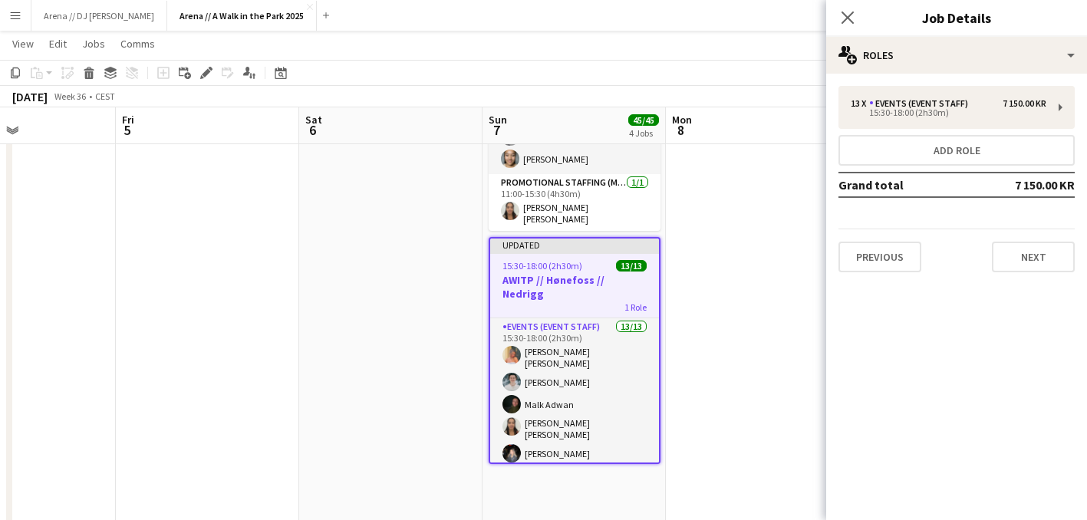
click at [755, 173] on app-date-cell at bounding box center [757, 168] width 183 height 1217
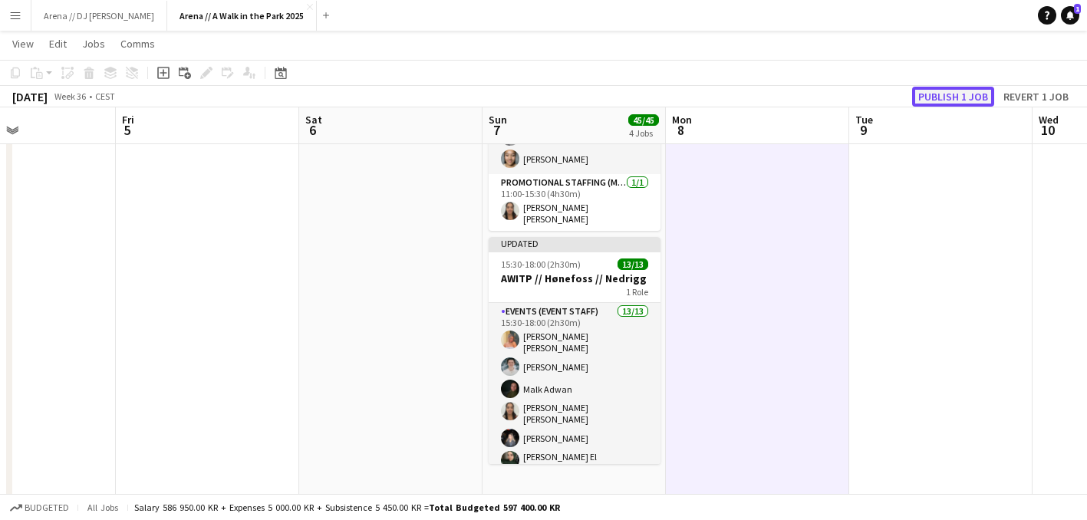
click at [940, 96] on button "Publish 1 job" at bounding box center [953, 97] width 82 height 20
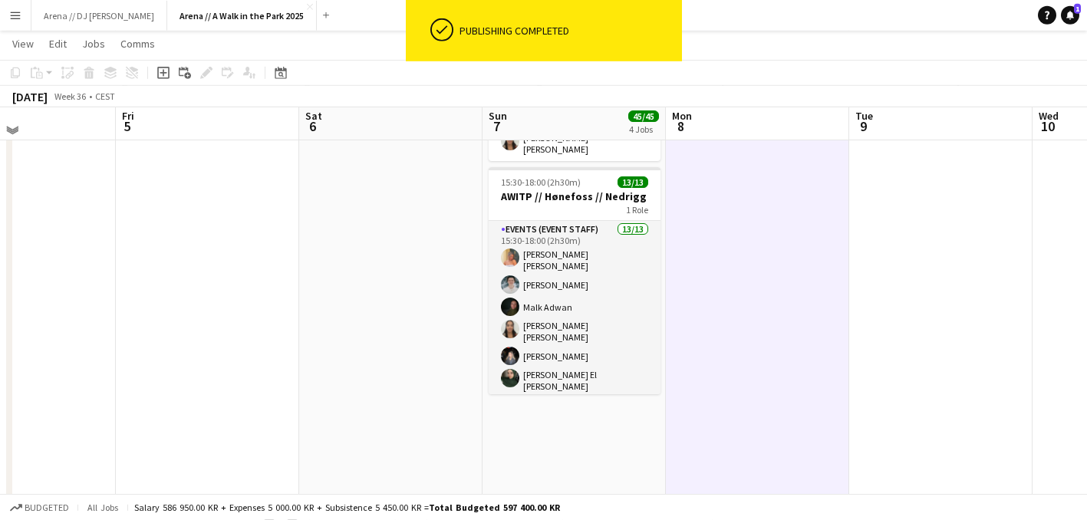
scroll to position [688, 0]
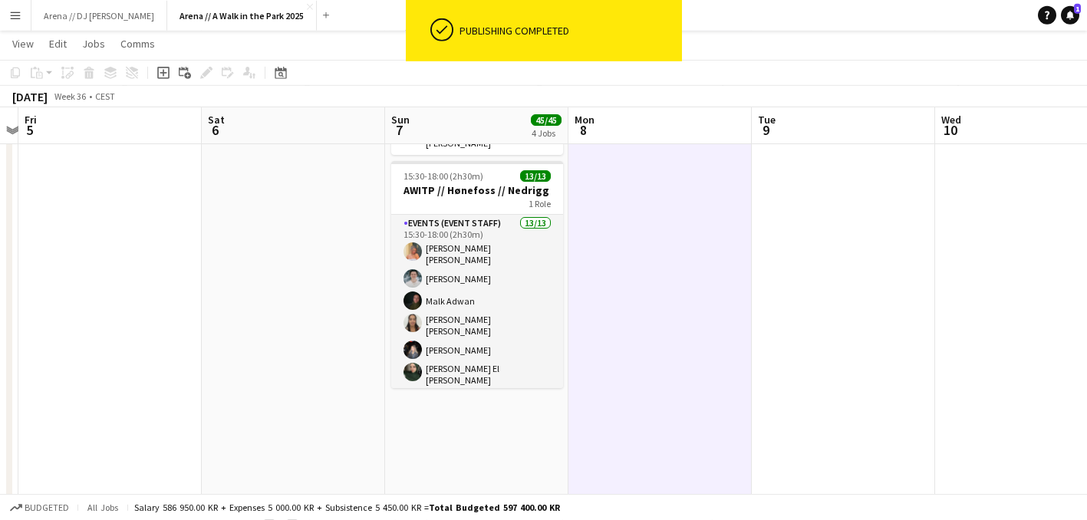
drag, startPoint x: 954, startPoint y: 254, endPoint x: 535, endPoint y: 249, distance: 418.9
click at [542, 249] on app-calendar-viewport "Tue 2 Wed 3 Thu 4 Fri 5 Sat 6 Sun 7 45/45 4 Jobs Mon 8 Tue 9 Wed 10 Thu 11 Fri …" at bounding box center [543, 36] width 1087 height 1329
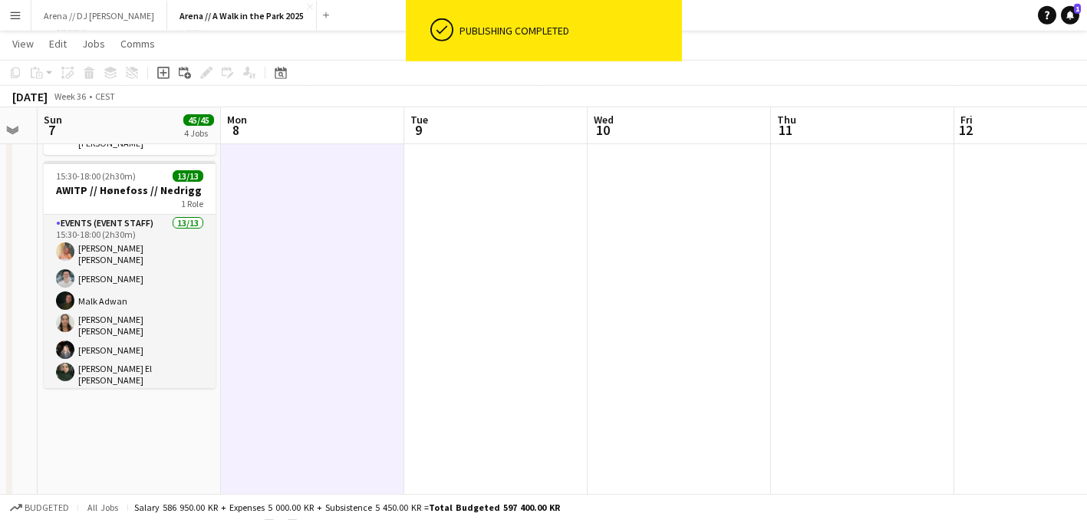
drag, startPoint x: 802, startPoint y: 239, endPoint x: 408, endPoint y: 240, distance: 393.6
click at [408, 240] on app-calendar-viewport "Thu 4 Fri 5 Sat 6 Sun 7 45/45 4 Jobs Mon 8 Tue 9 Wed 10 Thu 11 Fri 12 Sat 13 40…" at bounding box center [543, 36] width 1087 height 1329
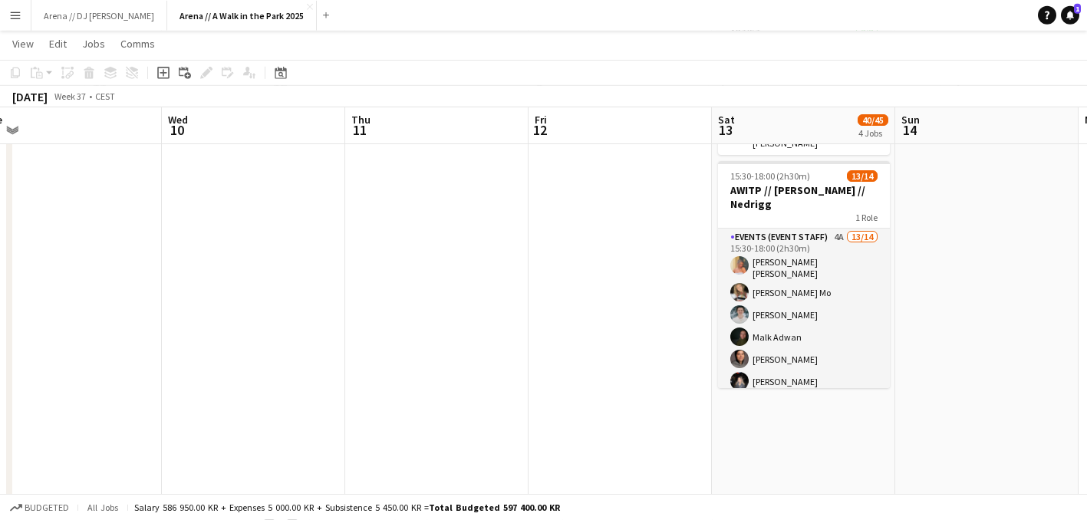
drag, startPoint x: 730, startPoint y: 228, endPoint x: 499, endPoint y: 243, distance: 231.4
click at [499, 243] on app-calendar-viewport "Sat 6 Sun 7 45/45 4 Jobs Mon 8 Tue 9 Wed 10 Thu 11 Fri 12 Sat 13 40/45 4 Jobs S…" at bounding box center [543, 36] width 1087 height 1329
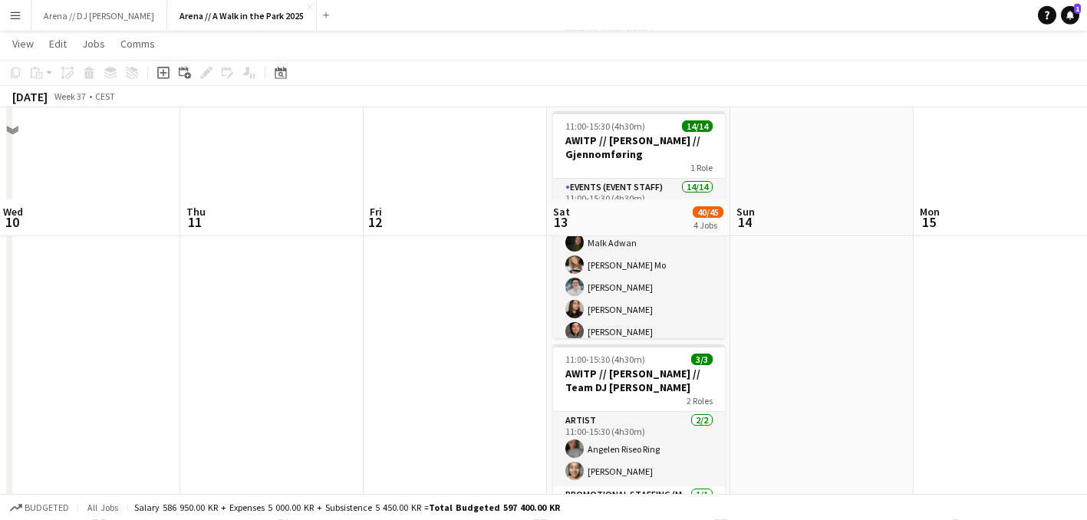
scroll to position [0, 0]
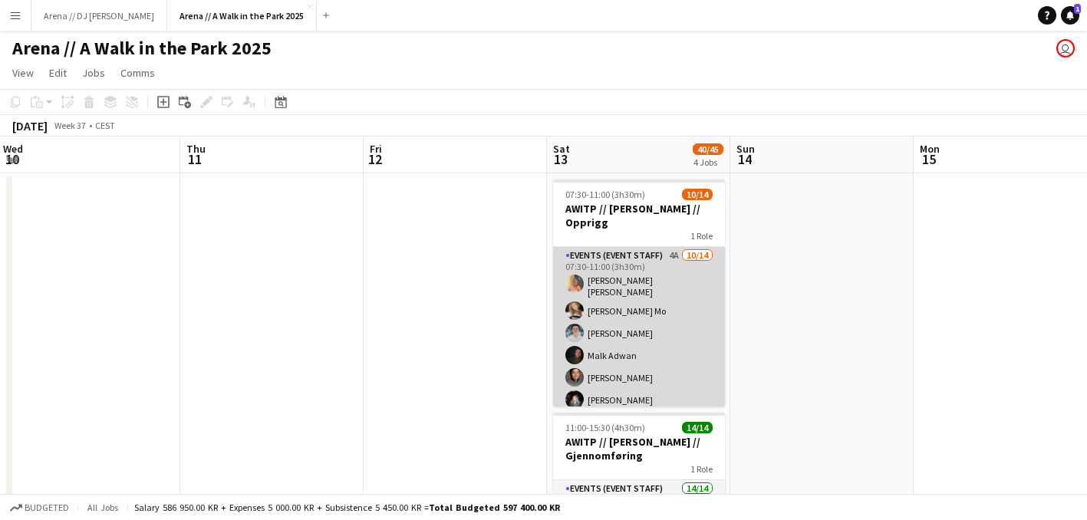
click at [654, 298] on app-card-role "Events (Event Staff) 4A 10/14 07:30-11:00 (3h30m) Hannah Ludivia Rotbæk Meling …" at bounding box center [639, 422] width 172 height 351
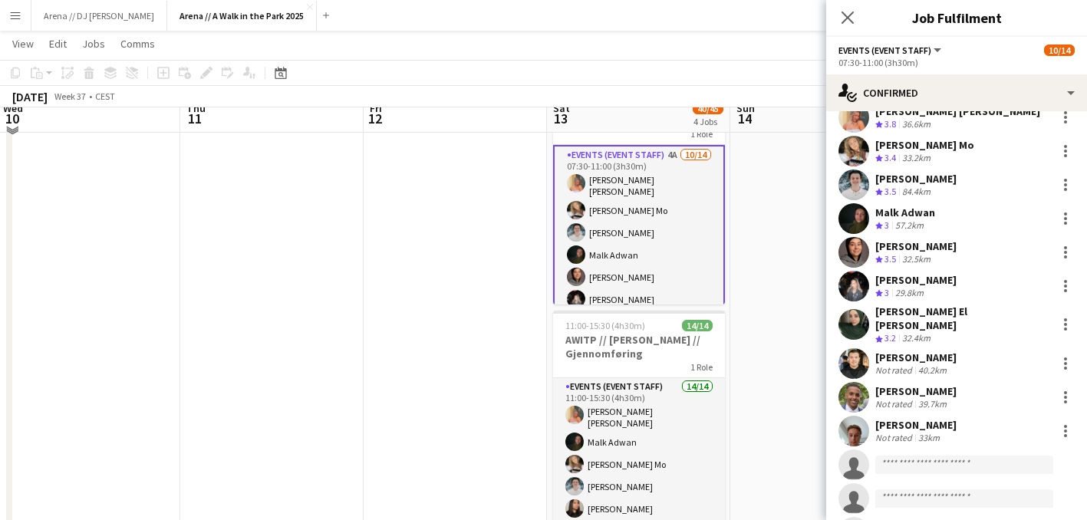
scroll to position [175, 0]
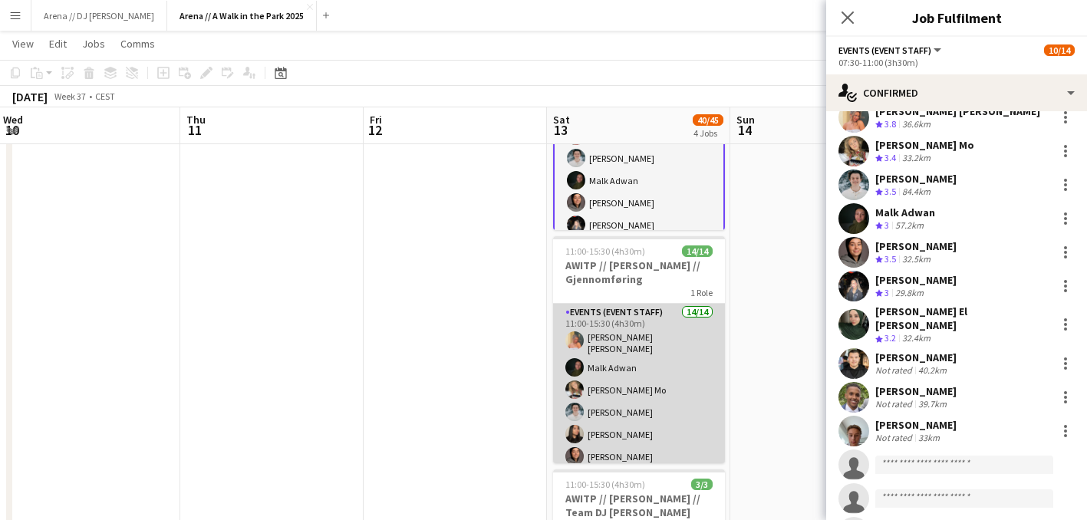
click at [684, 398] on app-card-role "Events (Event Staff) 14/14 11:00-15:30 (4h30m) Hannah Ludivia Rotbæk Meling Mal…" at bounding box center [639, 479] width 172 height 351
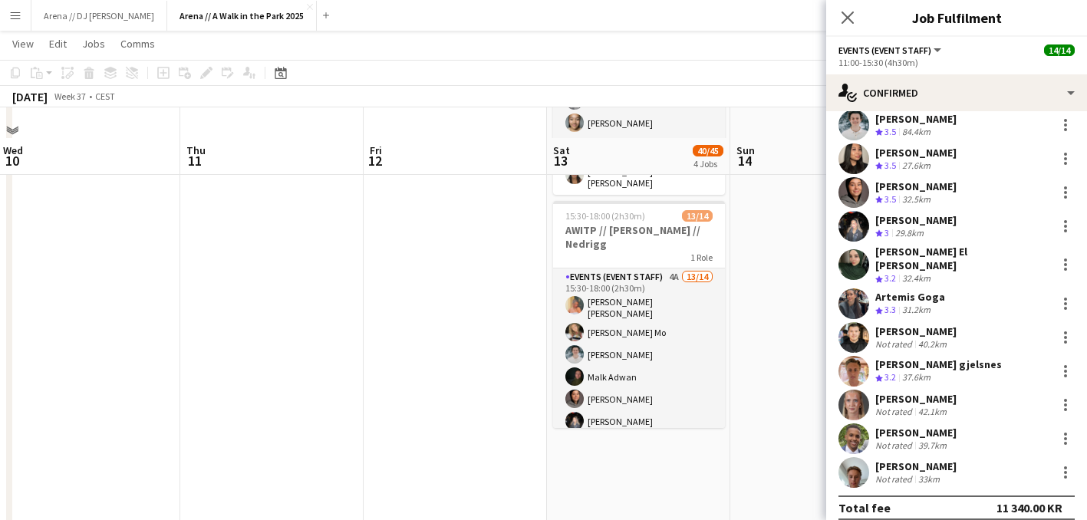
scroll to position [707, 0]
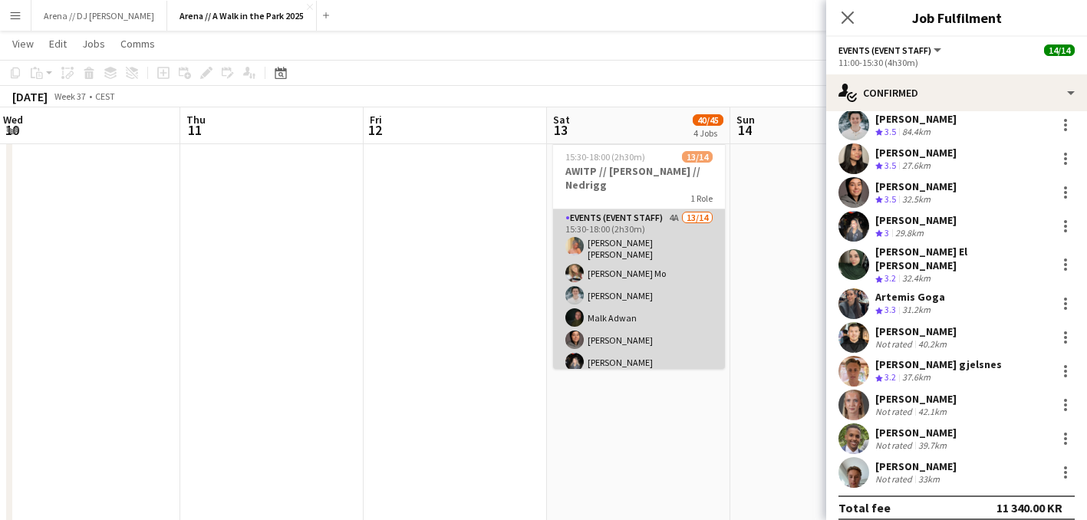
click at [648, 299] on app-card-role "Events (Event Staff) 4A 13/14 15:30-18:00 (2h30m) Hannah Ludivia Rotbæk Meling …" at bounding box center [639, 384] width 172 height 351
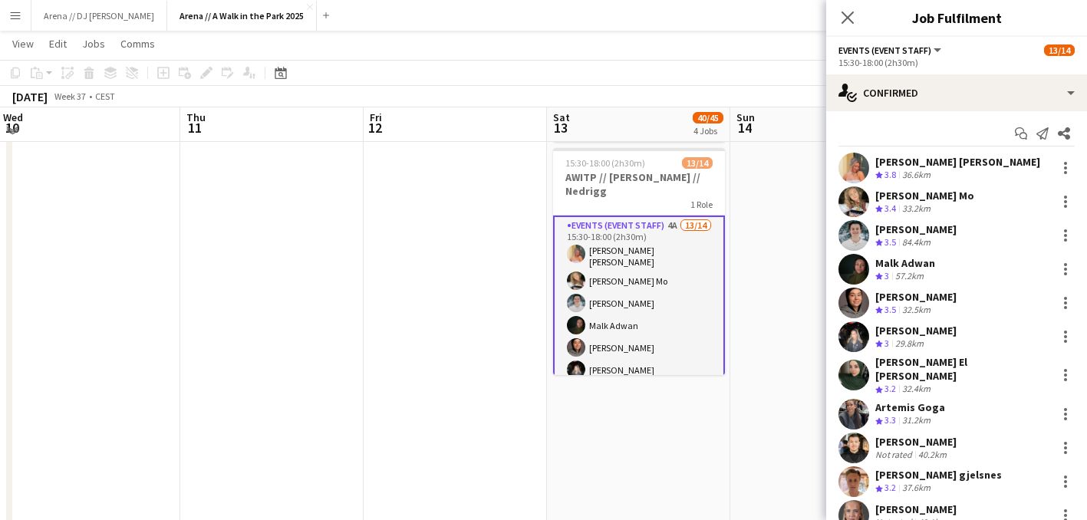
scroll to position [697, 0]
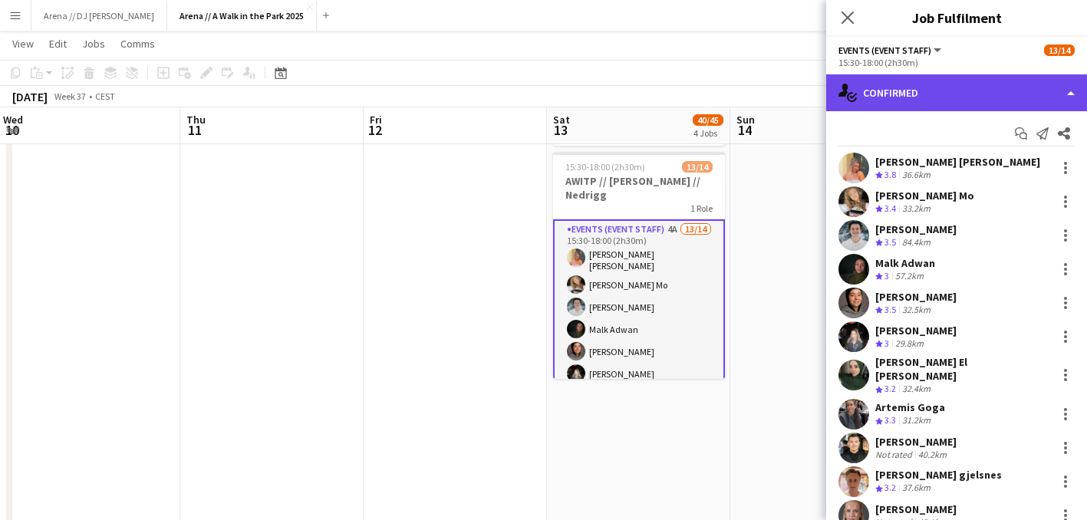
click at [890, 95] on div "single-neutral-actions-check-2 Confirmed" at bounding box center [956, 92] width 261 height 37
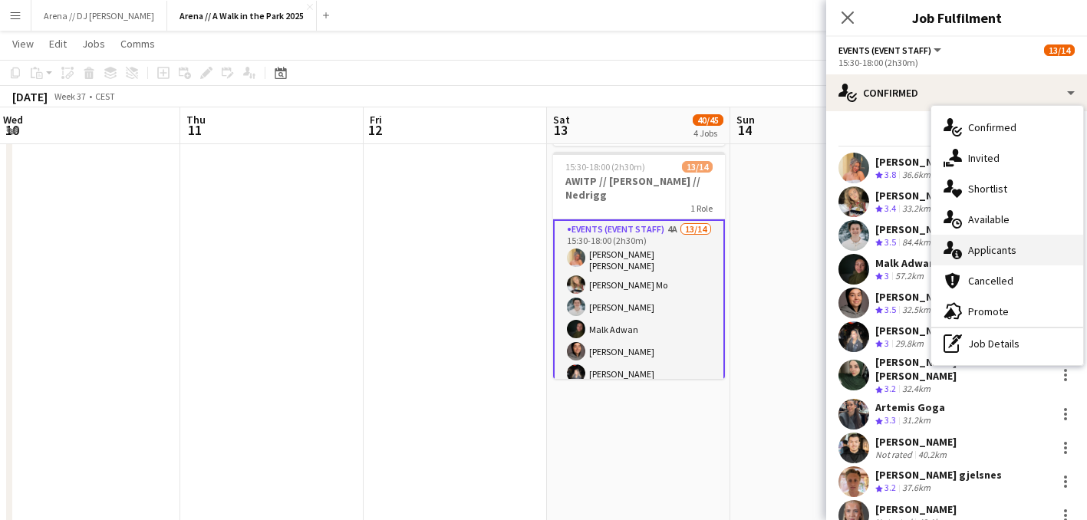
click at [970, 246] on span "Applicants" at bounding box center [992, 250] width 48 height 14
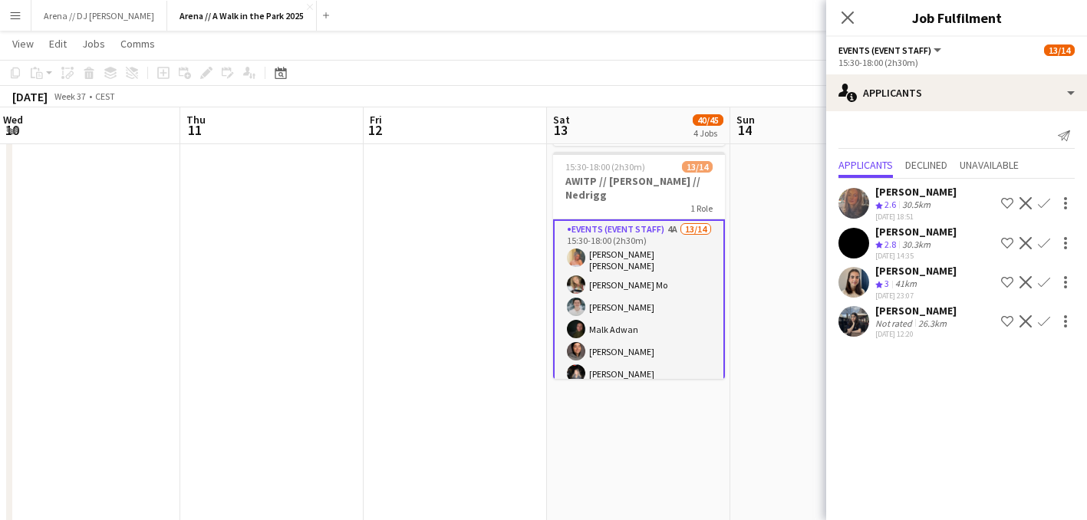
click at [796, 226] on app-date-cell at bounding box center [821, 82] width 183 height 1217
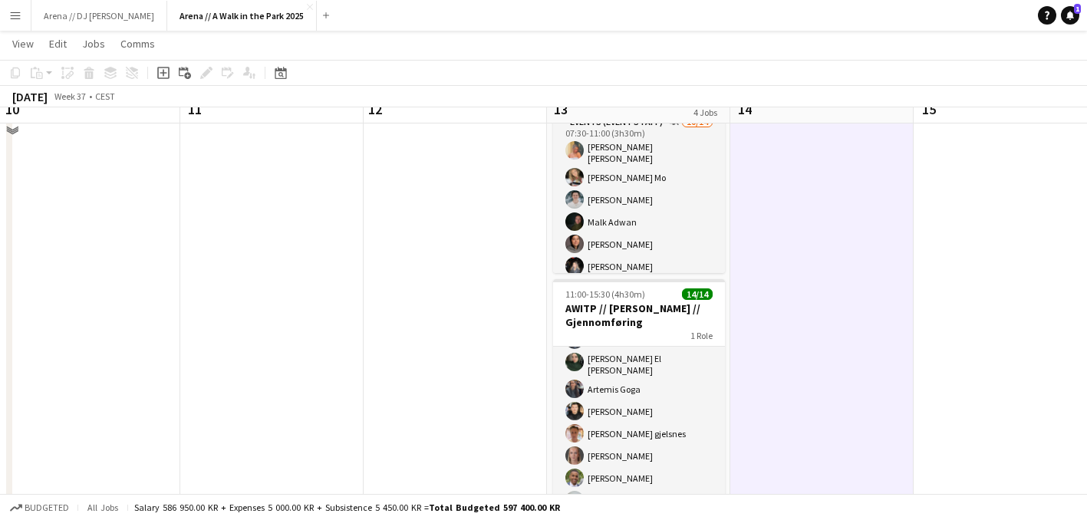
scroll to position [94, 0]
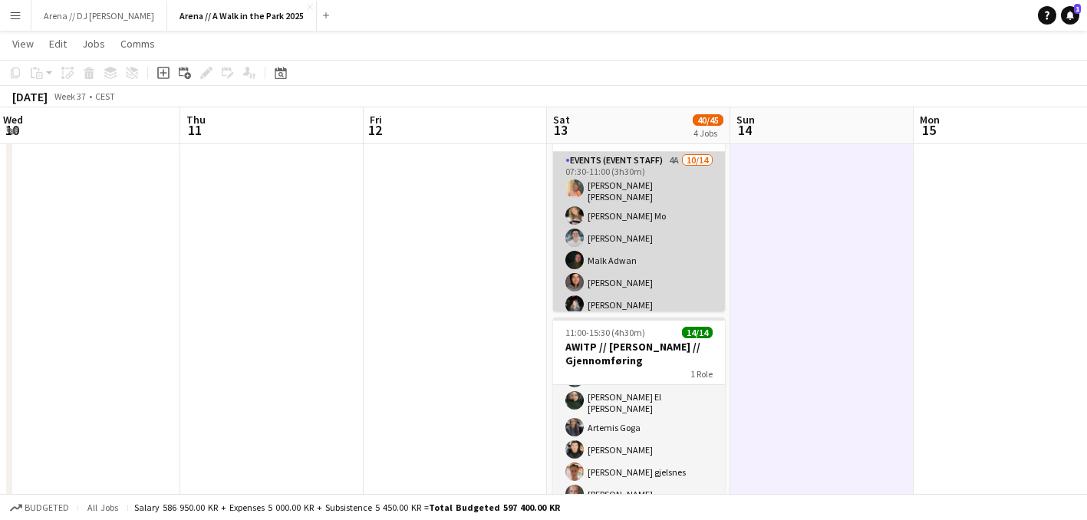
click at [678, 243] on app-card-role "Events (Event Staff) 4A 10/14 07:30-11:00 (3h30m) Hannah Ludivia Rotbæk Meling …" at bounding box center [639, 327] width 172 height 351
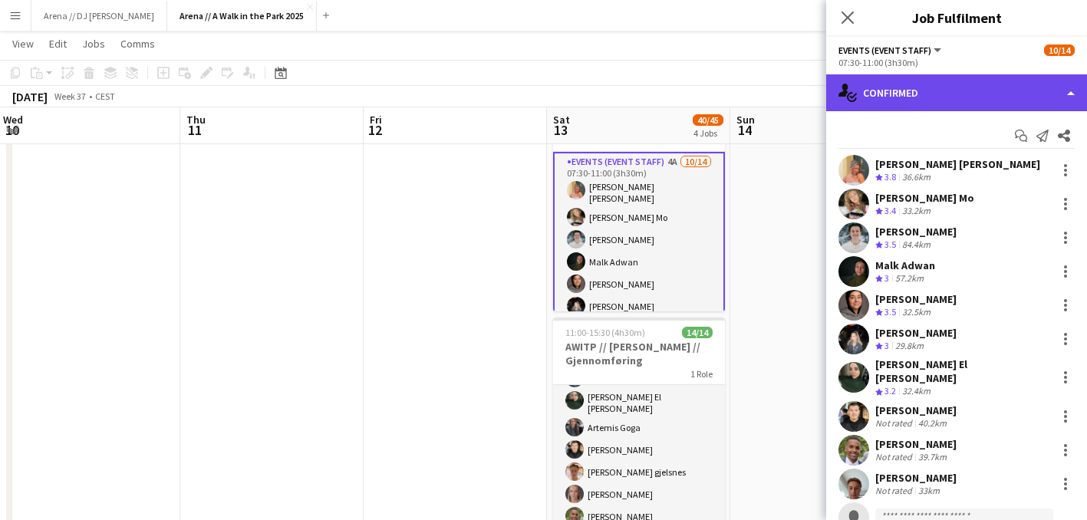
click at [1013, 83] on div "single-neutral-actions-check-2 Confirmed" at bounding box center [956, 92] width 261 height 37
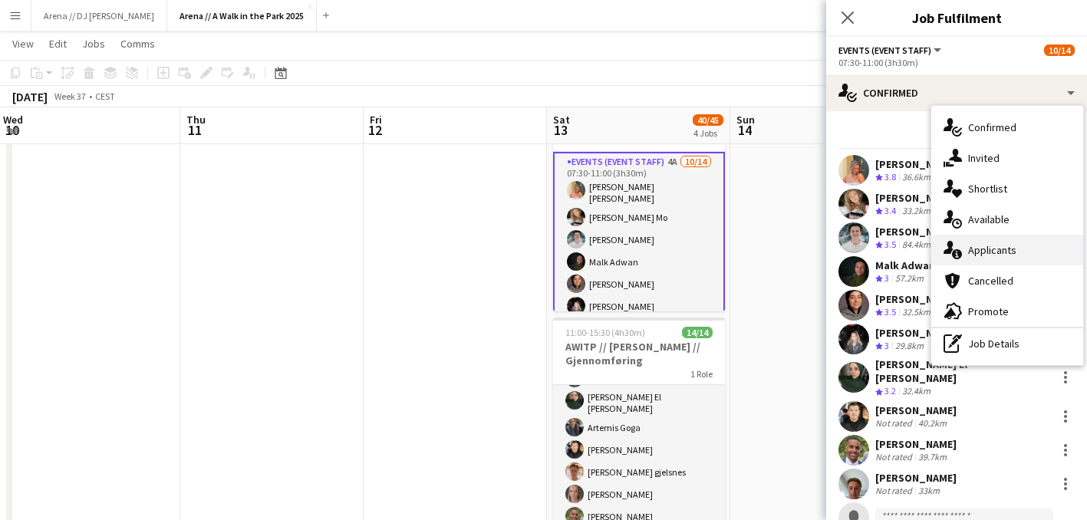
click at [986, 254] on span "Applicants" at bounding box center [992, 250] width 48 height 14
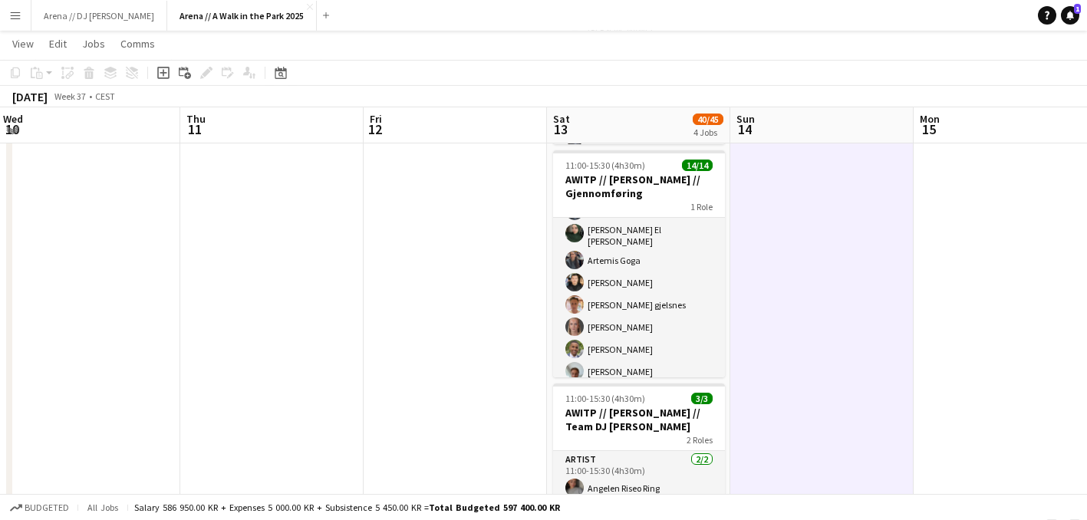
scroll to position [271, 0]
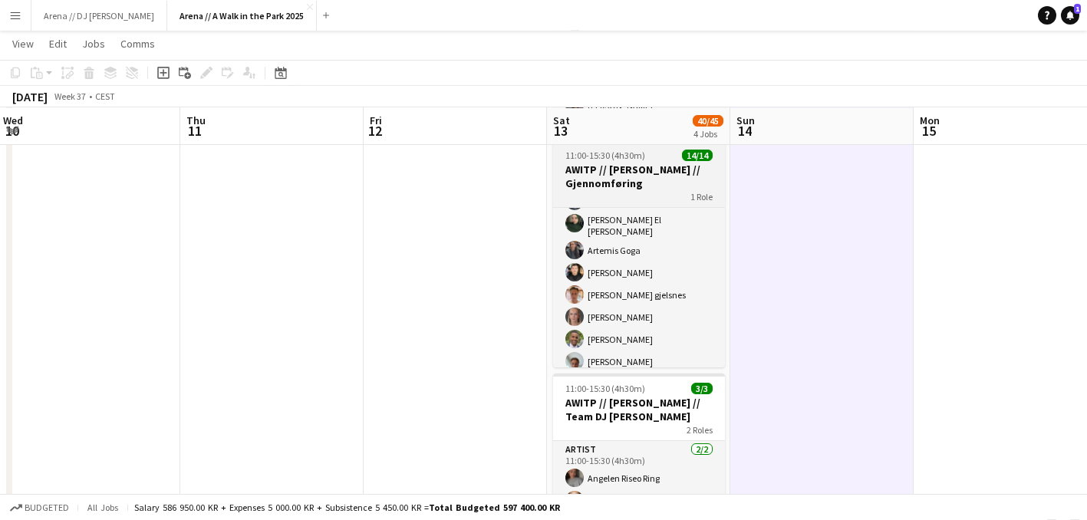
click at [615, 147] on app-job-card "11:00-15:30 (4h30m) 14/14 AWITP // Jessheim // Gjennomføring 1 Role Events (Eve…" at bounding box center [639, 253] width 172 height 227
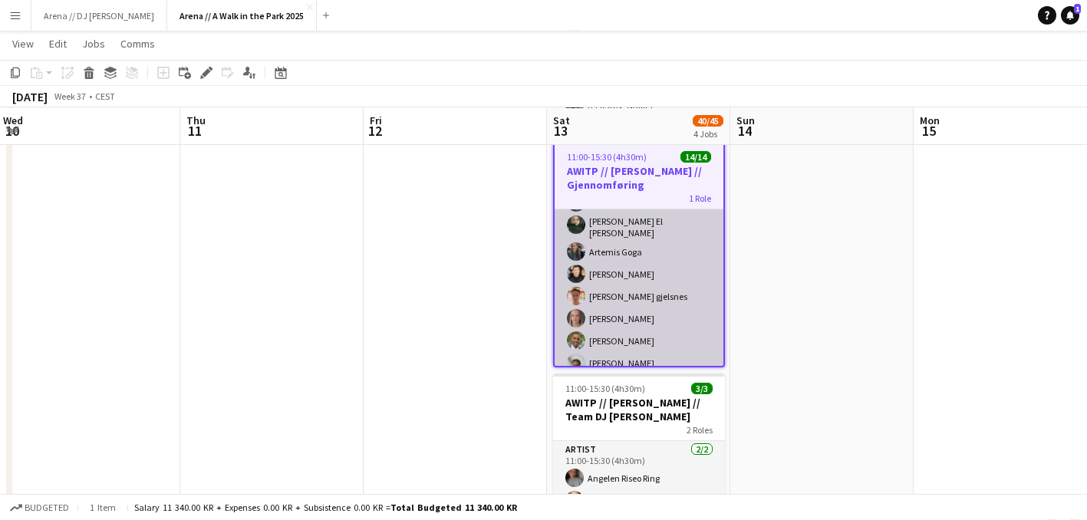
click at [627, 260] on app-card-role "Events (Event Staff) 14/14 11:00-15:30 (4h30m) Hannah Ludivia Rotbæk Meling Mal…" at bounding box center [639, 203] width 169 height 351
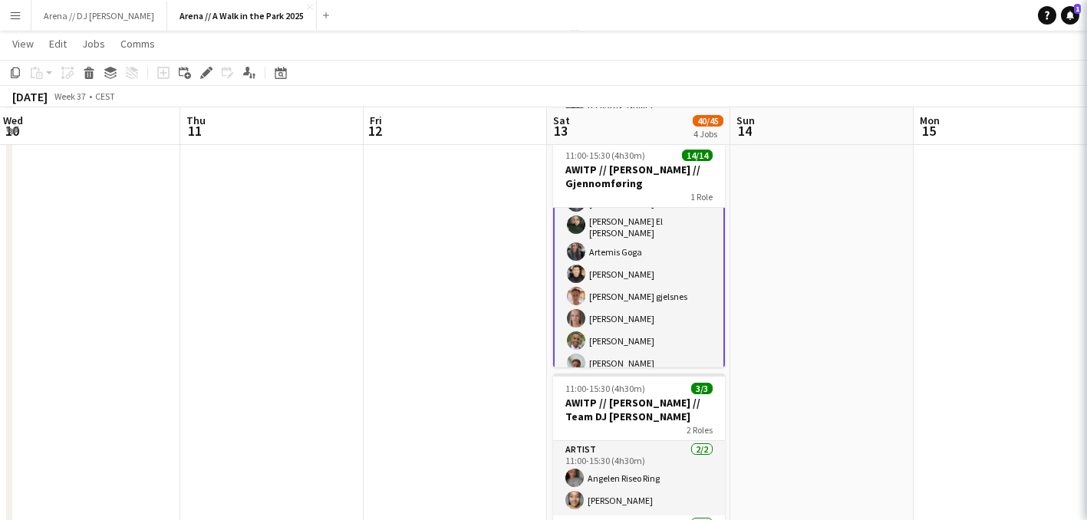
scroll to position [183, 0]
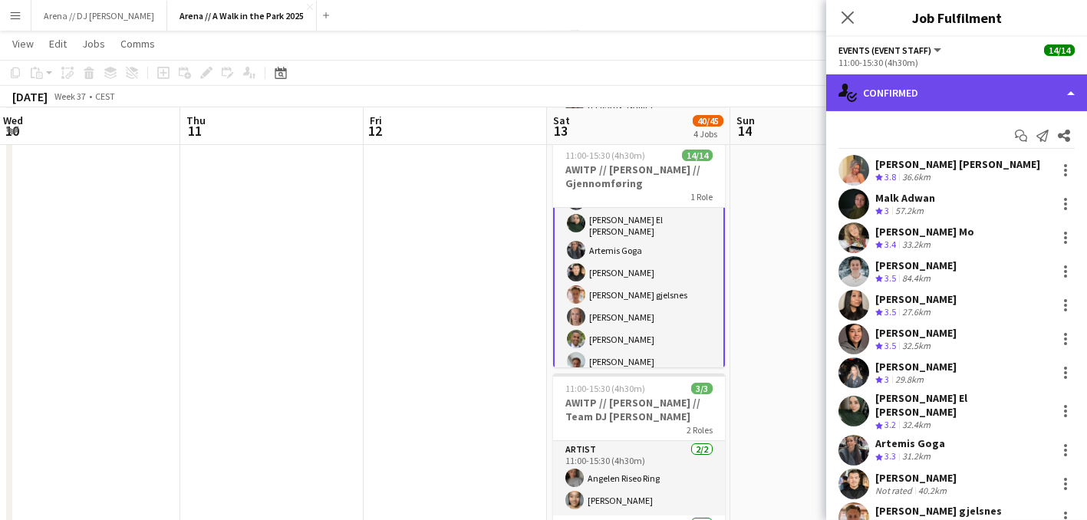
click at [949, 100] on div "single-neutral-actions-check-2 Confirmed" at bounding box center [956, 92] width 261 height 37
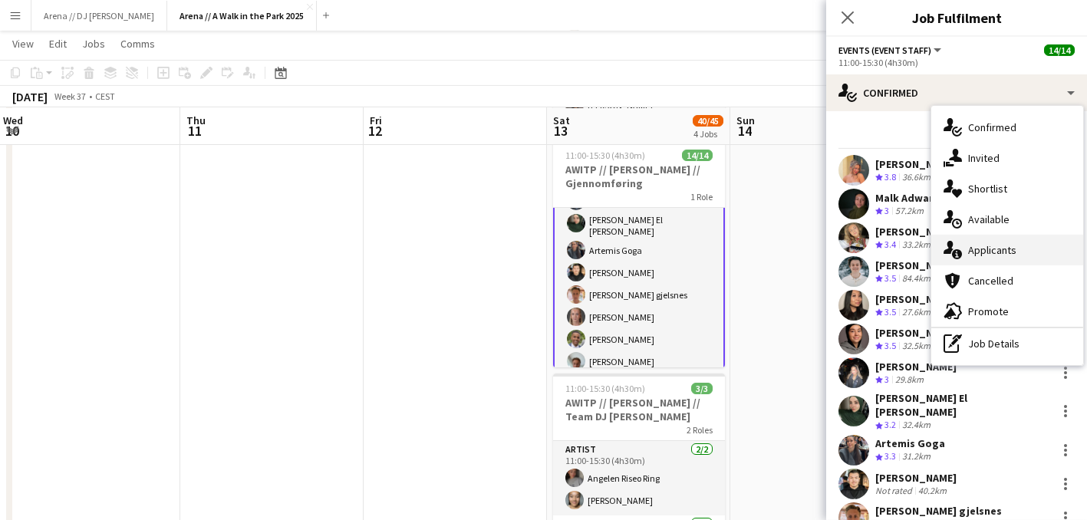
click at [984, 255] on span "Applicants" at bounding box center [992, 250] width 48 height 14
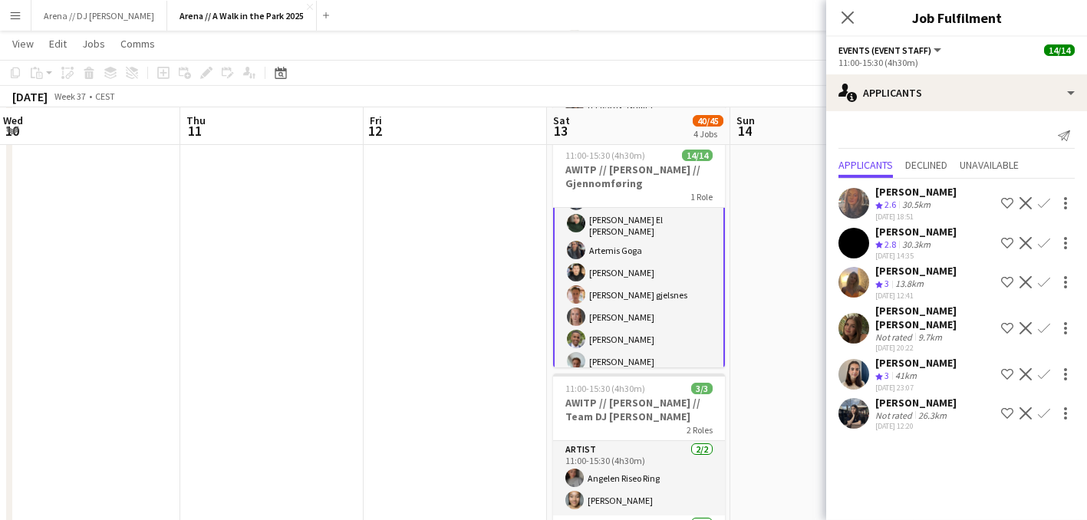
click at [899, 242] on div "Crew rating 2.8" at bounding box center [887, 245] width 24 height 13
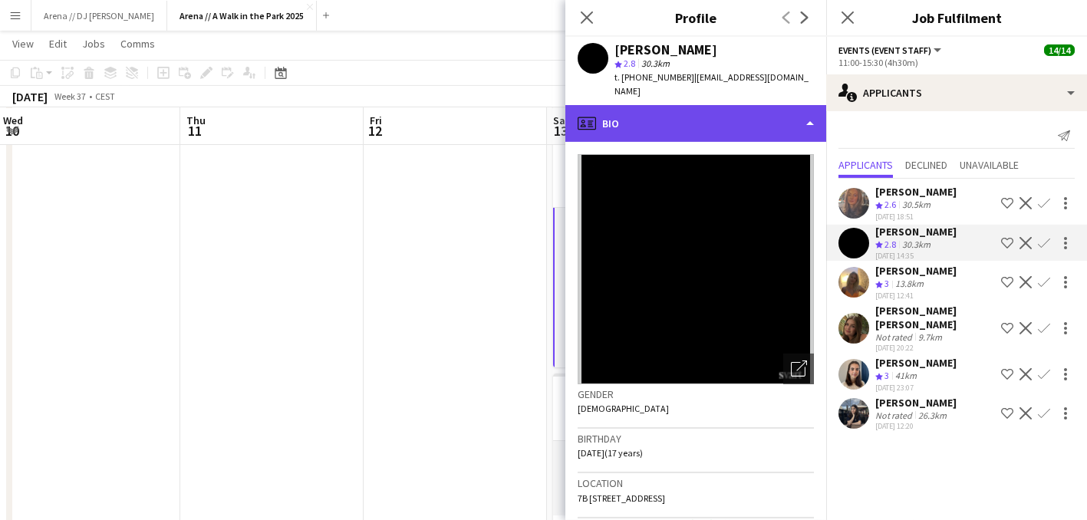
click at [756, 114] on div "profile Bio" at bounding box center [695, 123] width 261 height 37
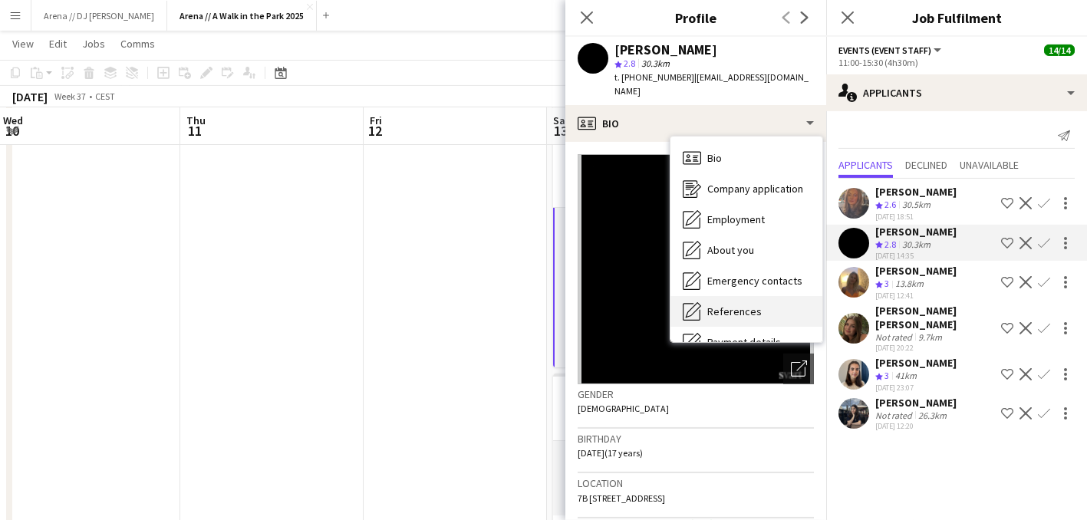
click at [746, 305] on span "References" at bounding box center [734, 312] width 54 height 14
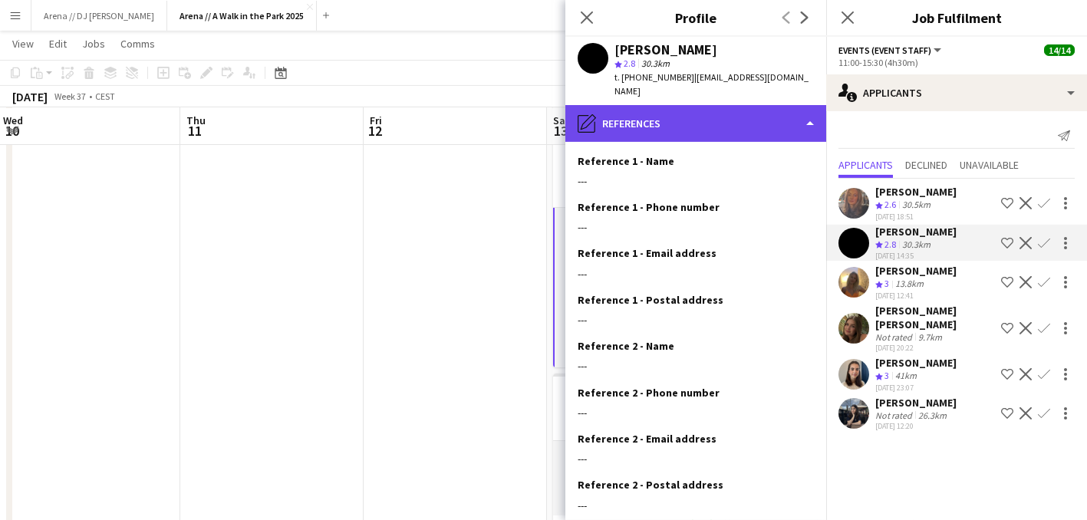
click at [746, 116] on div "pencil4 References" at bounding box center [695, 123] width 261 height 37
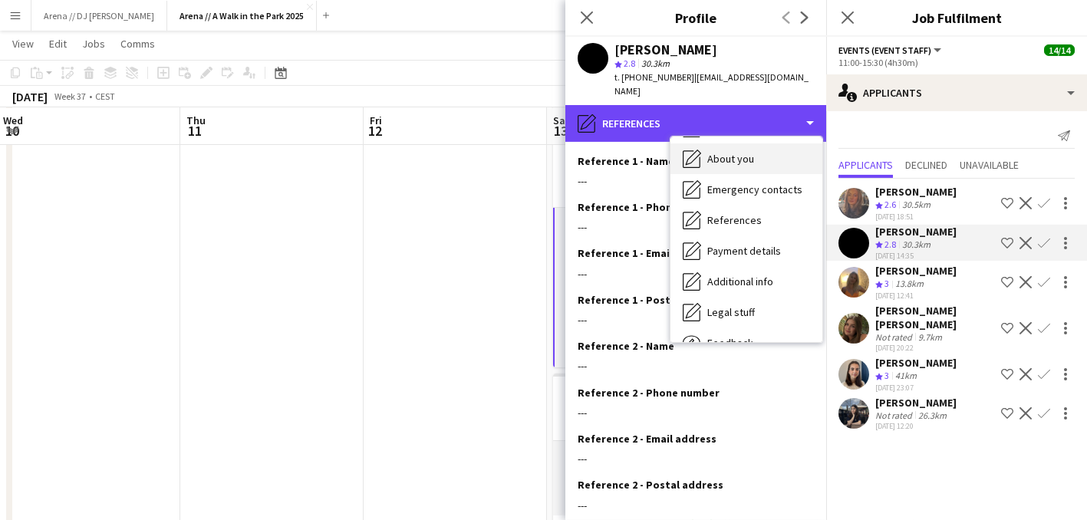
scroll to position [99, 0]
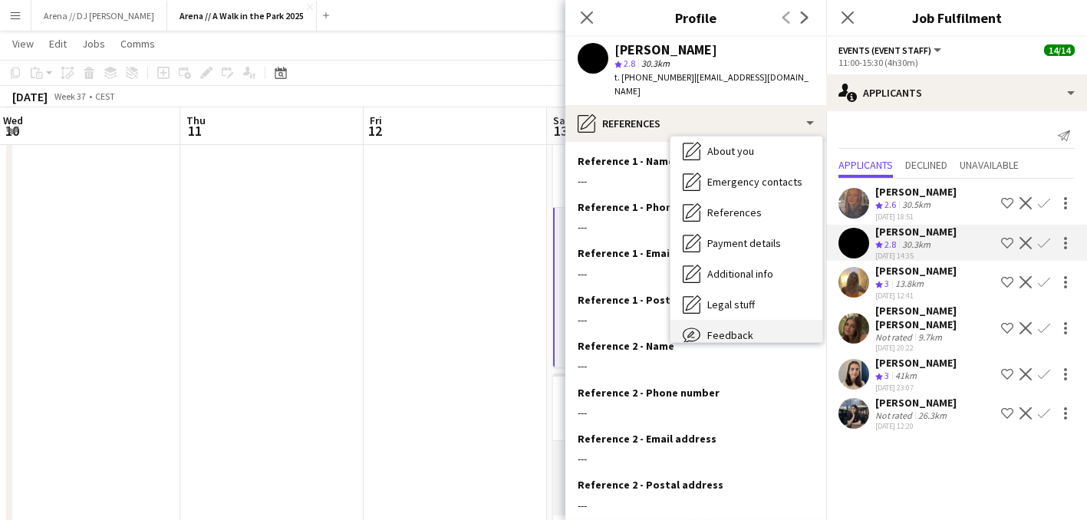
click at [743, 320] on div "Feedback Feedback" at bounding box center [746, 335] width 152 height 31
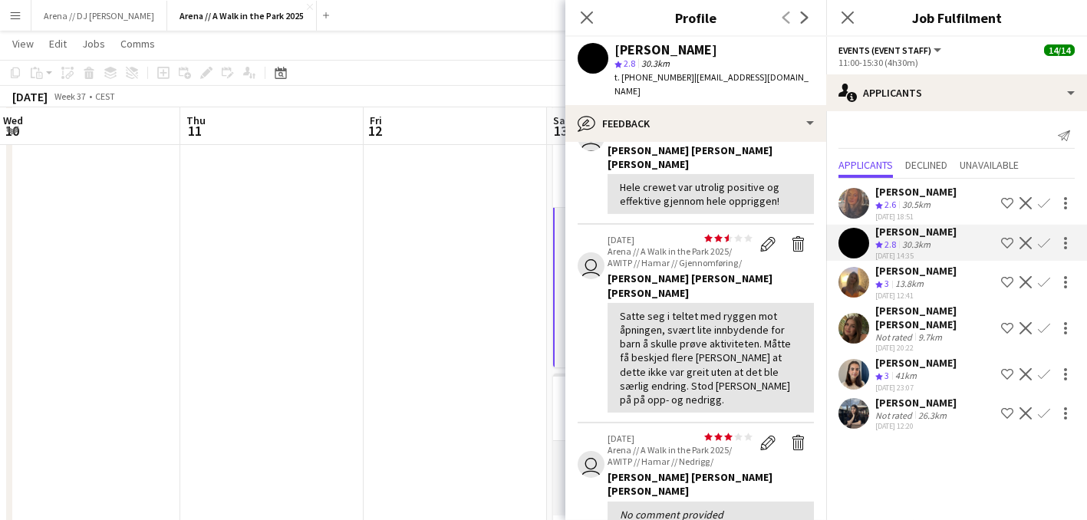
scroll to position [0, 0]
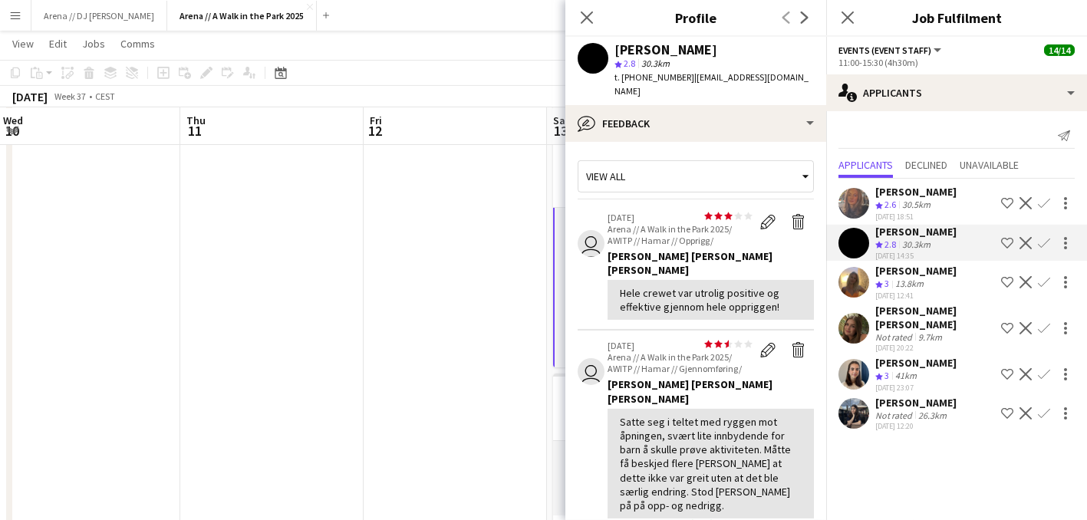
click at [885, 396] on div "Doris Kasymova" at bounding box center [915, 403] width 81 height 14
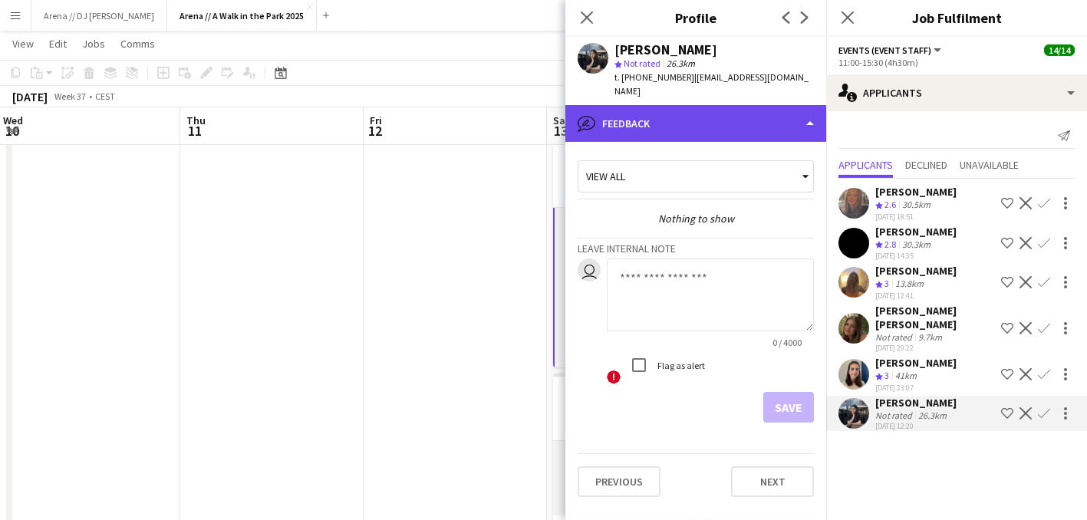
click at [733, 119] on div "bubble-pencil Feedback" at bounding box center [695, 123] width 261 height 37
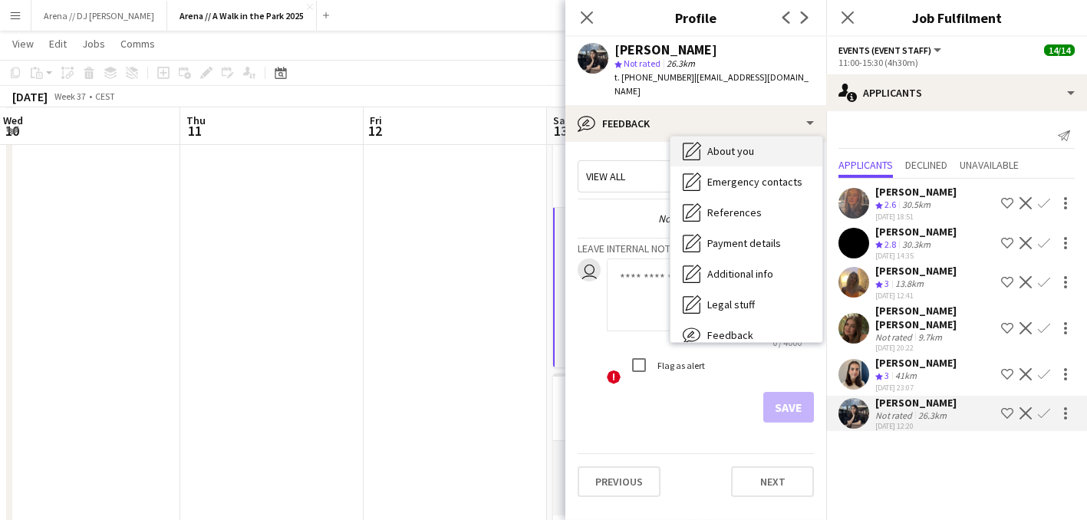
click at [732, 144] on span "About you" at bounding box center [730, 151] width 47 height 14
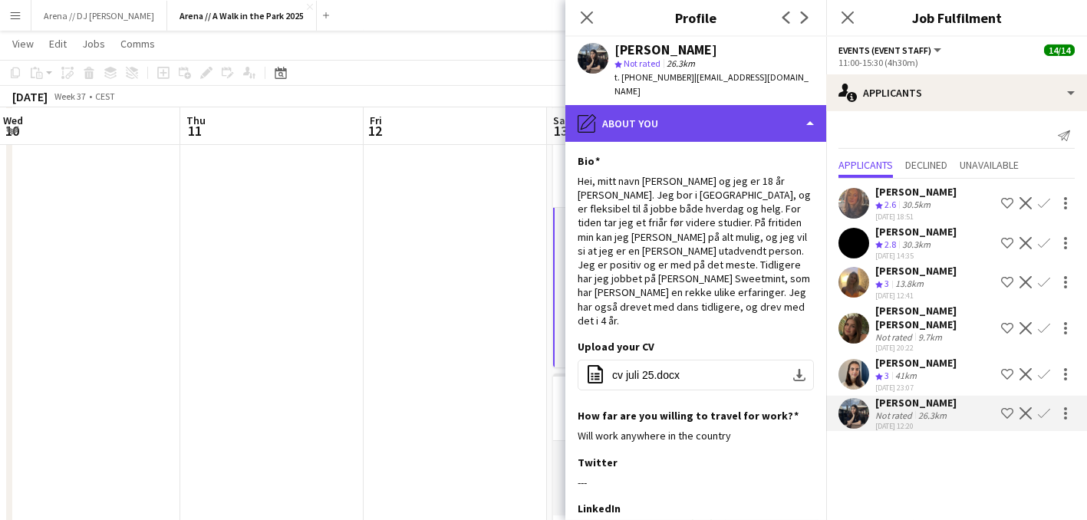
click at [734, 116] on div "pencil4 About you" at bounding box center [695, 123] width 261 height 37
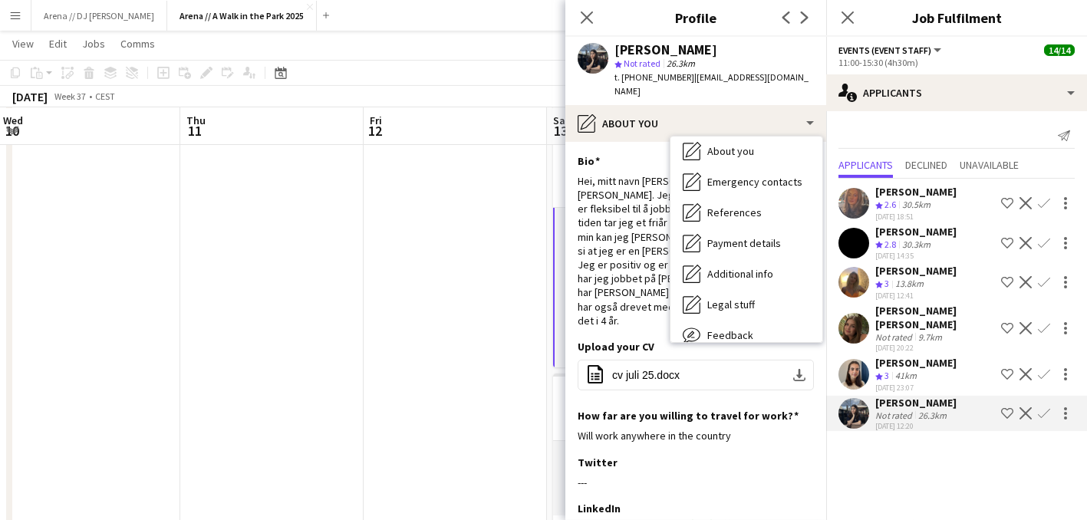
click at [593, 63] on app-user-avatar at bounding box center [593, 58] width 31 height 31
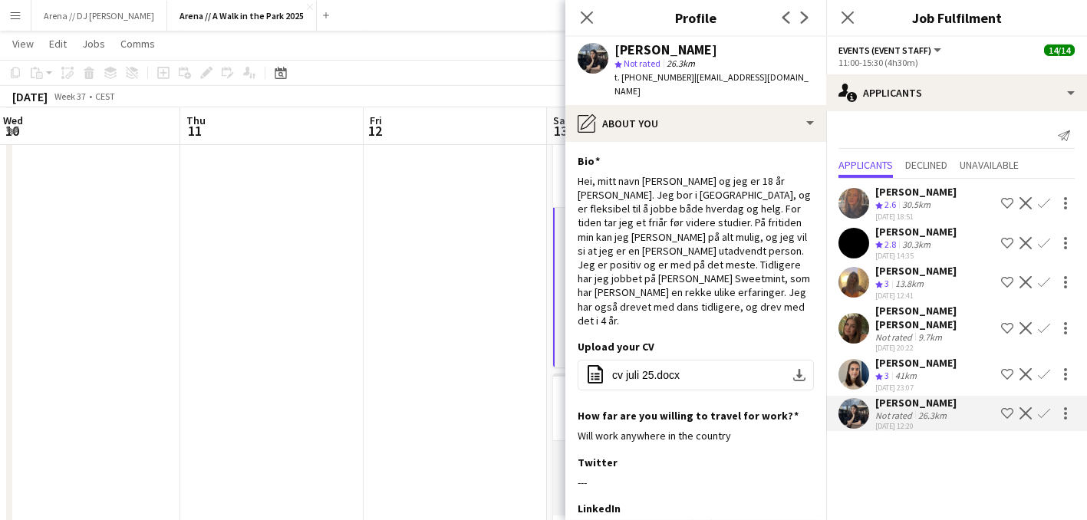
click at [905, 396] on div "Doris Kasymova" at bounding box center [915, 403] width 81 height 14
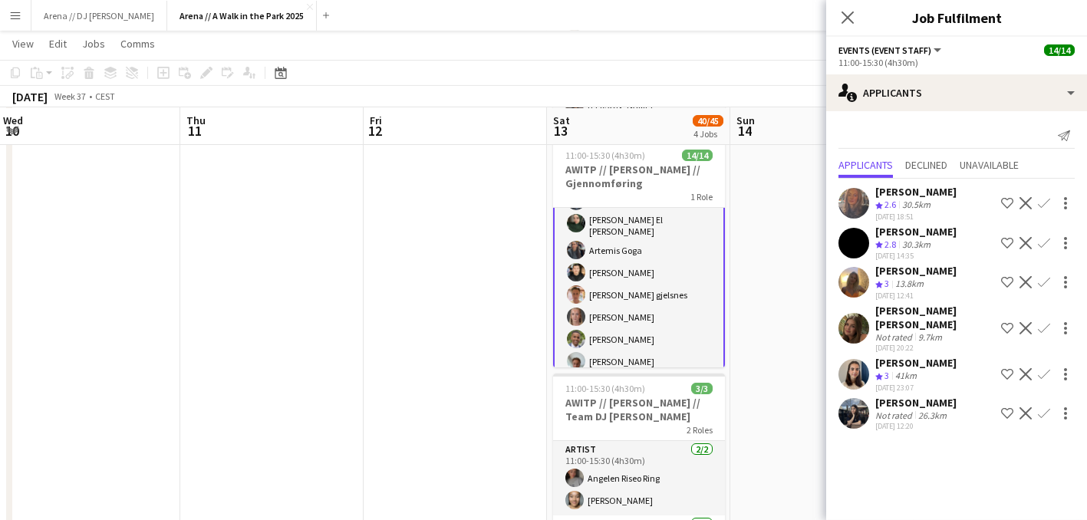
click at [905, 370] on div "41km" at bounding box center [906, 376] width 28 height 13
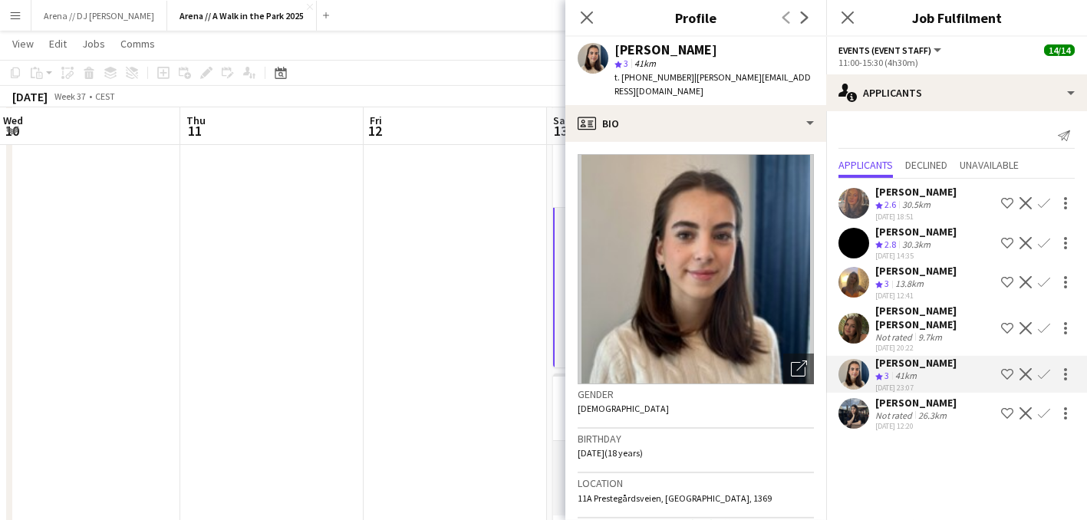
click at [904, 410] on div "Not rated" at bounding box center [895, 416] width 40 height 12
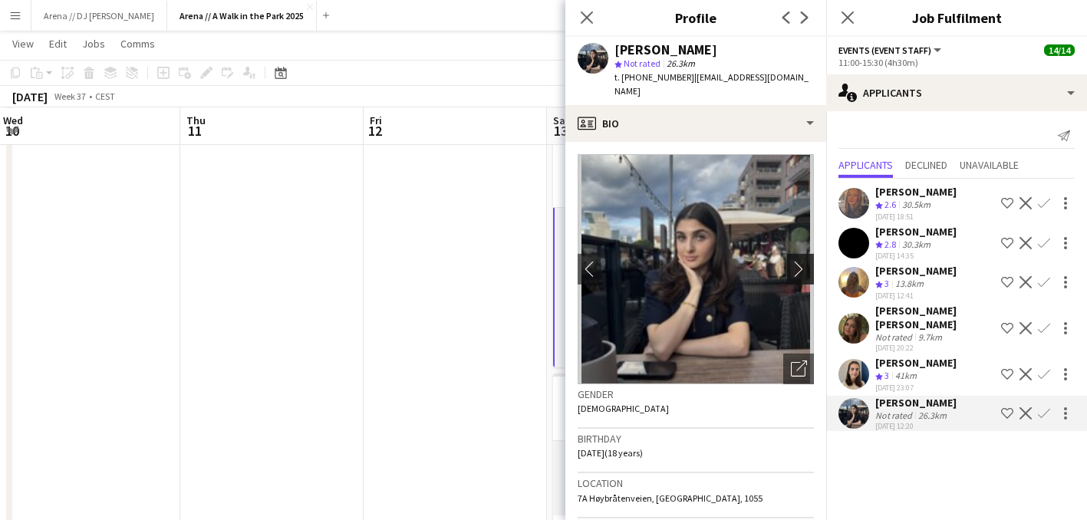
click at [796, 261] on app-icon "chevron-right" at bounding box center [803, 269] width 24 height 16
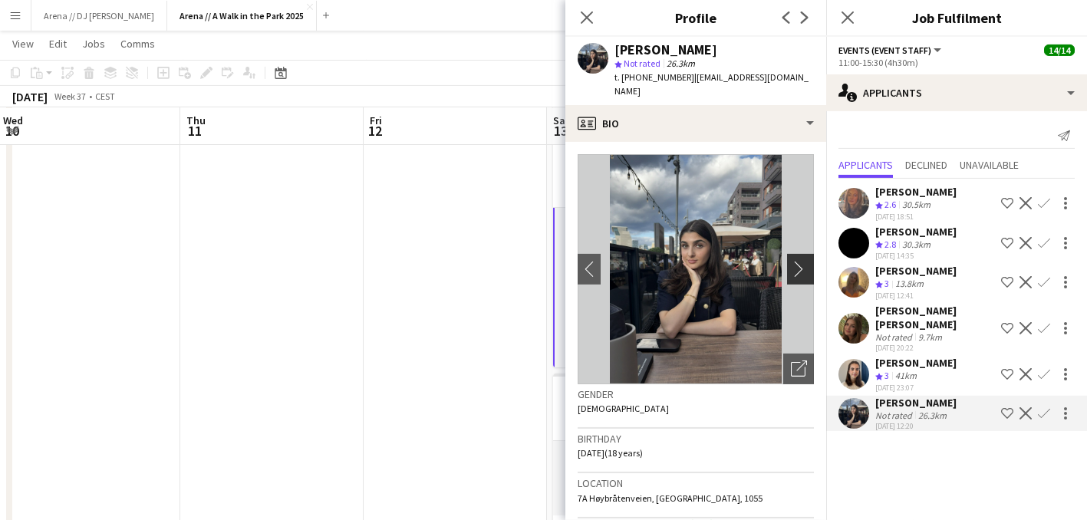
click at [796, 261] on app-icon "chevron-right" at bounding box center [803, 269] width 24 height 16
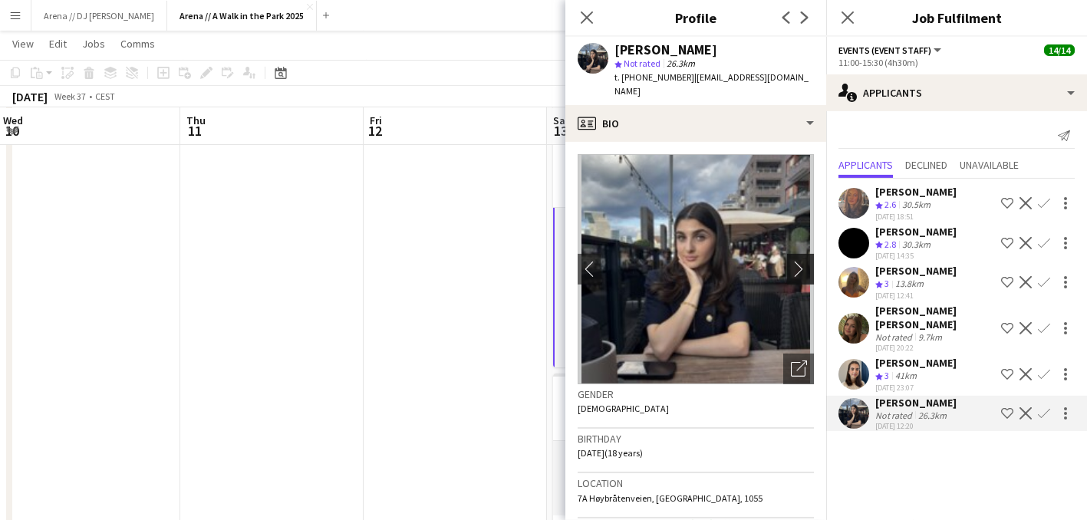
click at [796, 261] on app-icon "chevron-right" at bounding box center [803, 269] width 24 height 16
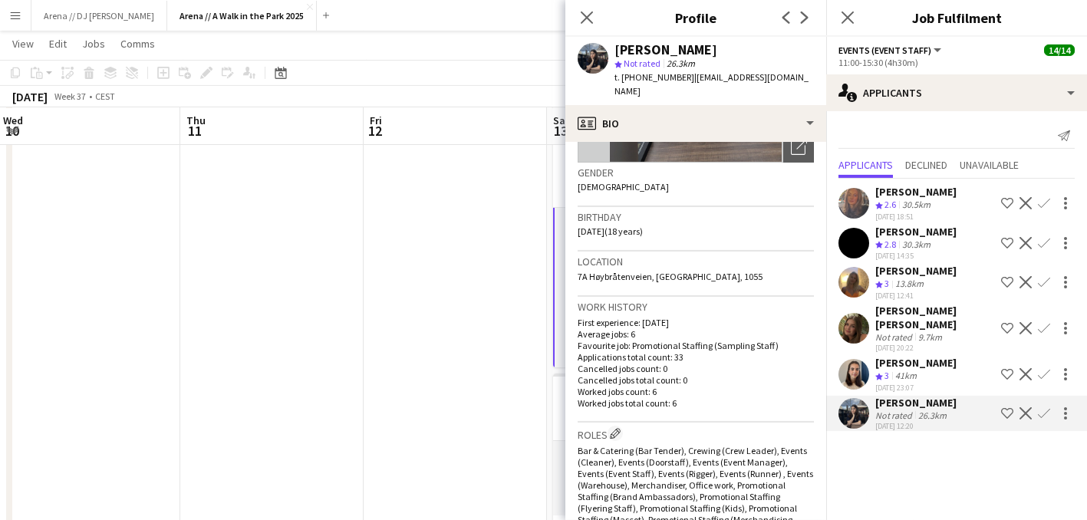
scroll to position [227, 0]
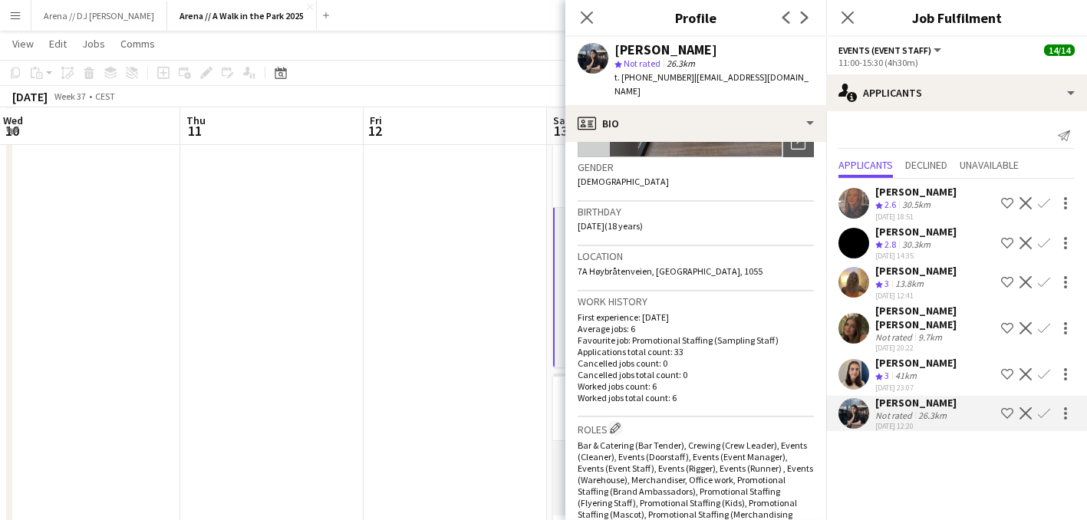
click at [459, 268] on app-date-cell at bounding box center [455, 509] width 183 height 1217
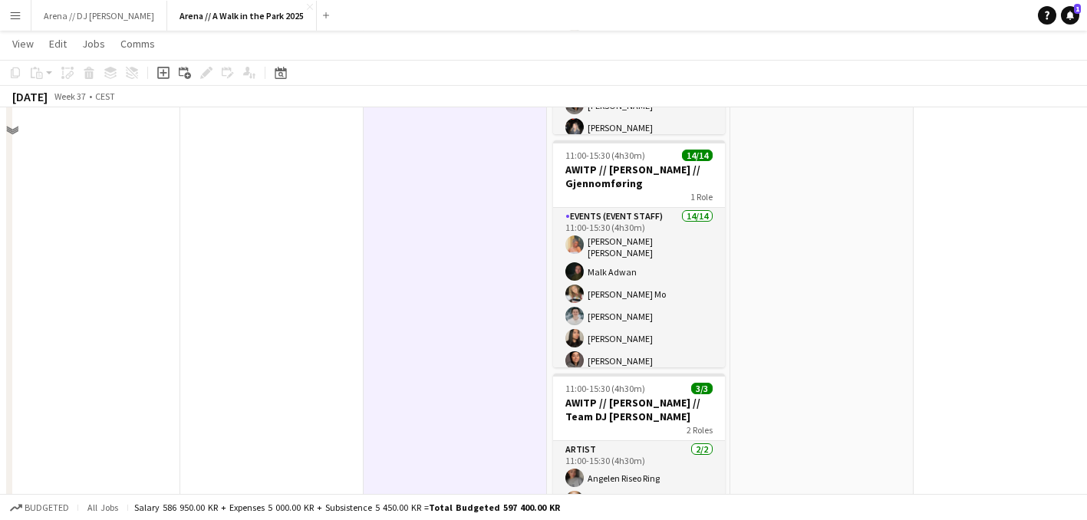
scroll to position [0, 0]
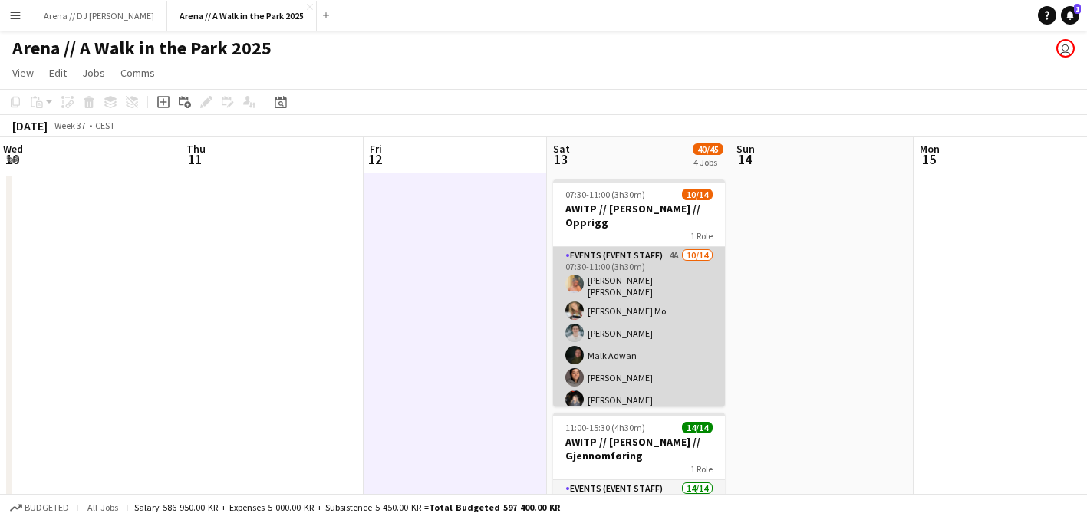
click at [656, 315] on app-card-role "Events (Event Staff) 4A 10/14 07:30-11:00 (3h30m) Hannah Ludivia Rotbæk Meling …" at bounding box center [639, 422] width 172 height 351
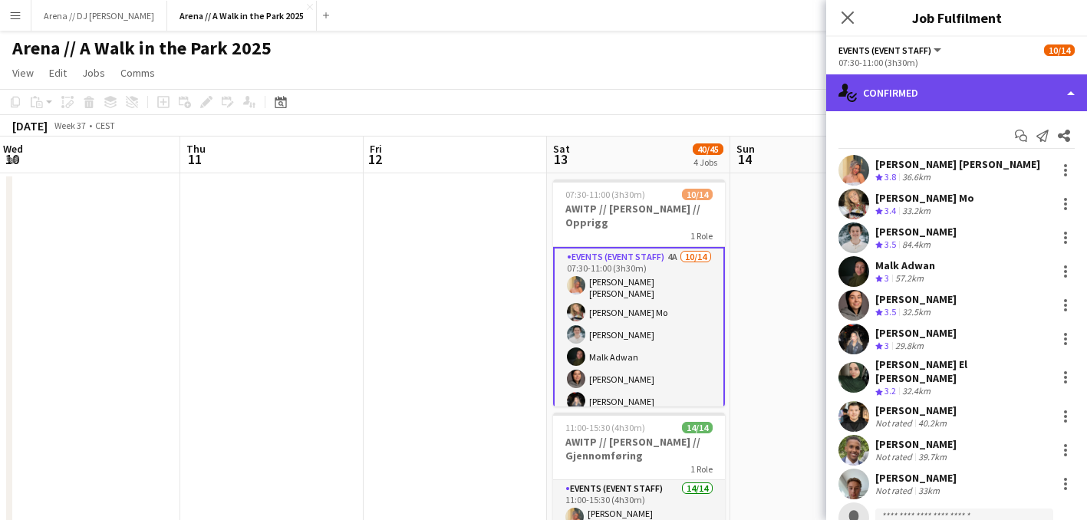
click at [981, 90] on div "single-neutral-actions-check-2 Confirmed" at bounding box center [956, 92] width 261 height 37
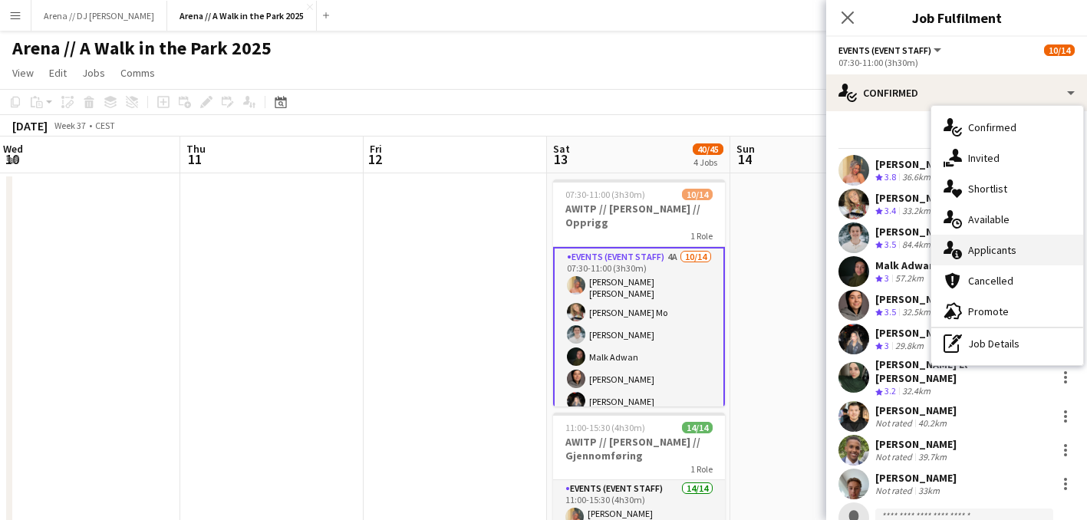
click at [981, 255] on span "Applicants" at bounding box center [992, 250] width 48 height 14
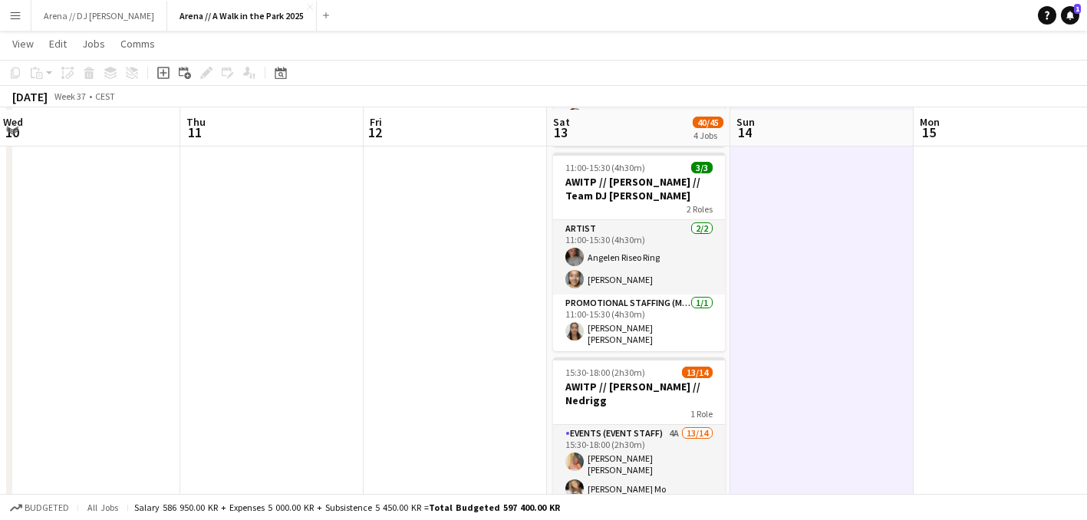
scroll to position [496, 0]
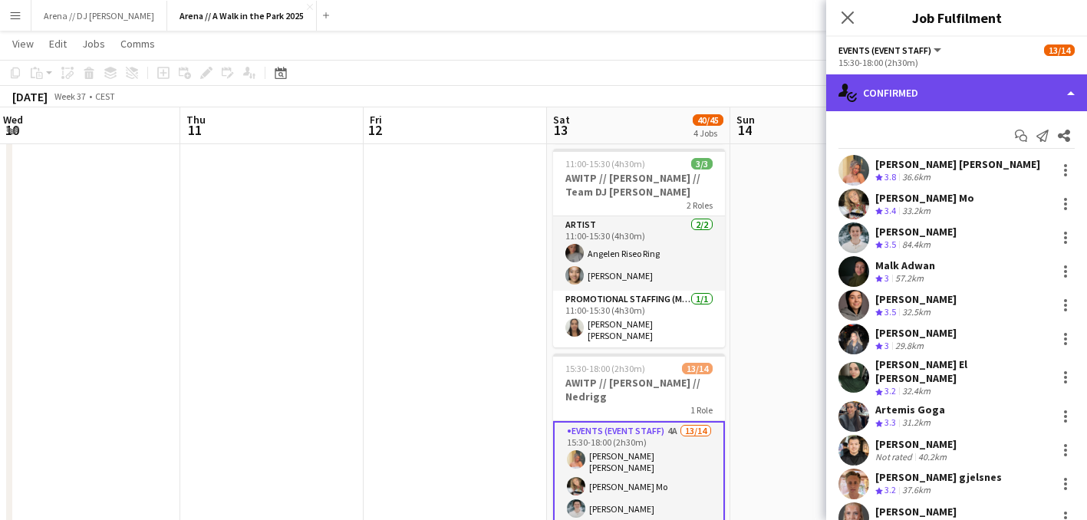
click at [964, 97] on div "single-neutral-actions-check-2 Confirmed" at bounding box center [956, 92] width 261 height 37
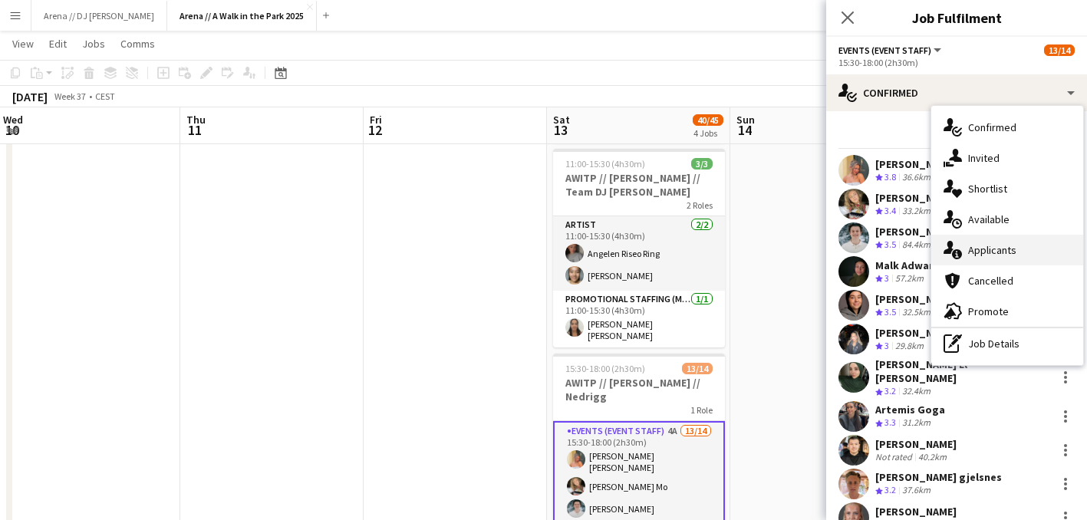
click at [991, 255] on span "Applicants" at bounding box center [992, 250] width 48 height 14
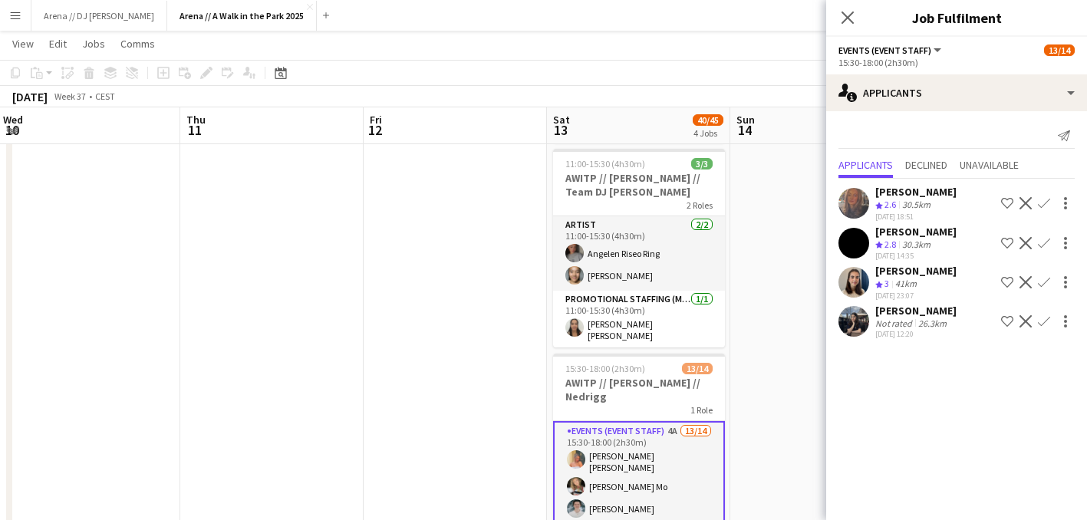
click at [776, 314] on app-date-cell at bounding box center [821, 284] width 183 height 1217
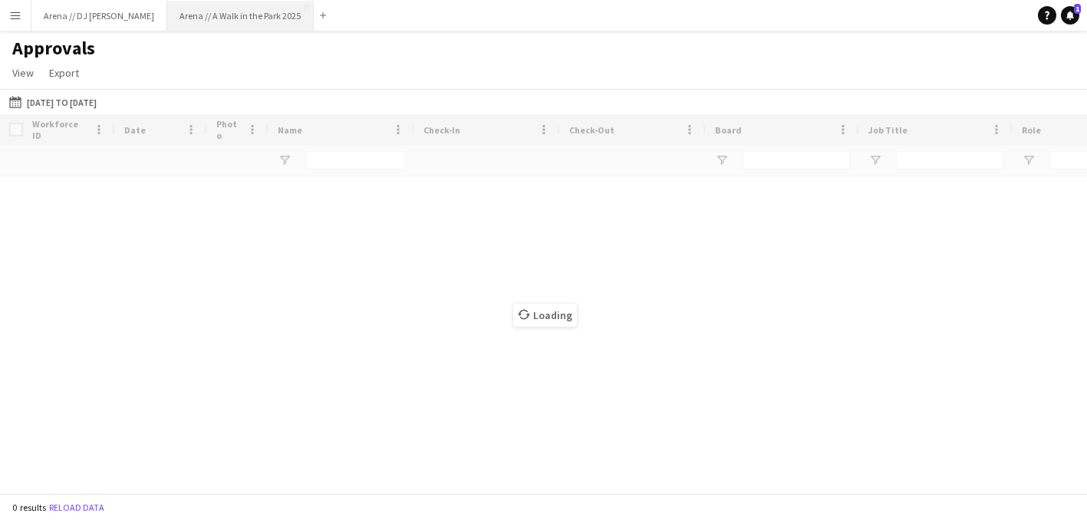
click at [167, 25] on button "Arena // A Walk in the Park 2025 Close" at bounding box center [240, 16] width 147 height 30
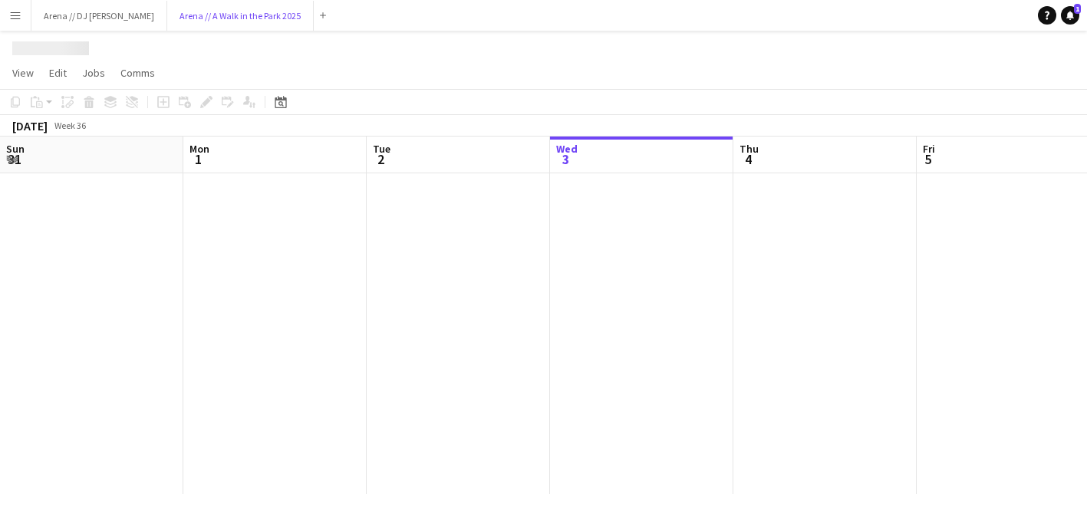
scroll to position [0, 367]
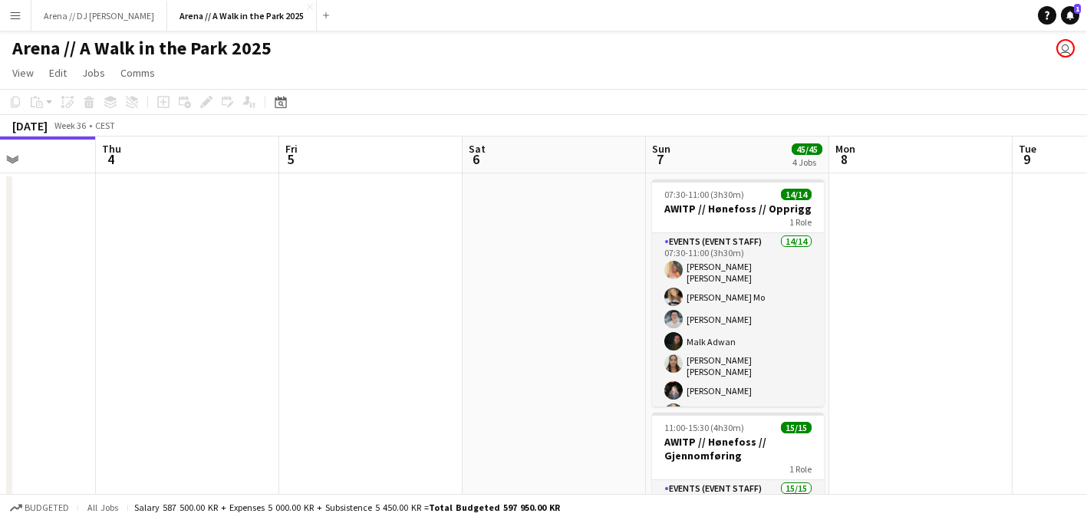
drag, startPoint x: 815, startPoint y: 248, endPoint x: 420, endPoint y: 282, distance: 396.5
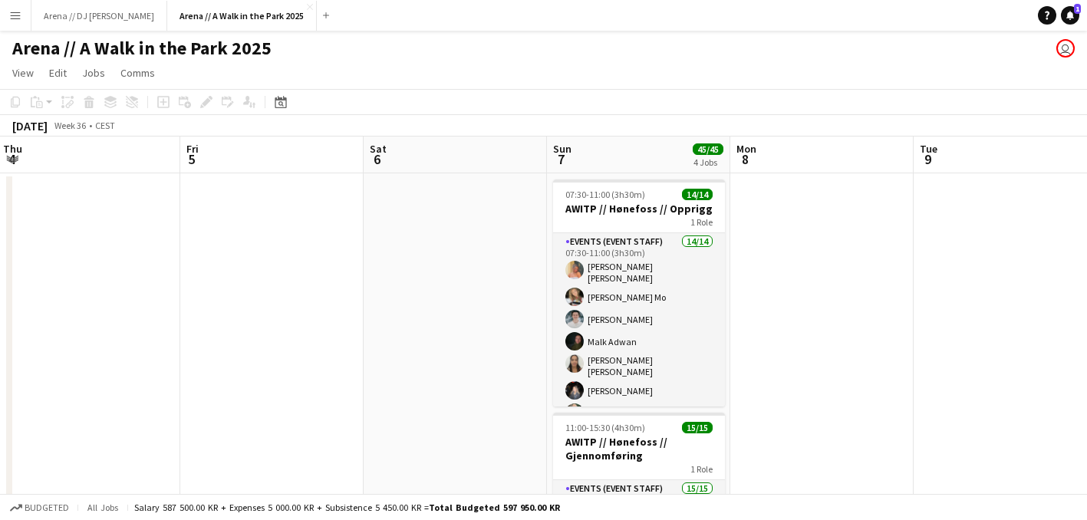
drag, startPoint x: 774, startPoint y: 282, endPoint x: 293, endPoint y: 278, distance: 481.0
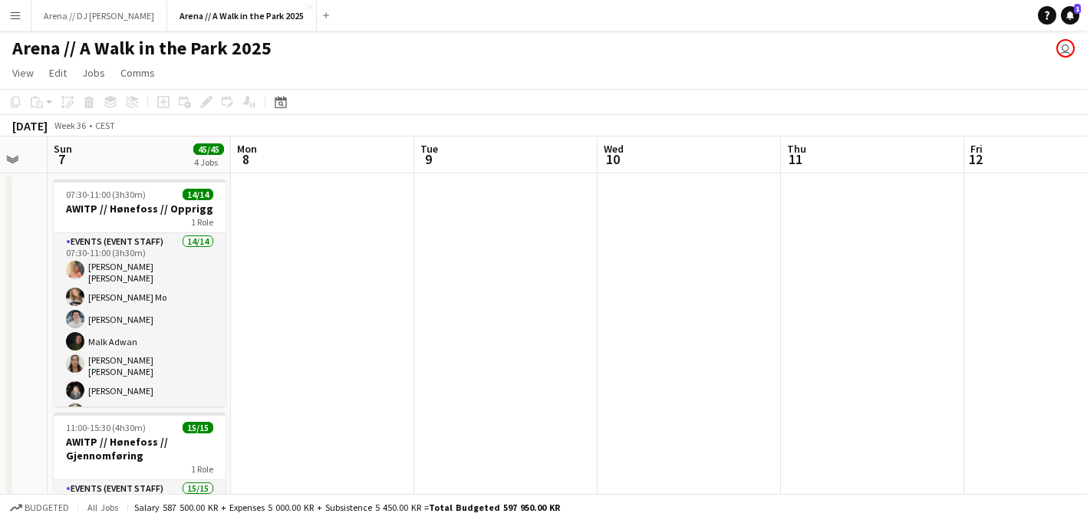
drag, startPoint x: 773, startPoint y: 238, endPoint x: 383, endPoint y: 238, distance: 390.5
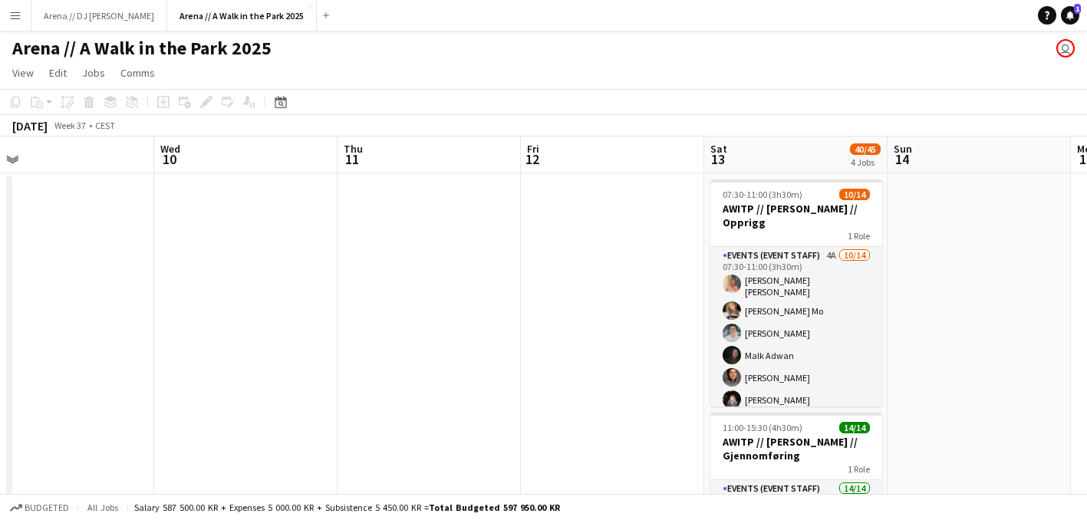
drag, startPoint x: 728, startPoint y: 244, endPoint x: 677, endPoint y: 235, distance: 52.2
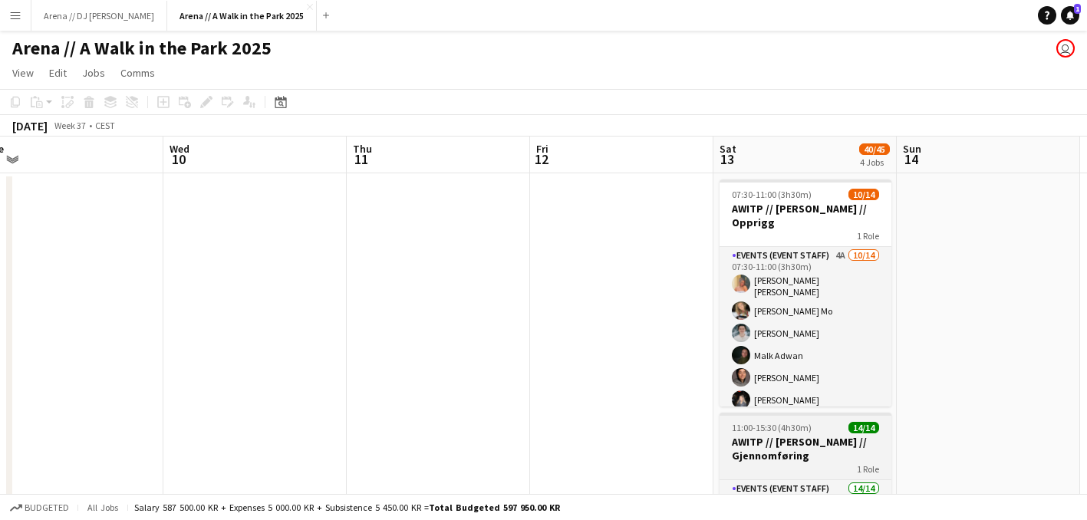
click at [831, 437] on h3 "AWITP // Jessheim // Gjennomføring" at bounding box center [806, 449] width 172 height 28
